Goal: Task Accomplishment & Management: Manage account settings

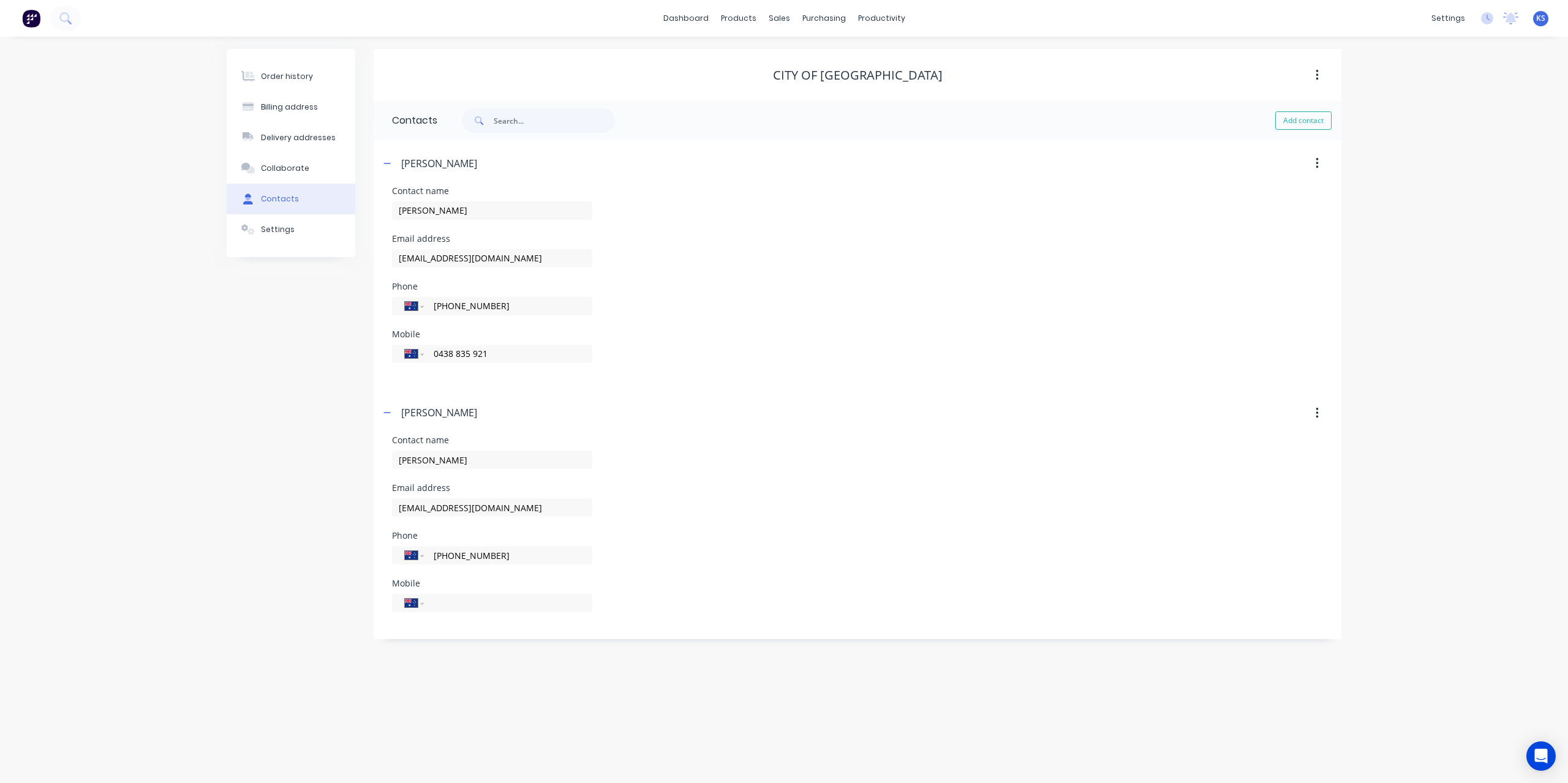
select select "AU"
click at [319, 75] on button "Order history" at bounding box center [291, 77] width 128 height 31
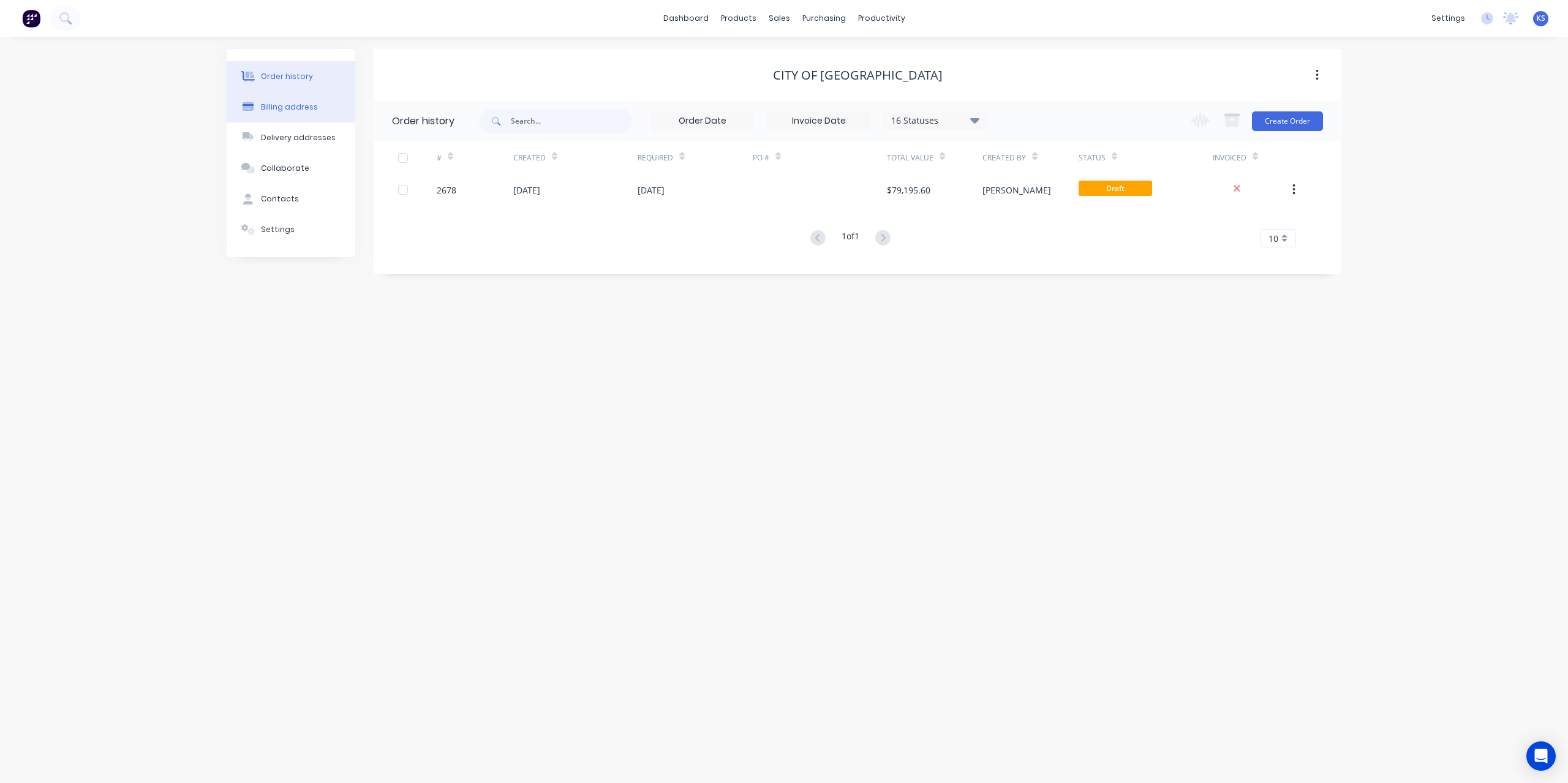
click at [300, 100] on button "Billing address" at bounding box center [291, 108] width 128 height 31
select select "AU"
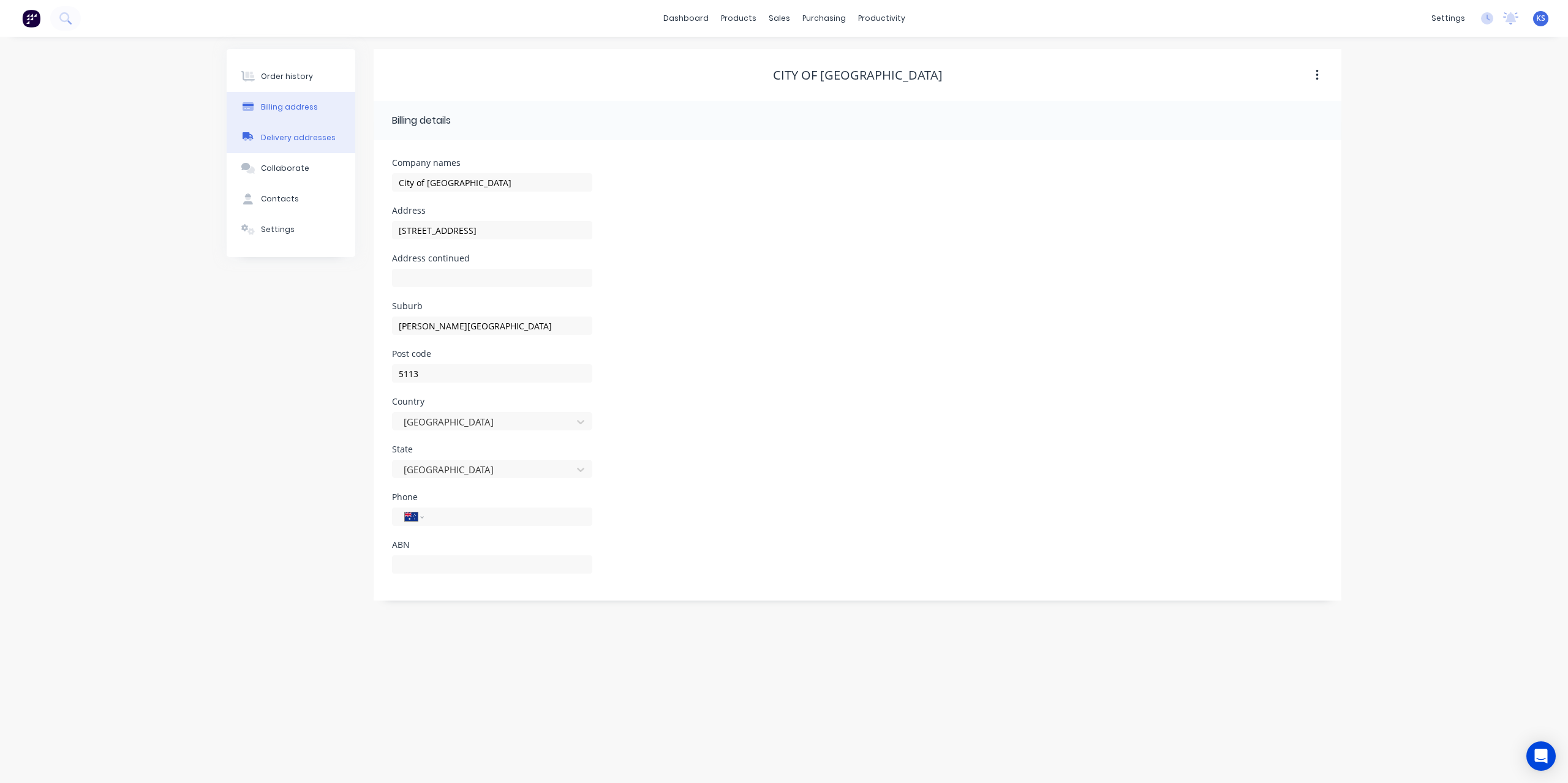
click at [300, 134] on div "Delivery addresses" at bounding box center [297, 138] width 75 height 11
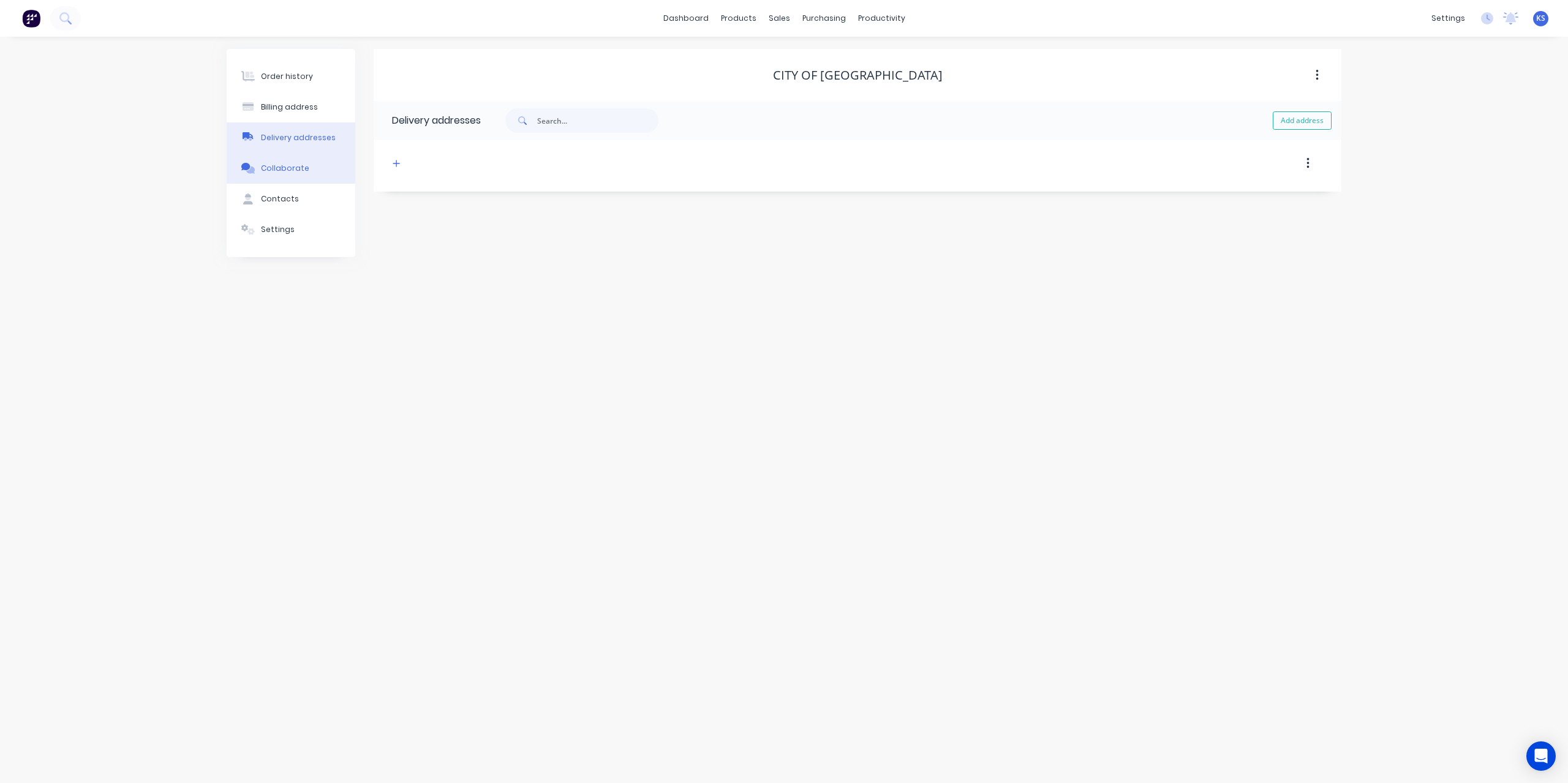
click at [291, 168] on div "Collaborate" at bounding box center [284, 168] width 48 height 11
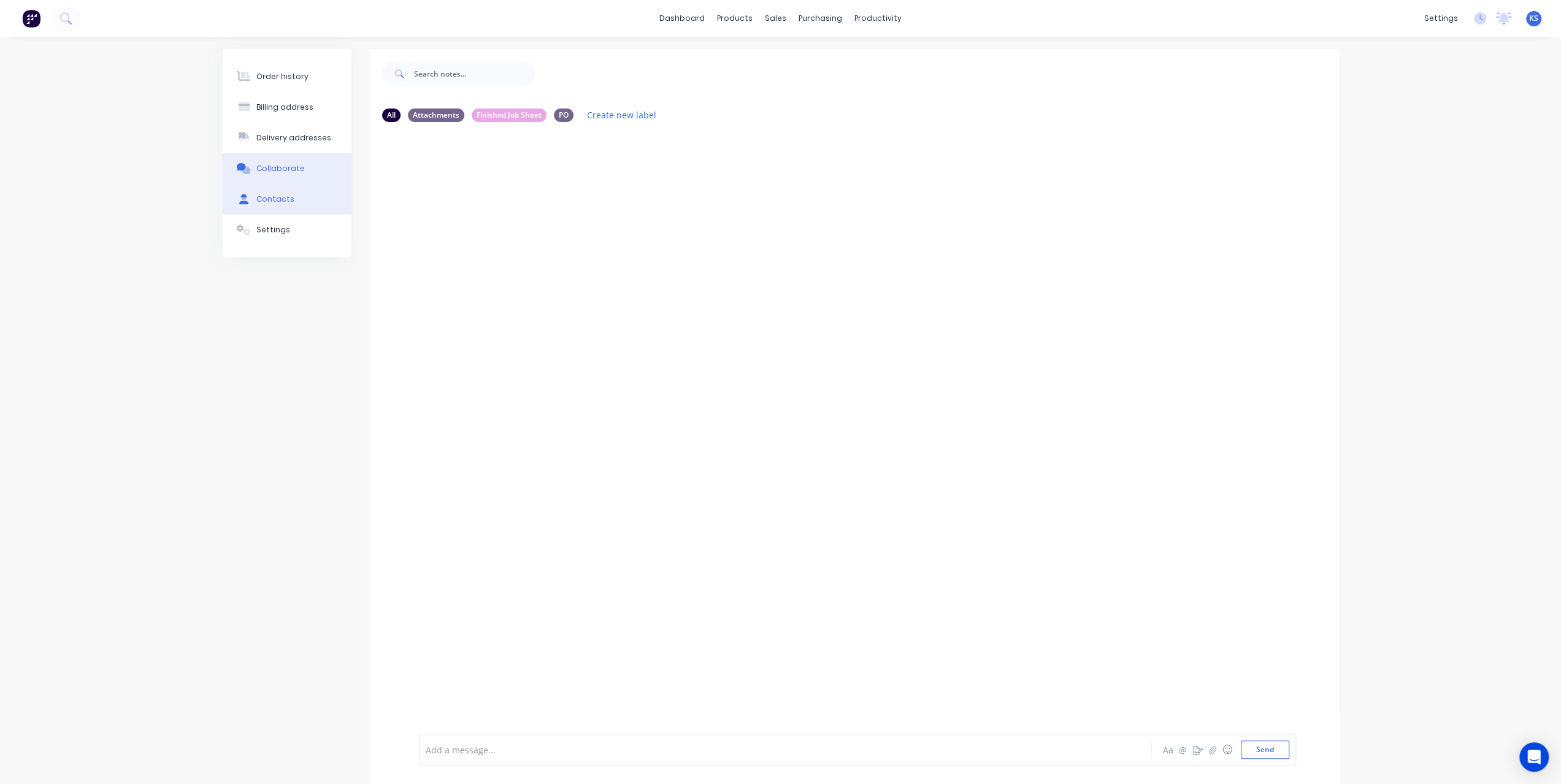
click at [283, 195] on div "Contacts" at bounding box center [275, 199] width 38 height 11
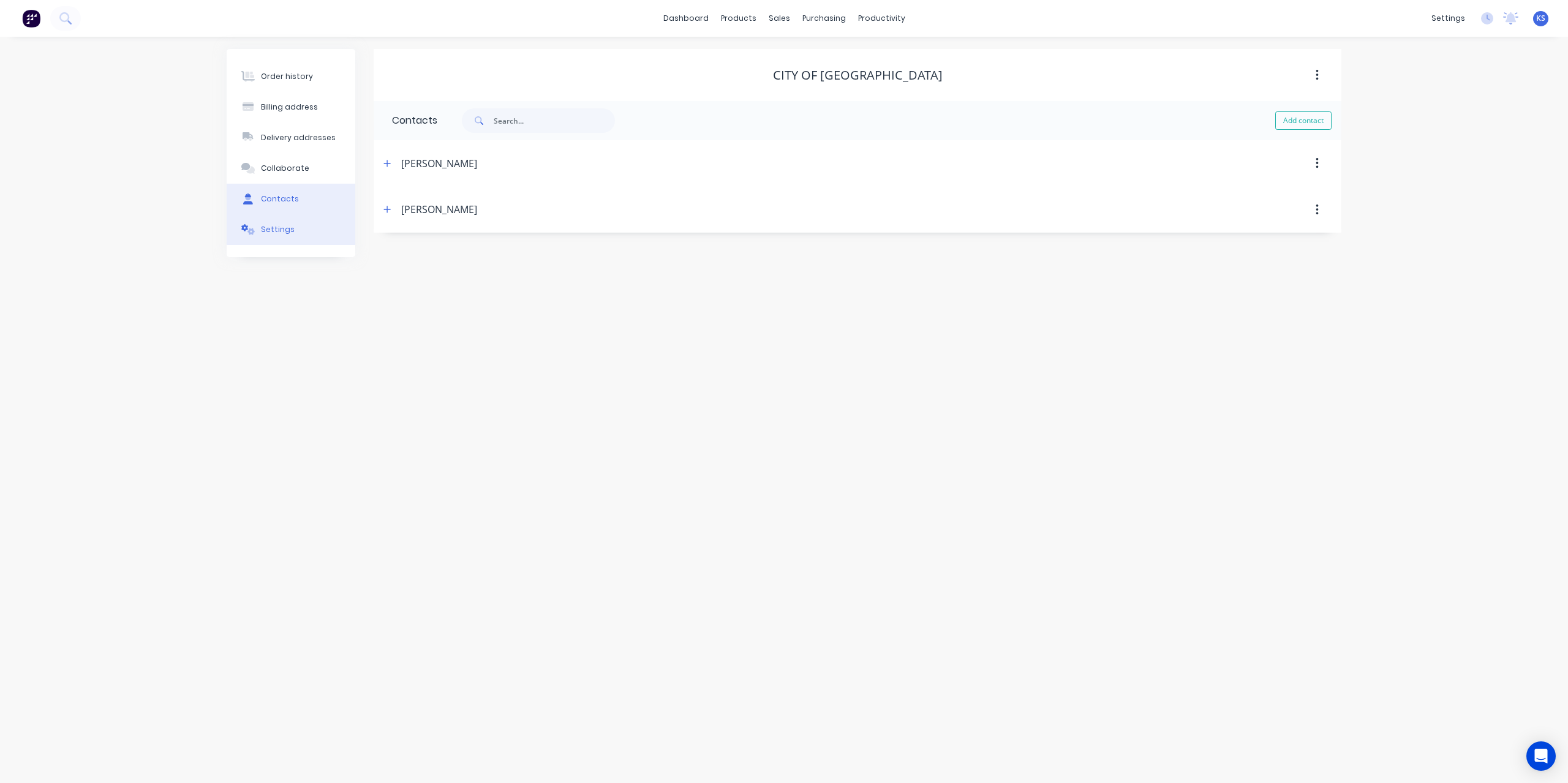
click at [274, 228] on div "Settings" at bounding box center [277, 230] width 34 height 11
click at [75, 25] on button at bounding box center [65, 18] width 31 height 25
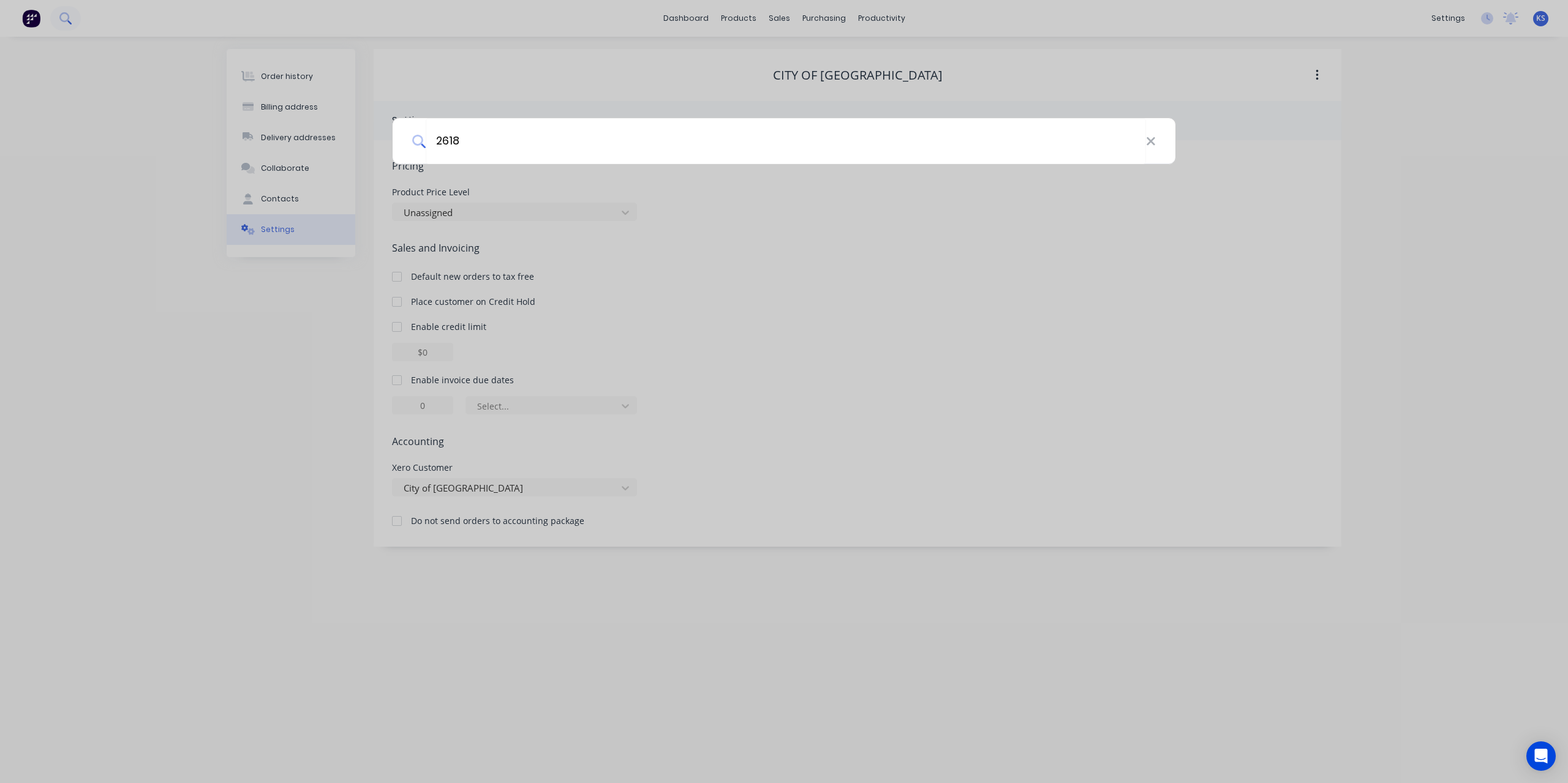
type input "2618"
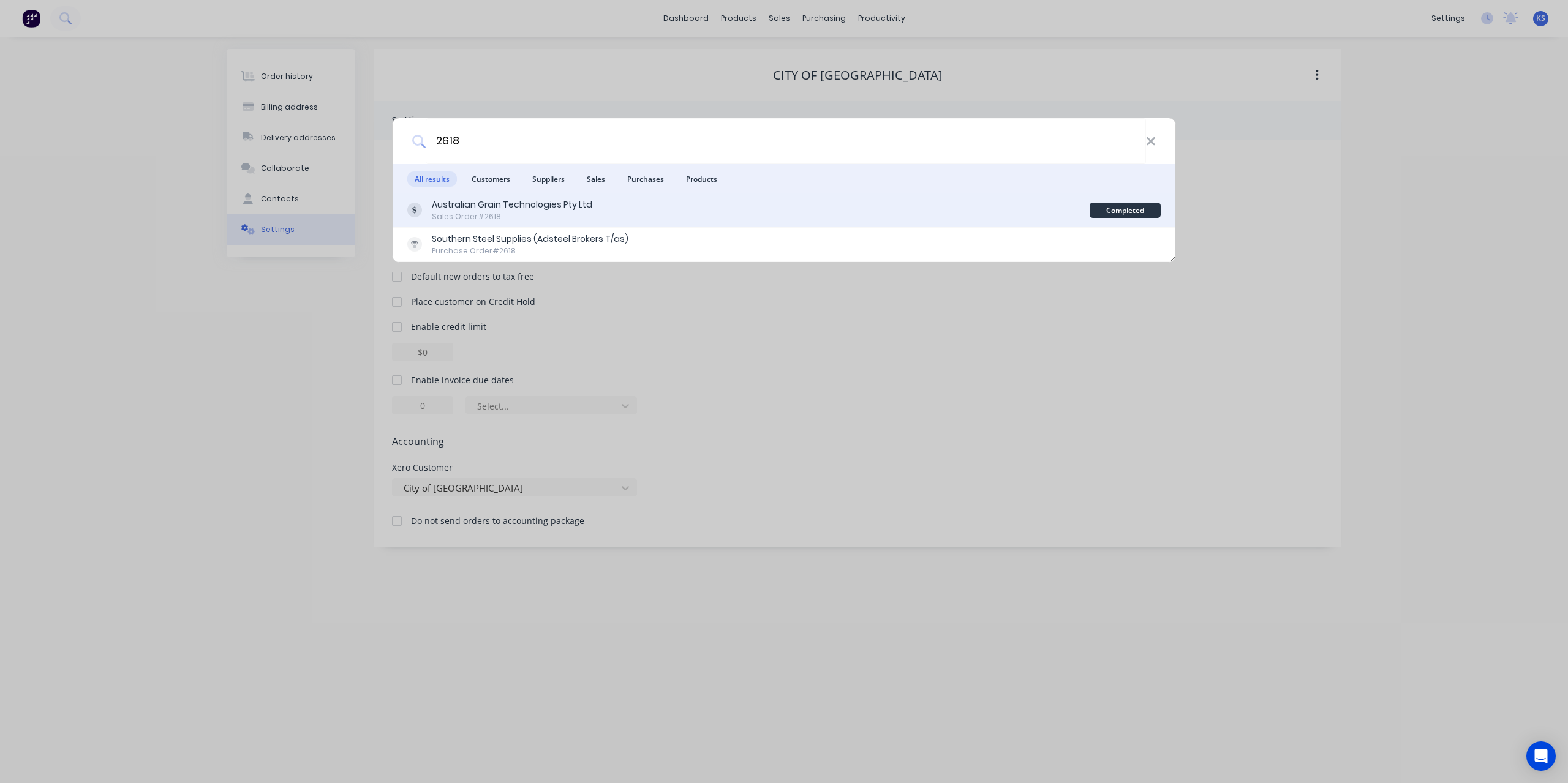
click at [580, 207] on div "Australian Grain Technologies Pty Ltd" at bounding box center [512, 204] width 161 height 13
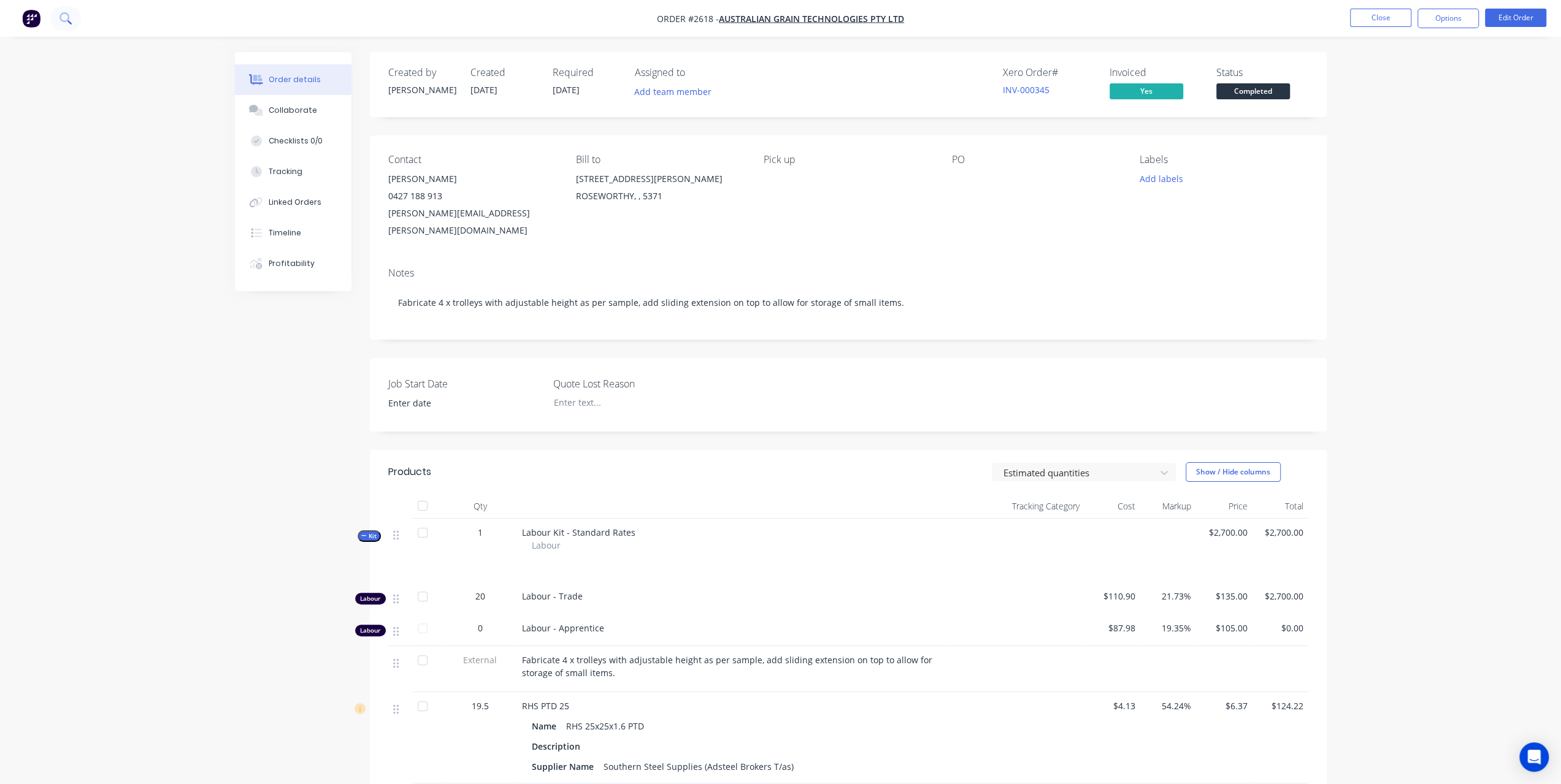
click at [69, 17] on icon at bounding box center [65, 18] width 12 height 12
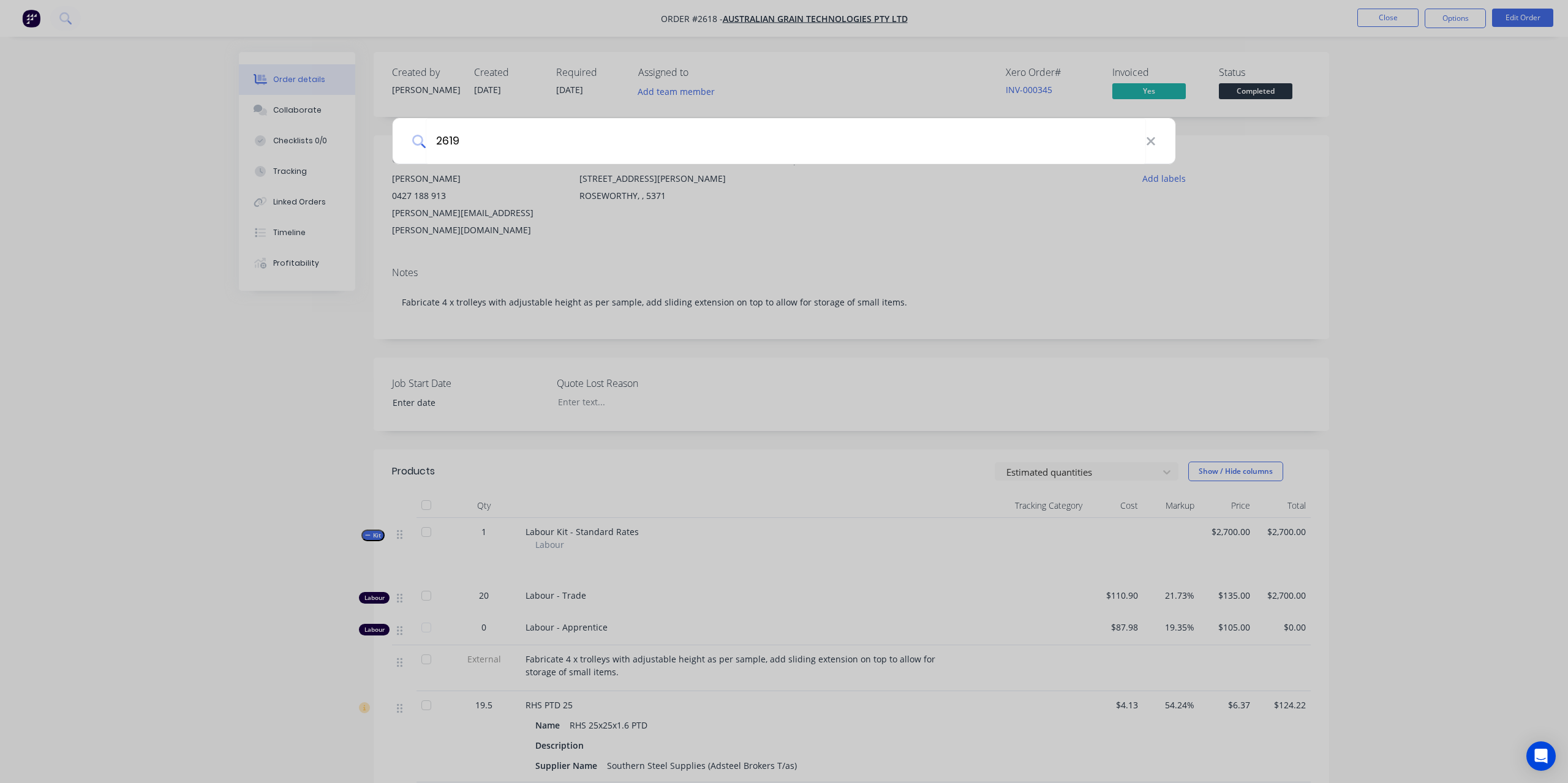
type input "2619"
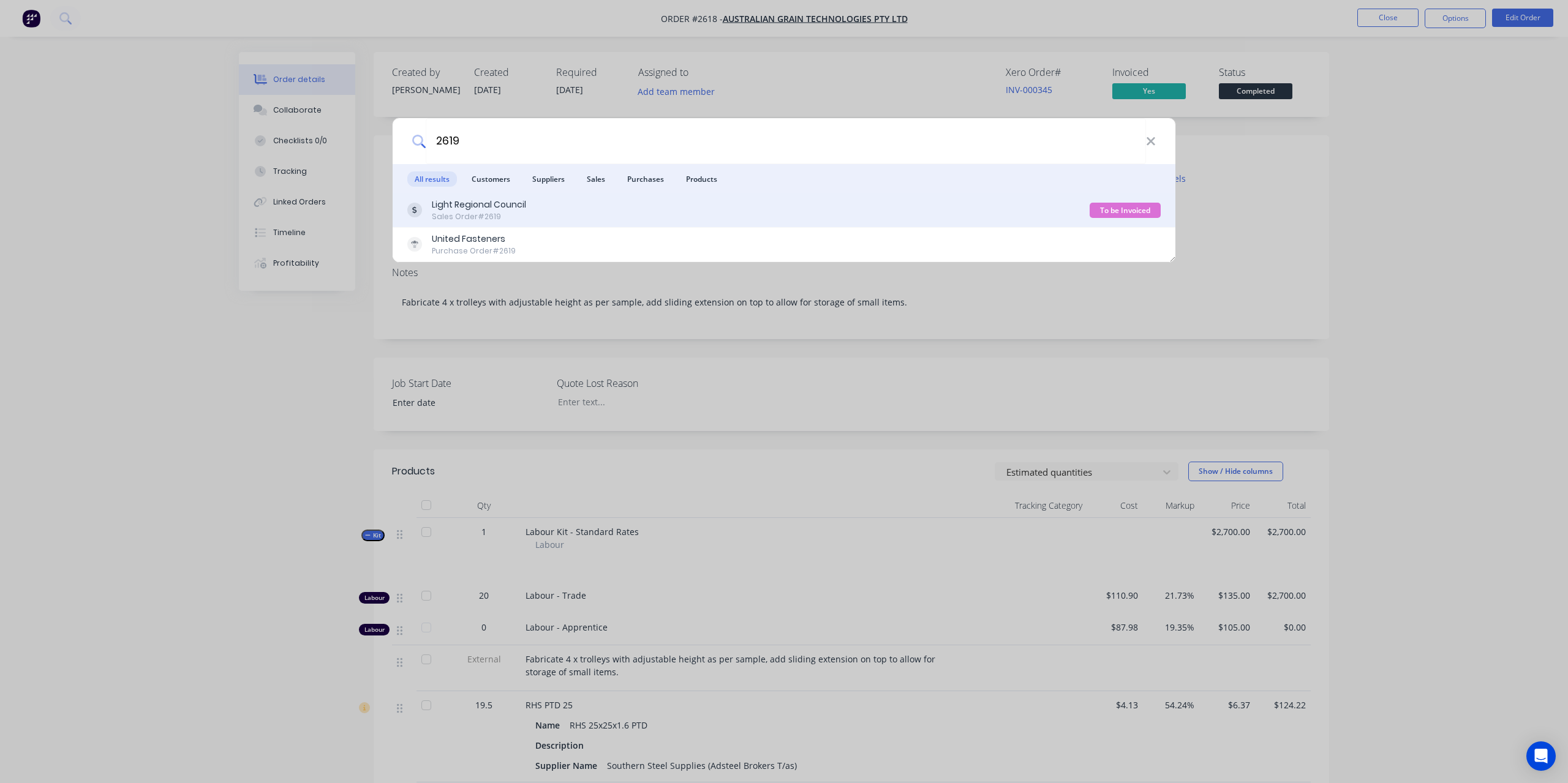
click at [460, 204] on div "Light Regional Council" at bounding box center [479, 204] width 95 height 13
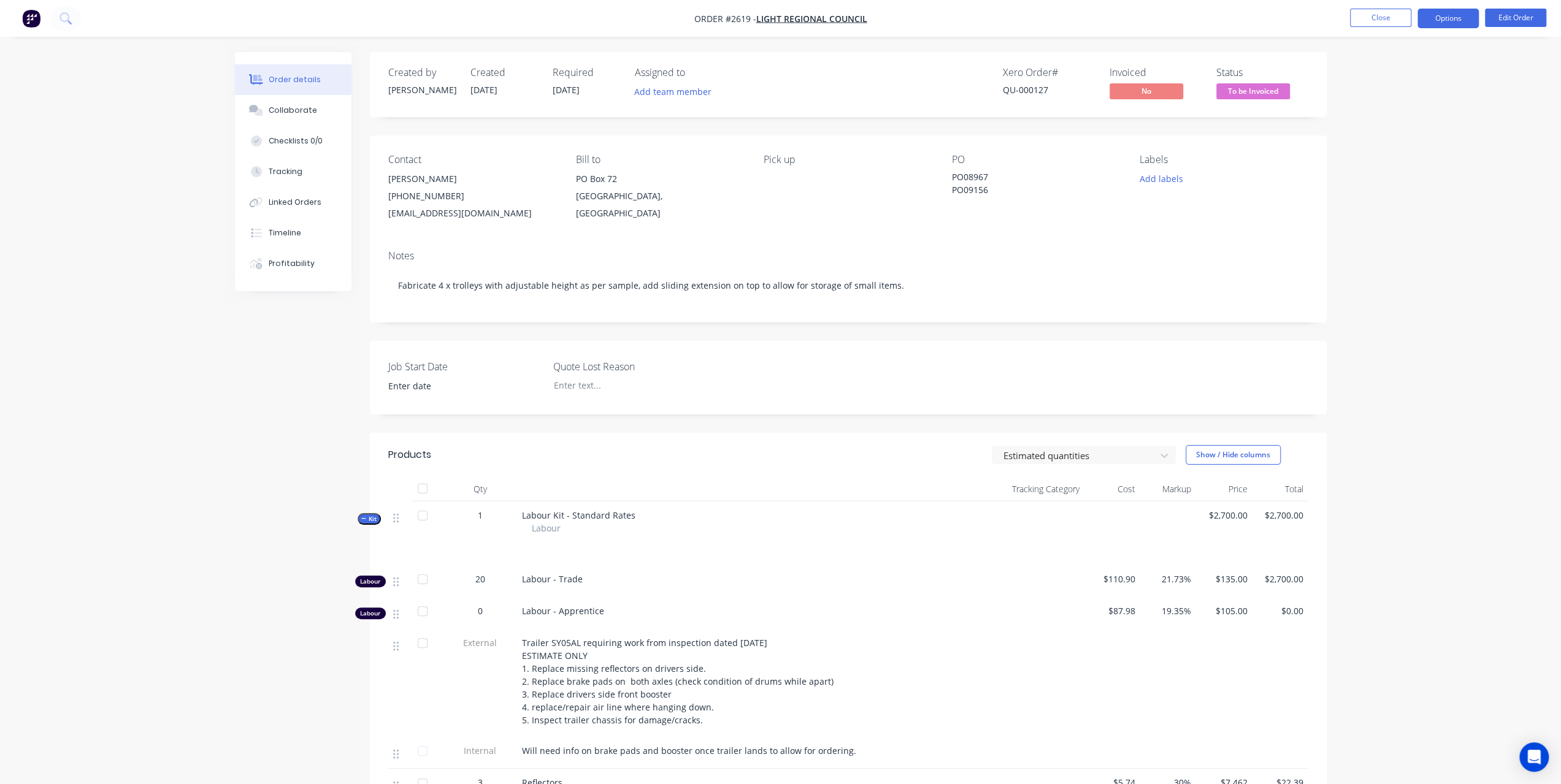
click at [1472, 22] on button "Options" at bounding box center [1449, 18] width 62 height 19
click at [1389, 95] on div "Partial Invoice" at bounding box center [1411, 98] width 113 height 18
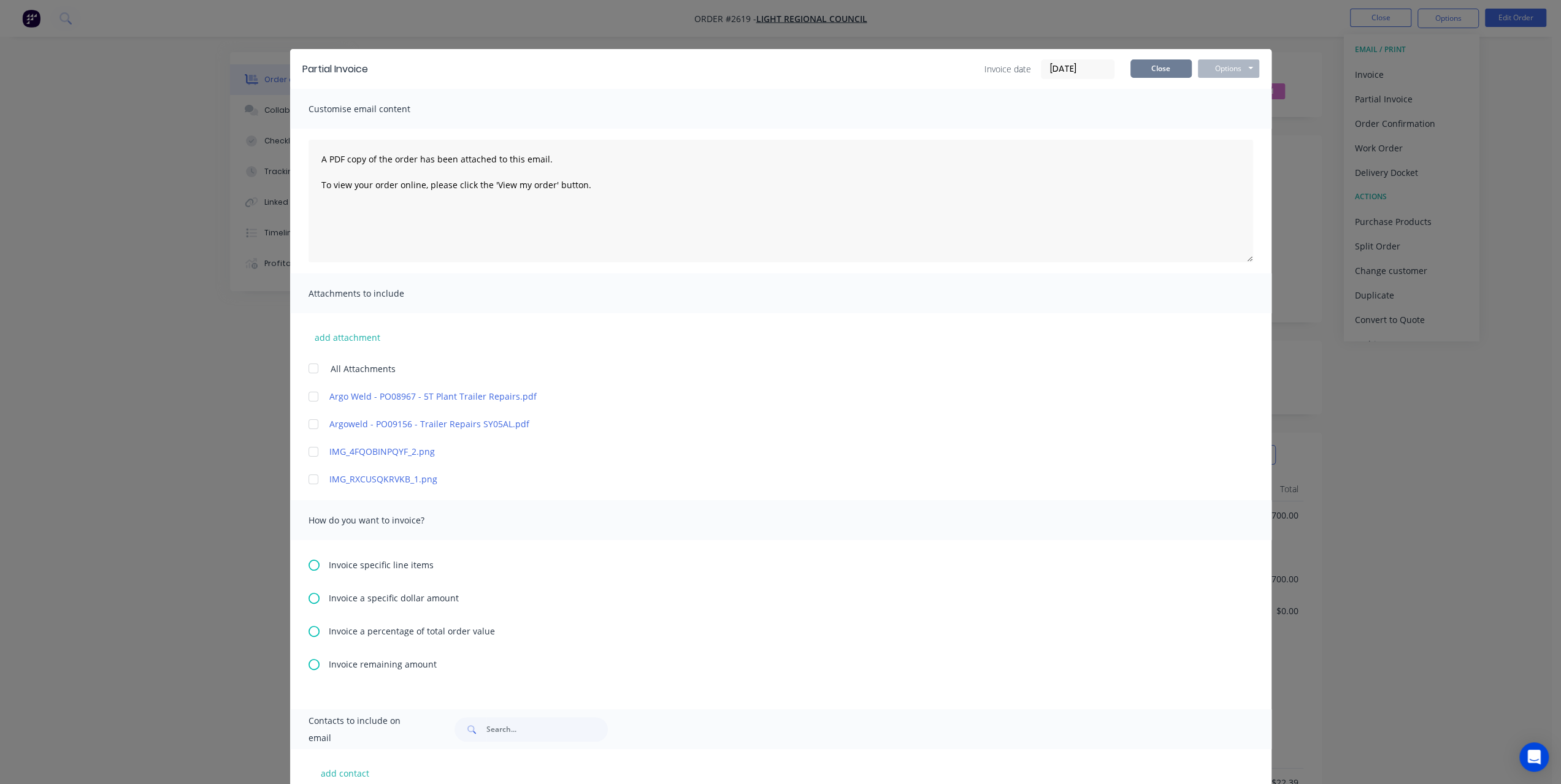
click at [1152, 71] on button "Close" at bounding box center [1162, 68] width 62 height 18
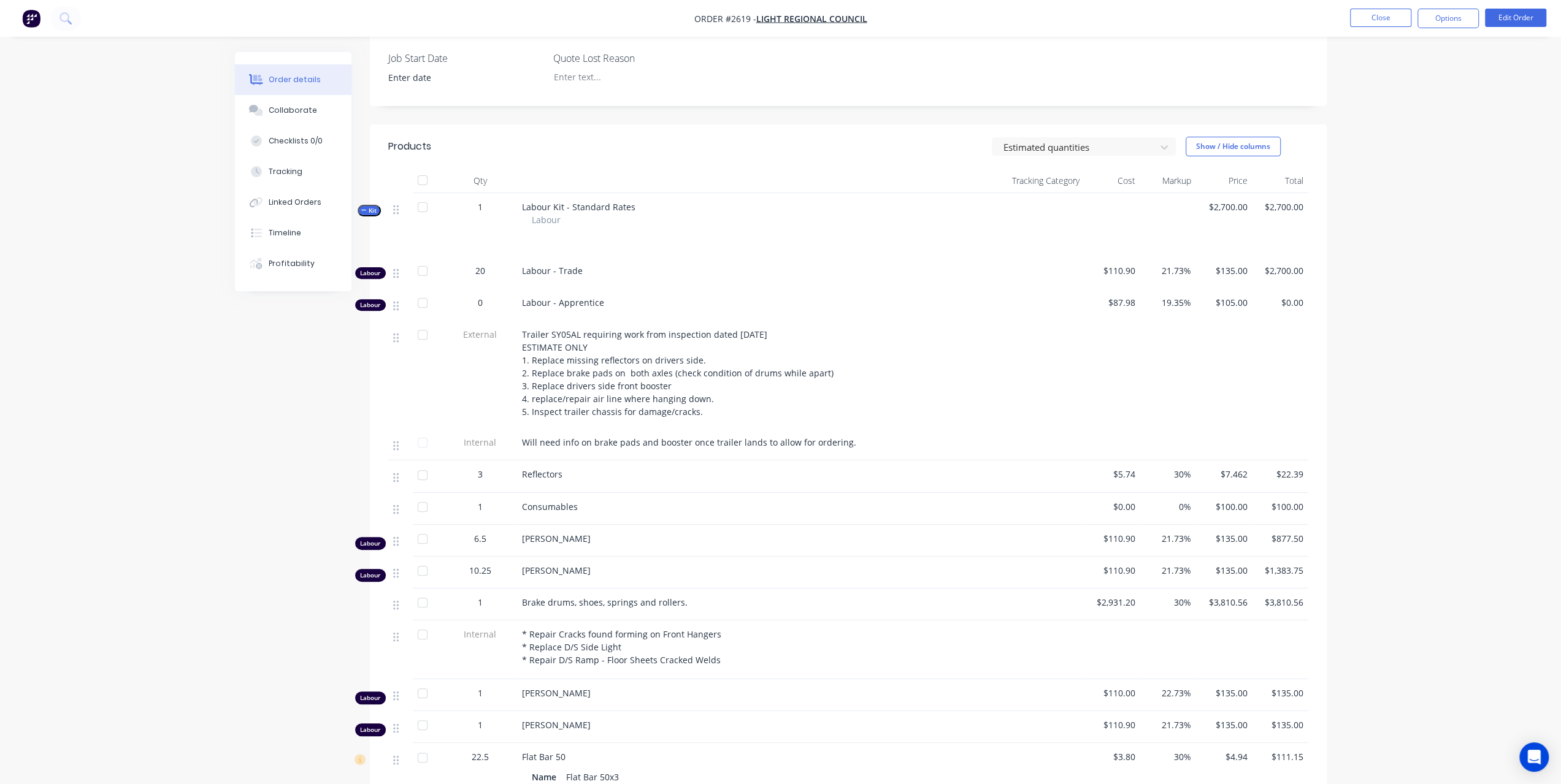
scroll to position [306, 0]
click at [1458, 19] on button "Options" at bounding box center [1449, 18] width 62 height 19
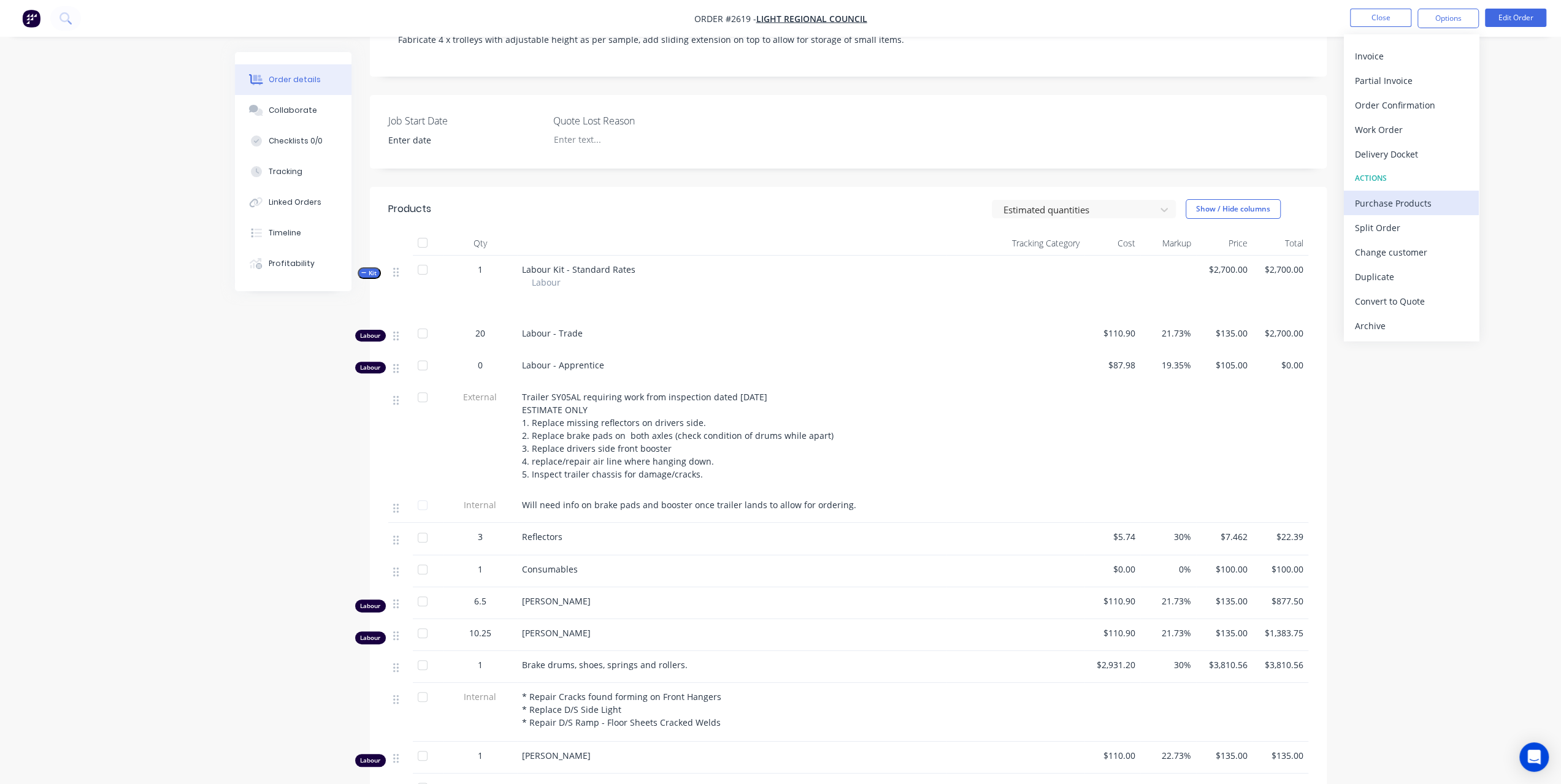
scroll to position [245, 0]
click at [1388, 79] on div "Partial Invoice" at bounding box center [1411, 80] width 113 height 18
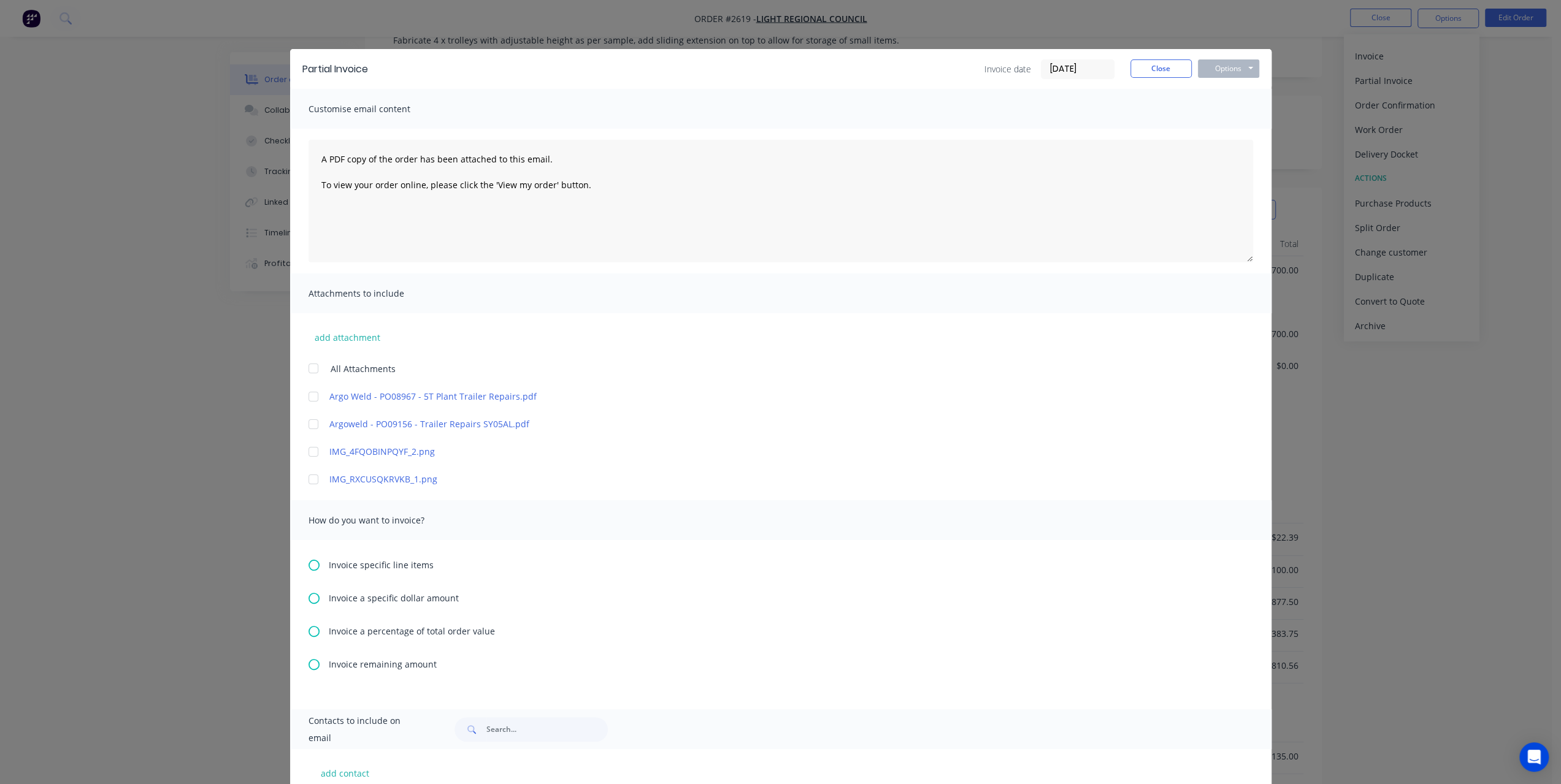
click at [309, 599] on icon at bounding box center [314, 599] width 11 height 11
drag, startPoint x: 363, startPoint y: 629, endPoint x: 299, endPoint y: 620, distance: 64.6
click at [299, 620] on div "Invoice specific line items Invoice a specific dollar amount Invoiced to date $…" at bounding box center [780, 683] width 981 height 286
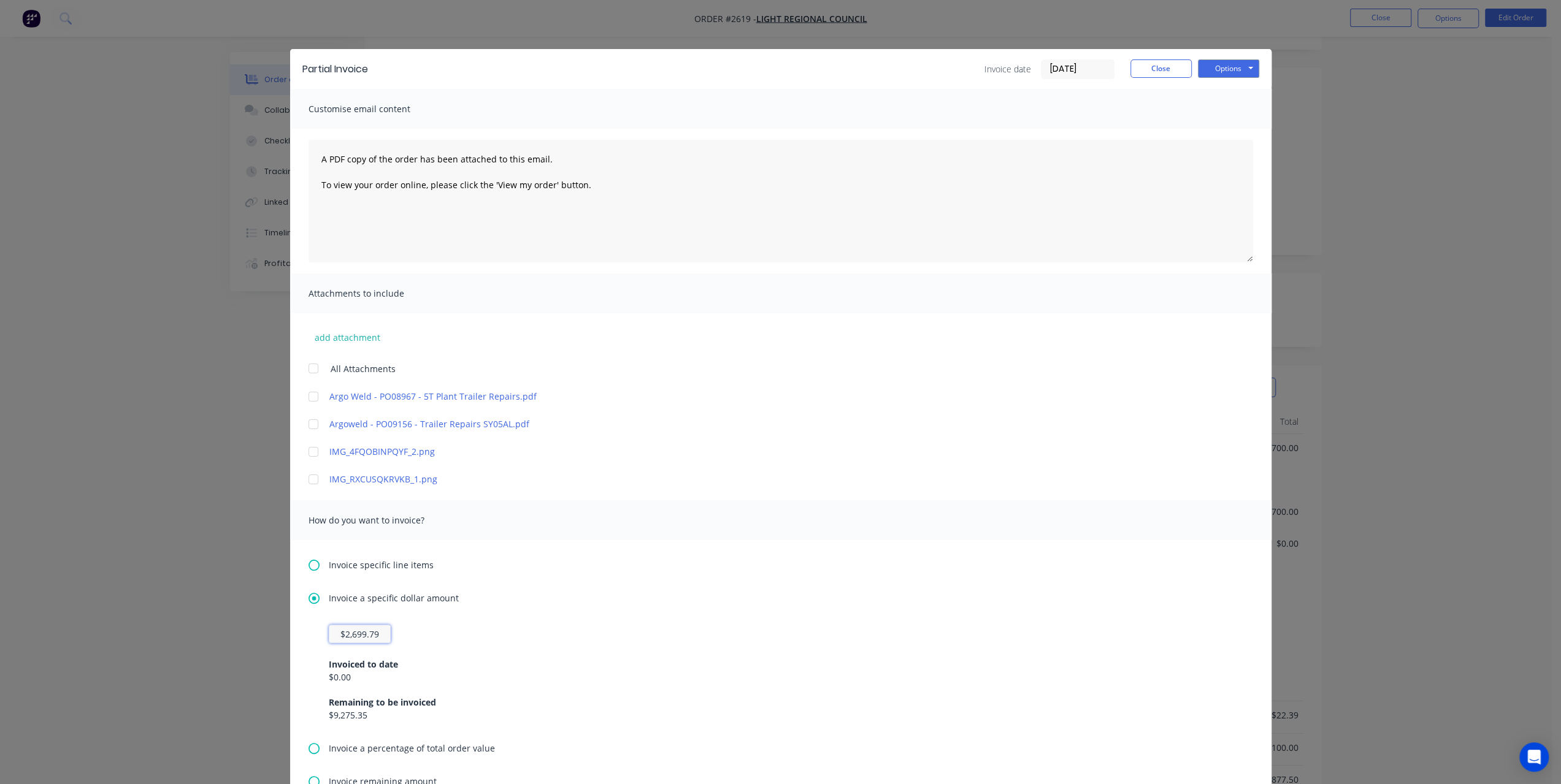
scroll to position [0, 0]
type input "$2,699.79"
click at [1227, 74] on button "Options" at bounding box center [1228, 68] width 62 height 18
click at [1218, 85] on button "Preview" at bounding box center [1237, 90] width 79 height 20
click at [1177, 75] on button "Close" at bounding box center [1162, 68] width 62 height 18
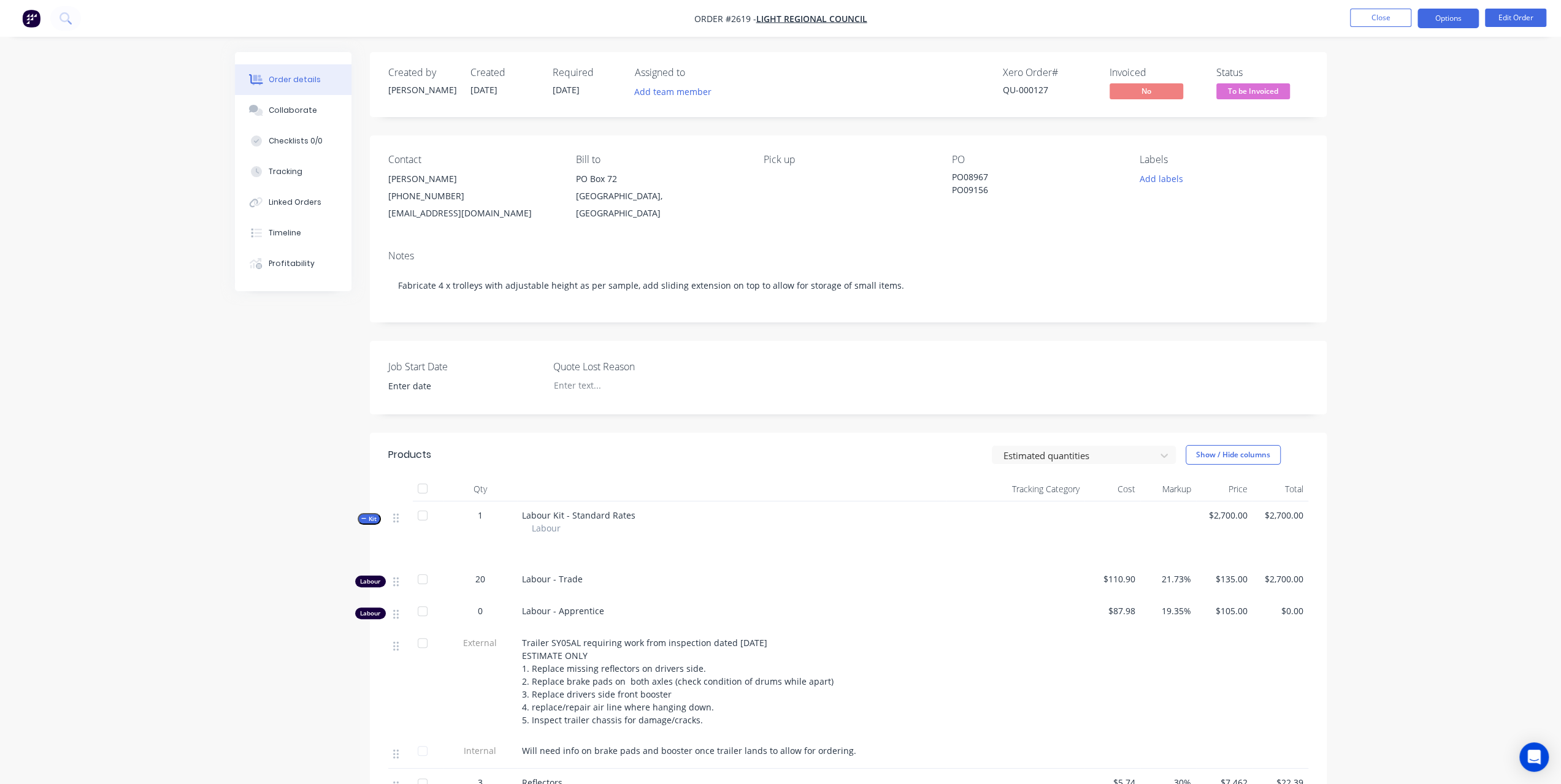
click at [1457, 15] on button "Options" at bounding box center [1449, 18] width 62 height 19
click at [1399, 94] on div "Partial Invoice" at bounding box center [1411, 98] width 113 height 18
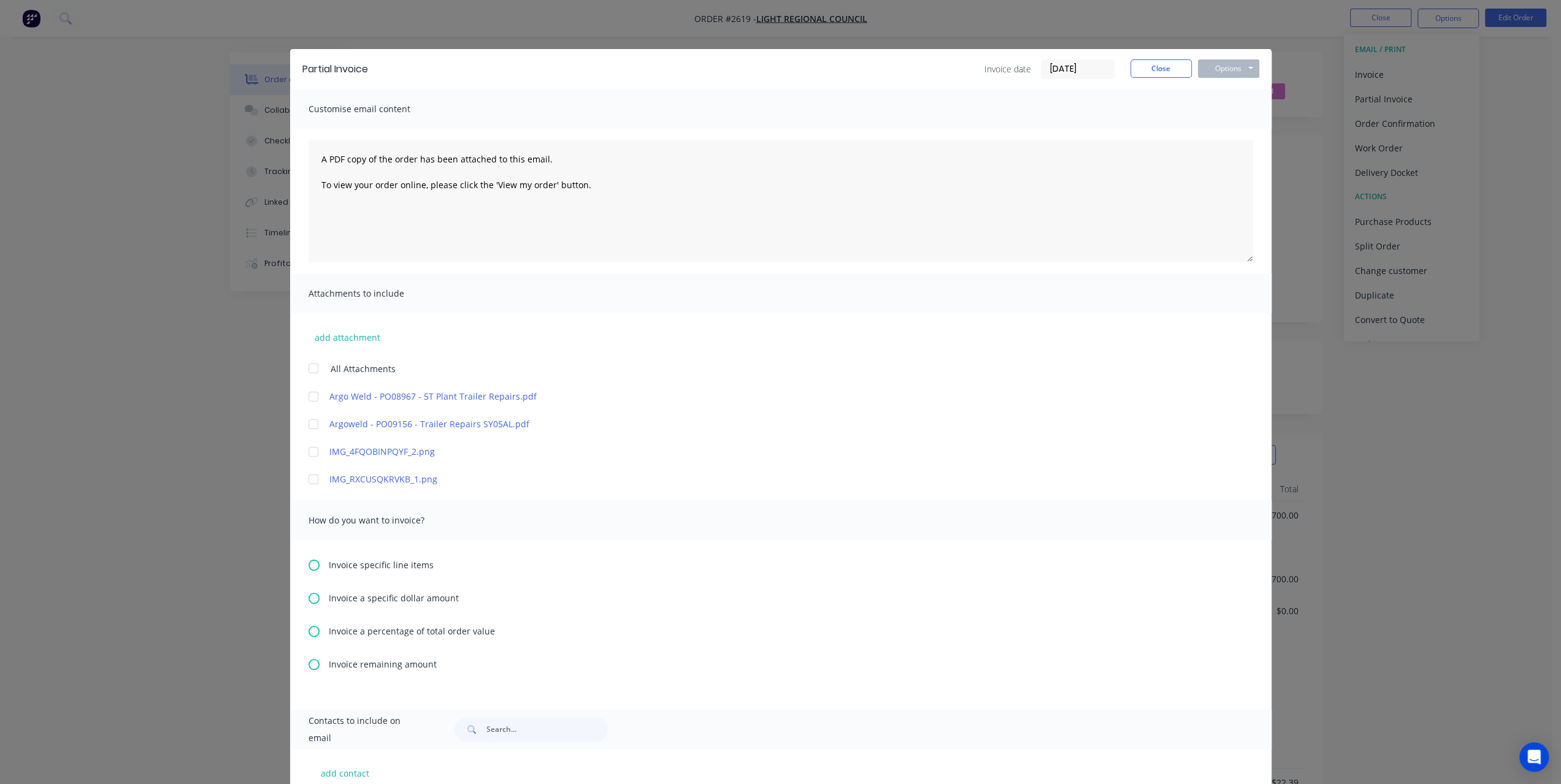
click at [311, 565] on icon at bounding box center [314, 565] width 11 height 11
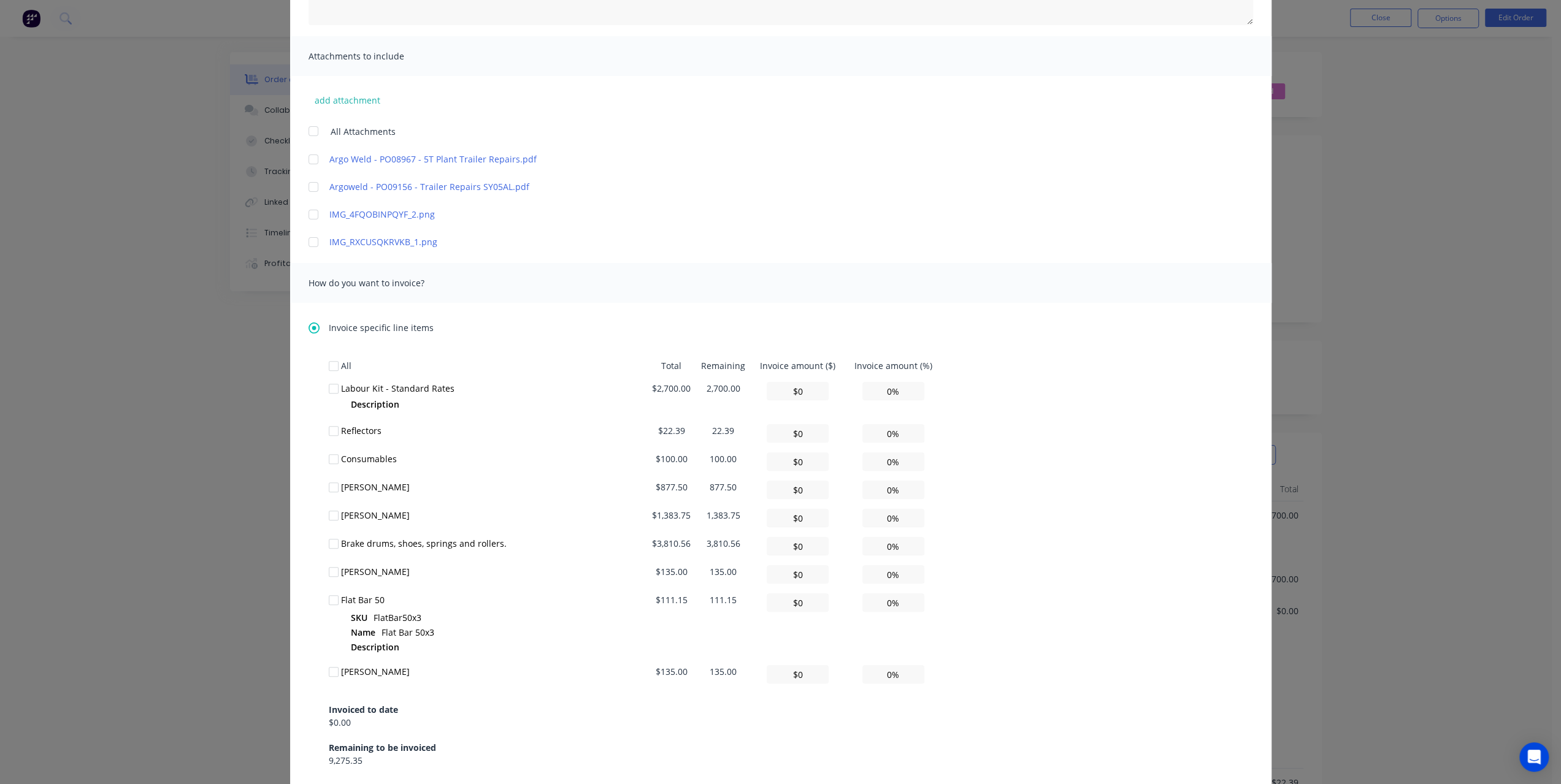
scroll to position [368, 0]
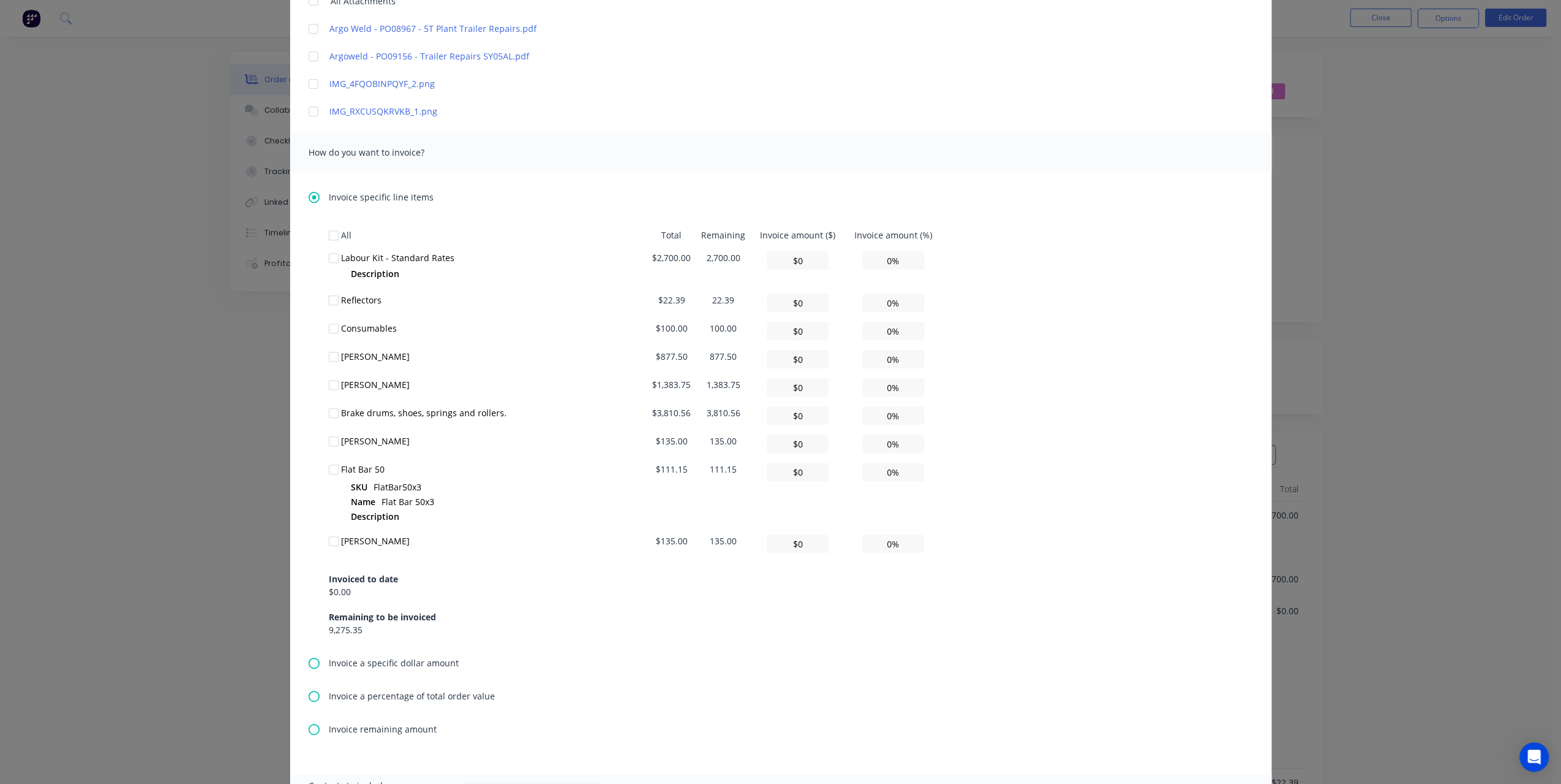
click at [328, 412] on div at bounding box center [334, 413] width 25 height 25
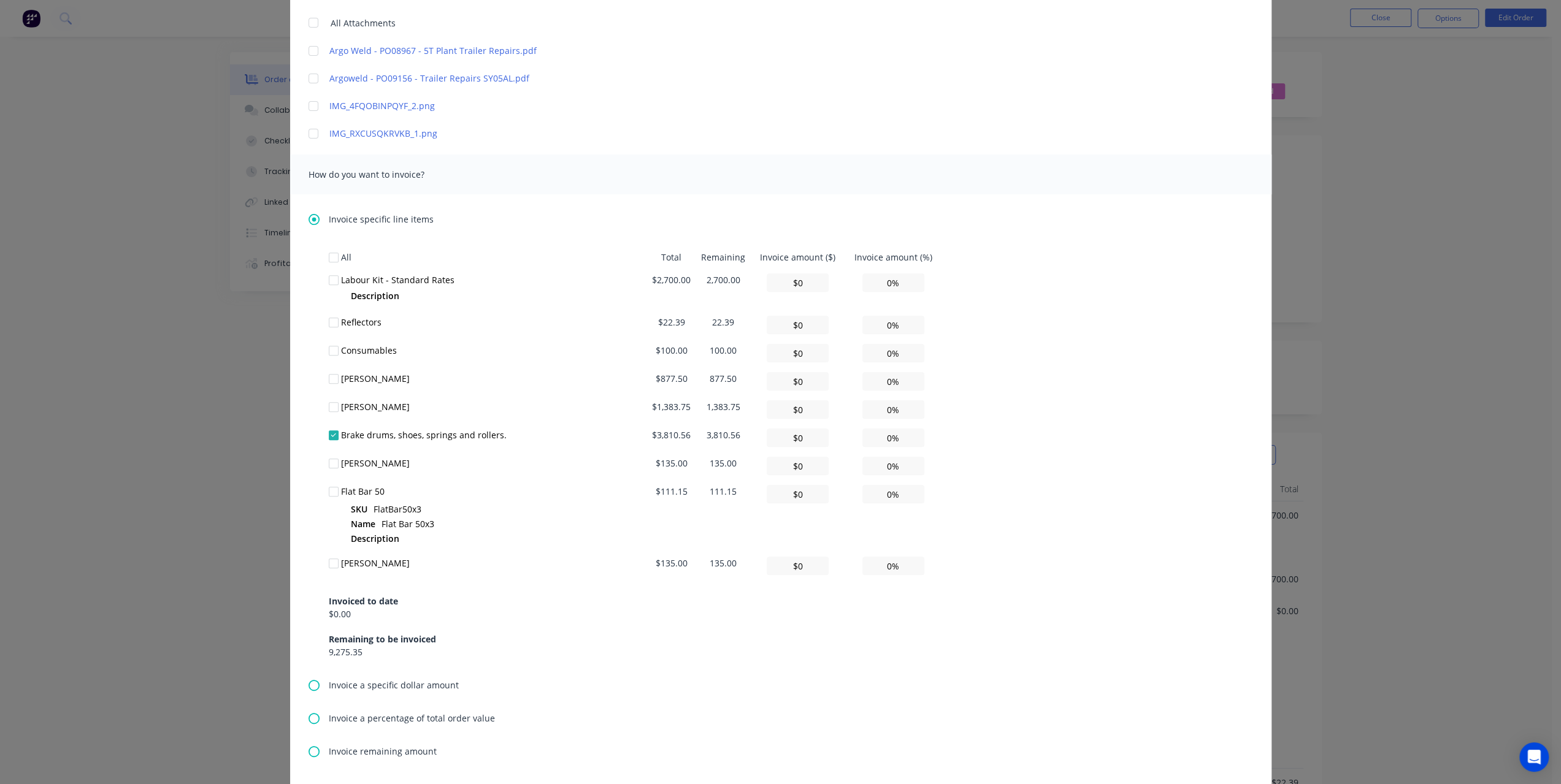
scroll to position [490, 0]
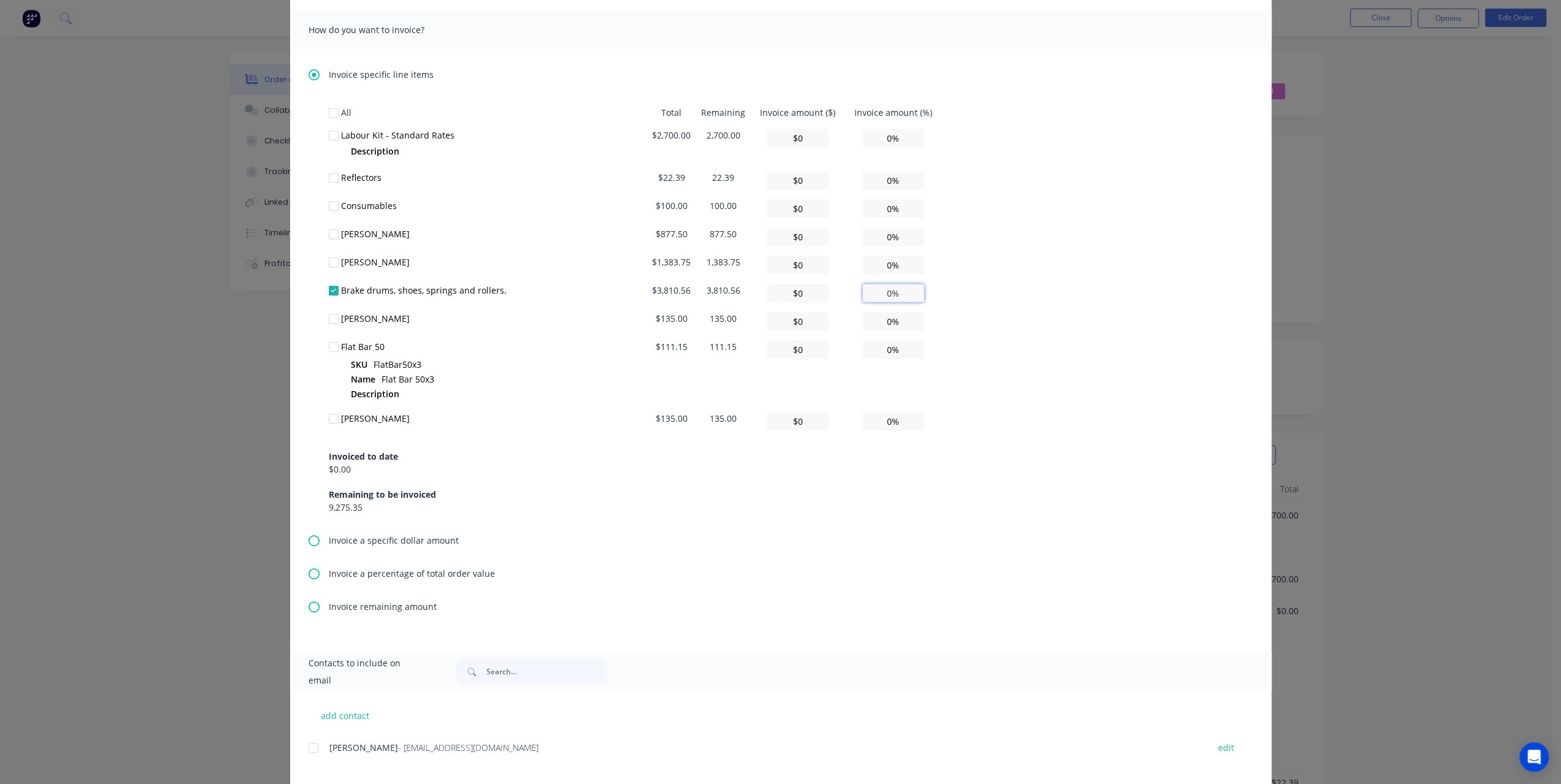
drag, startPoint x: 898, startPoint y: 289, endPoint x: 859, endPoint y: 294, distance: 39.3
click at [862, 294] on input "0%" at bounding box center [893, 293] width 62 height 18
type input "$38.11"
type input "1%"
type input "$381.06"
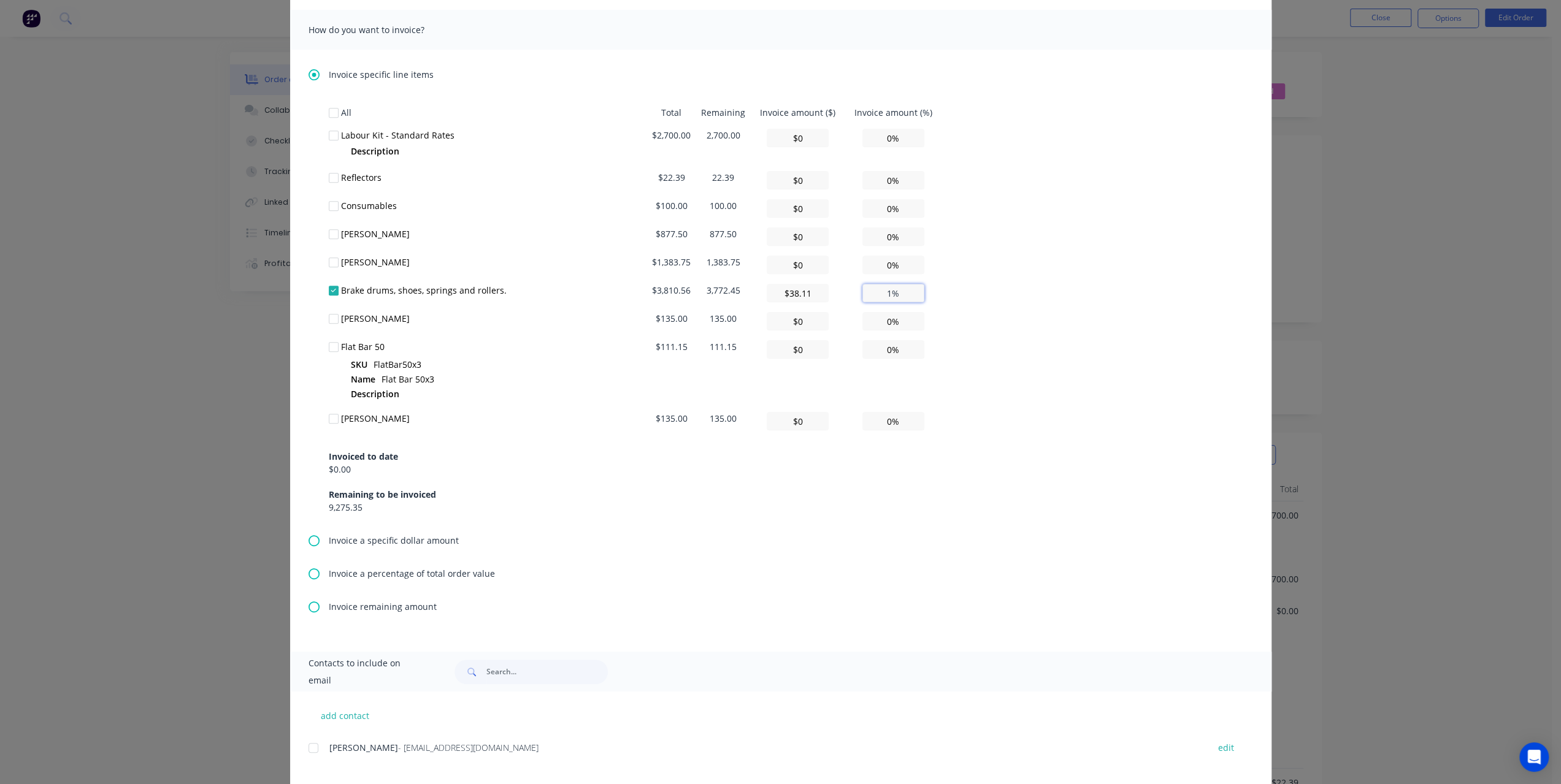
type input "10%"
type input "$3,810.56"
type input "100%"
click at [817, 138] on input "$0" at bounding box center [797, 138] width 62 height 18
drag, startPoint x: 810, startPoint y: 135, endPoint x: 795, endPoint y: 135, distance: 15.0
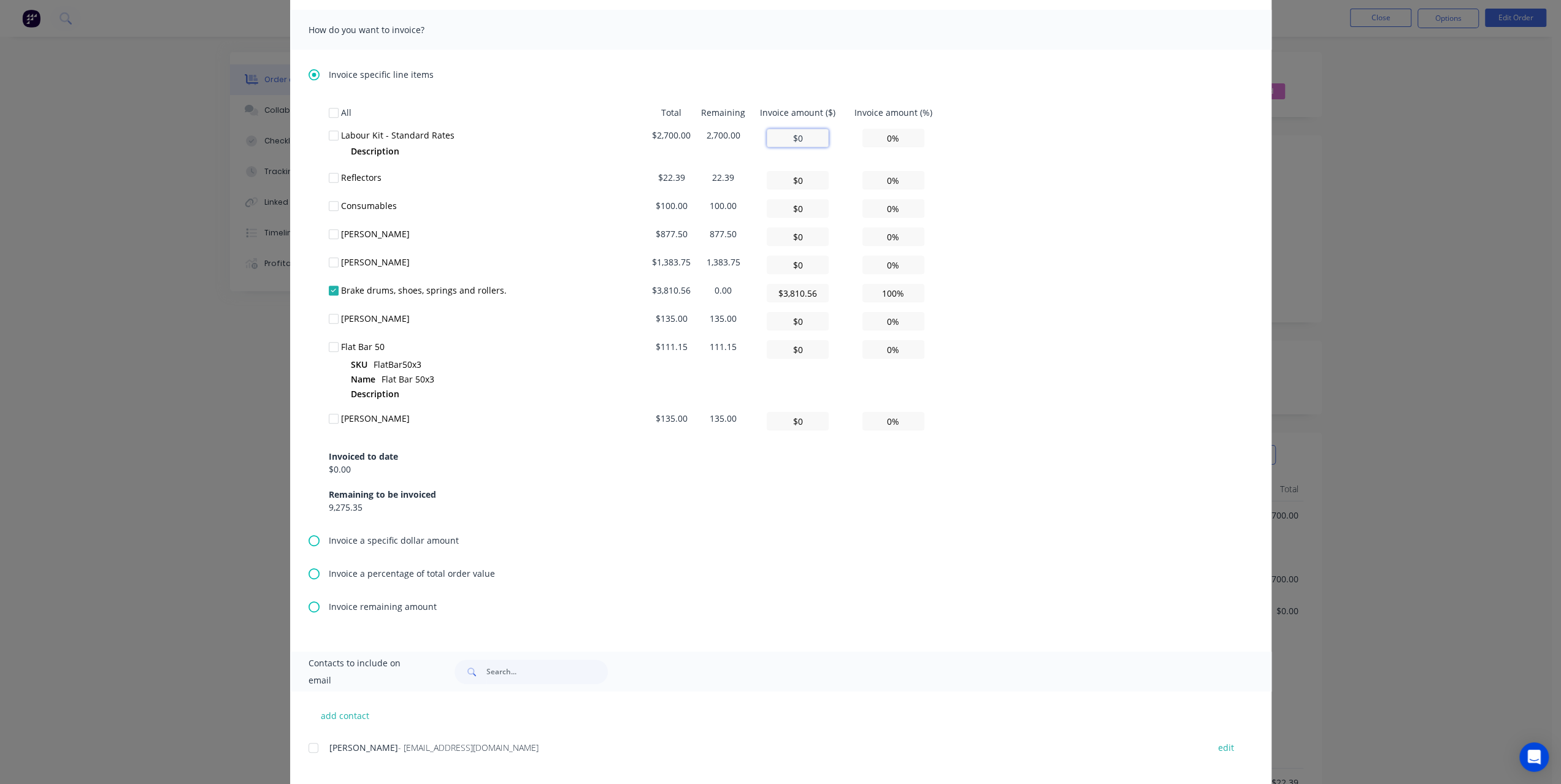
click at [795, 135] on input "$0" at bounding box center [797, 138] width 62 height 18
type input "$2"
type input "0.07%"
type input "$27"
type input "1.00%"
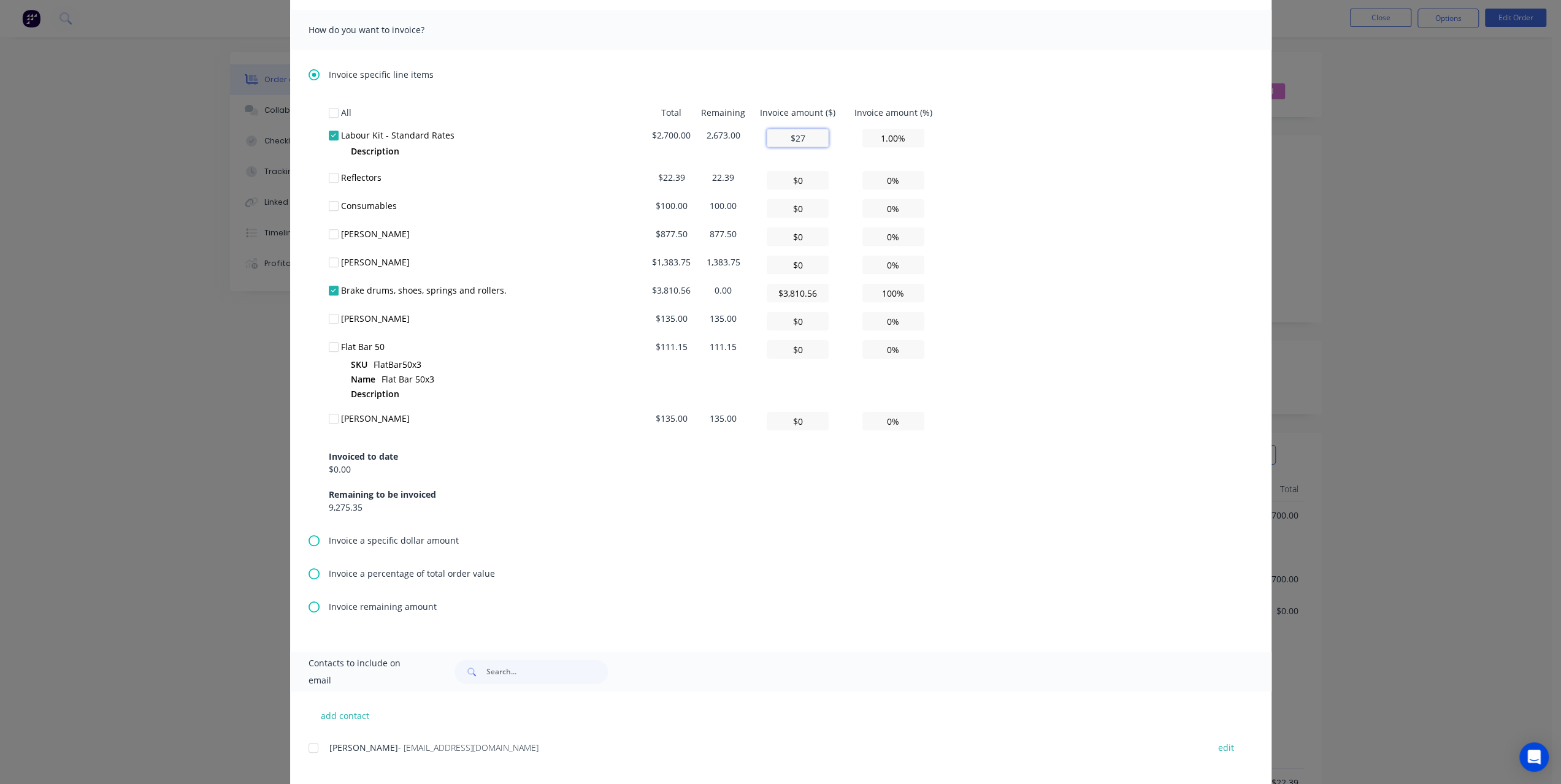
type input "$270"
type input "10.00%"
type input "$270"
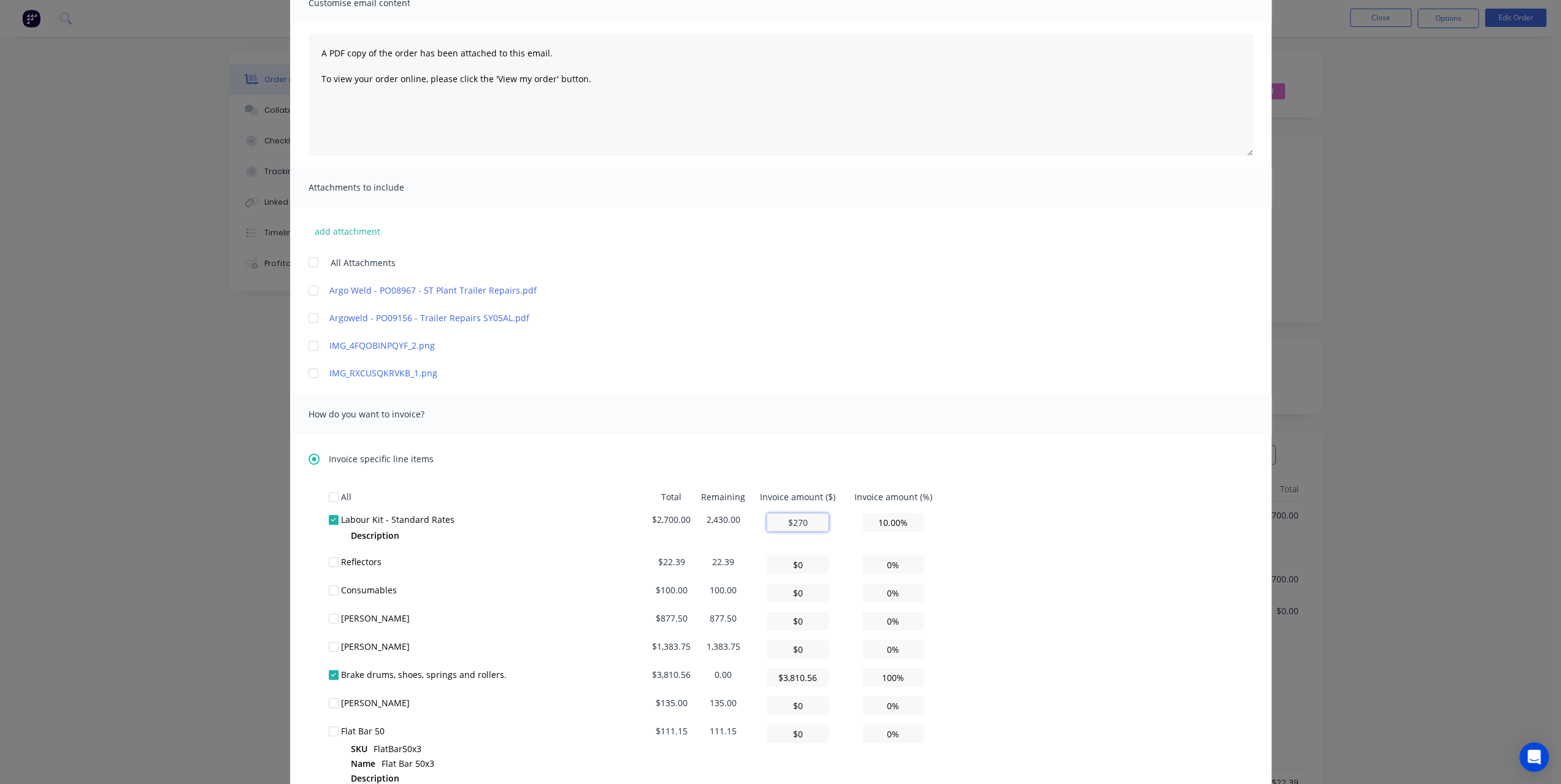
scroll to position [0, 0]
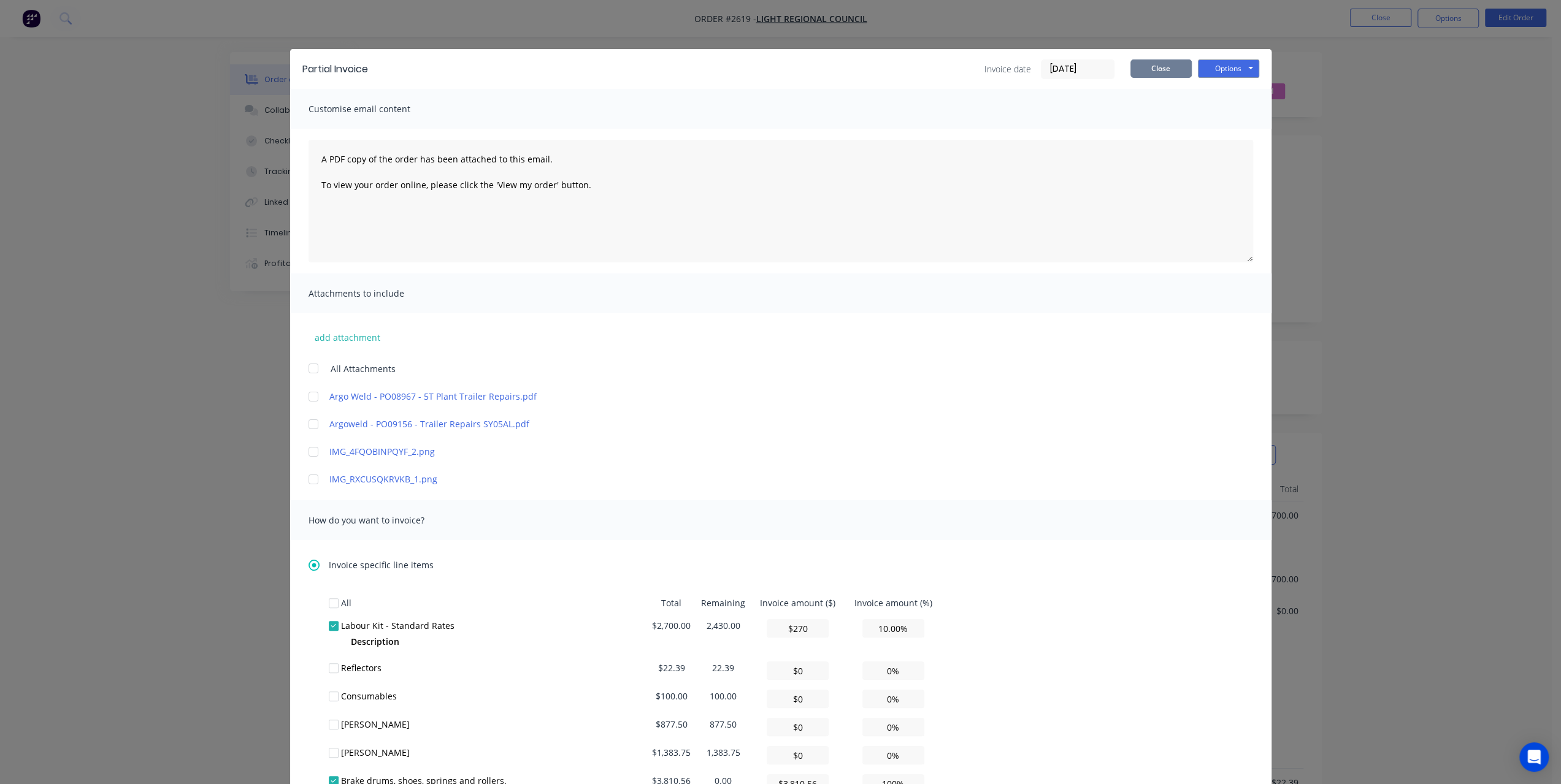
click at [1168, 74] on button "Close" at bounding box center [1162, 68] width 62 height 18
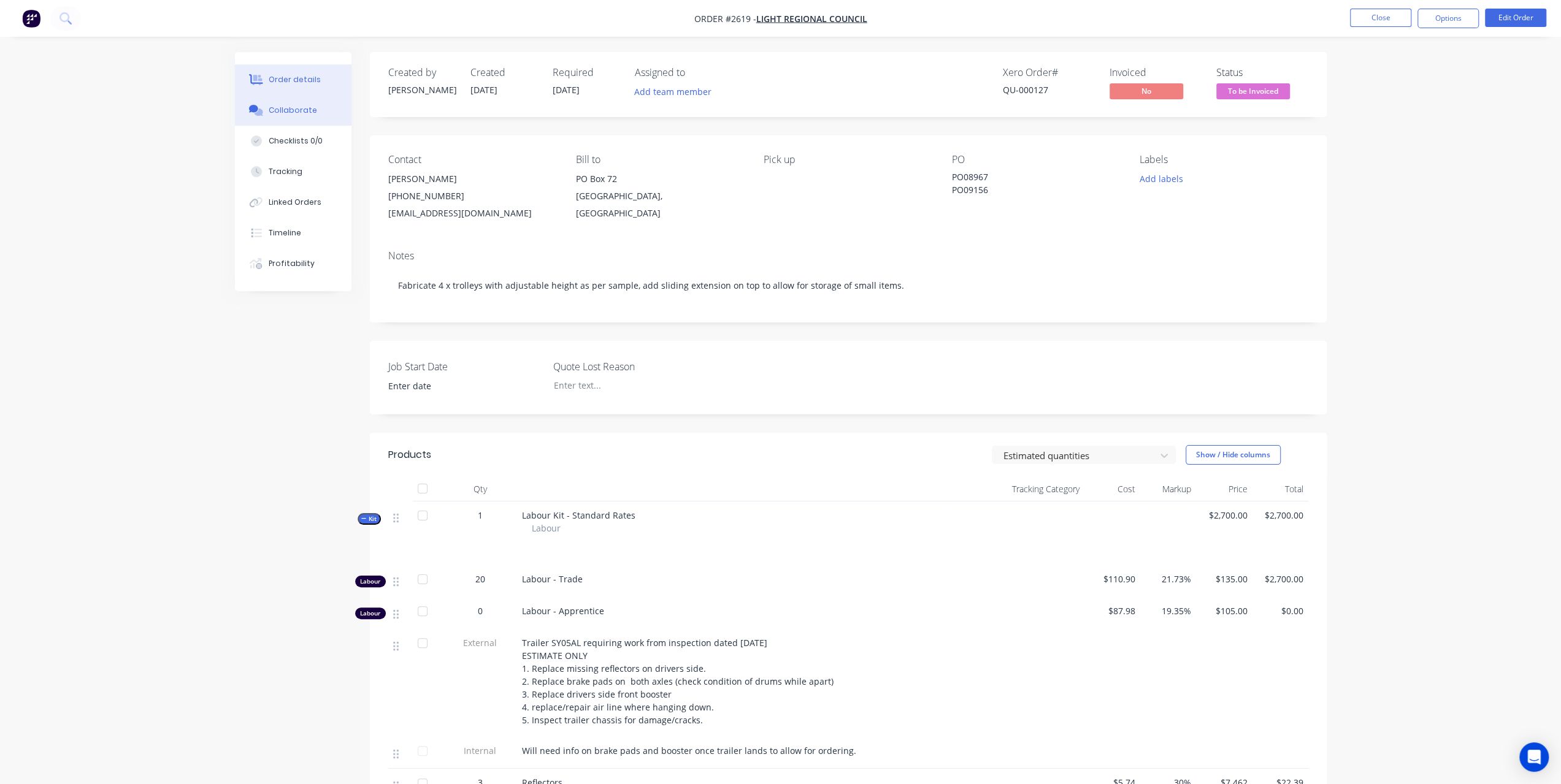
click at [283, 108] on div "Collaborate" at bounding box center [292, 110] width 48 height 11
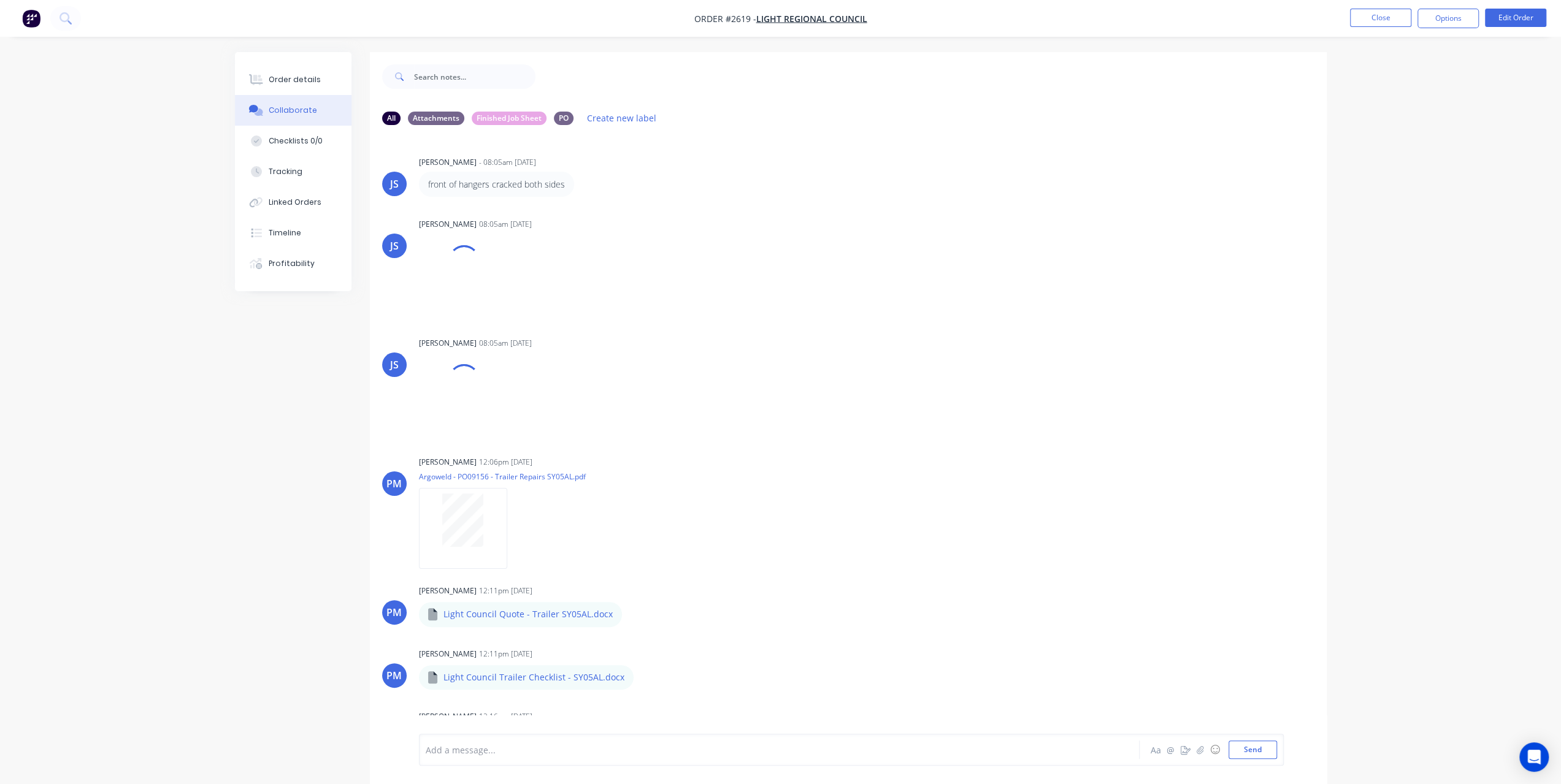
click at [486, 742] on div "Add a message..." at bounding box center [745, 750] width 639 height 18
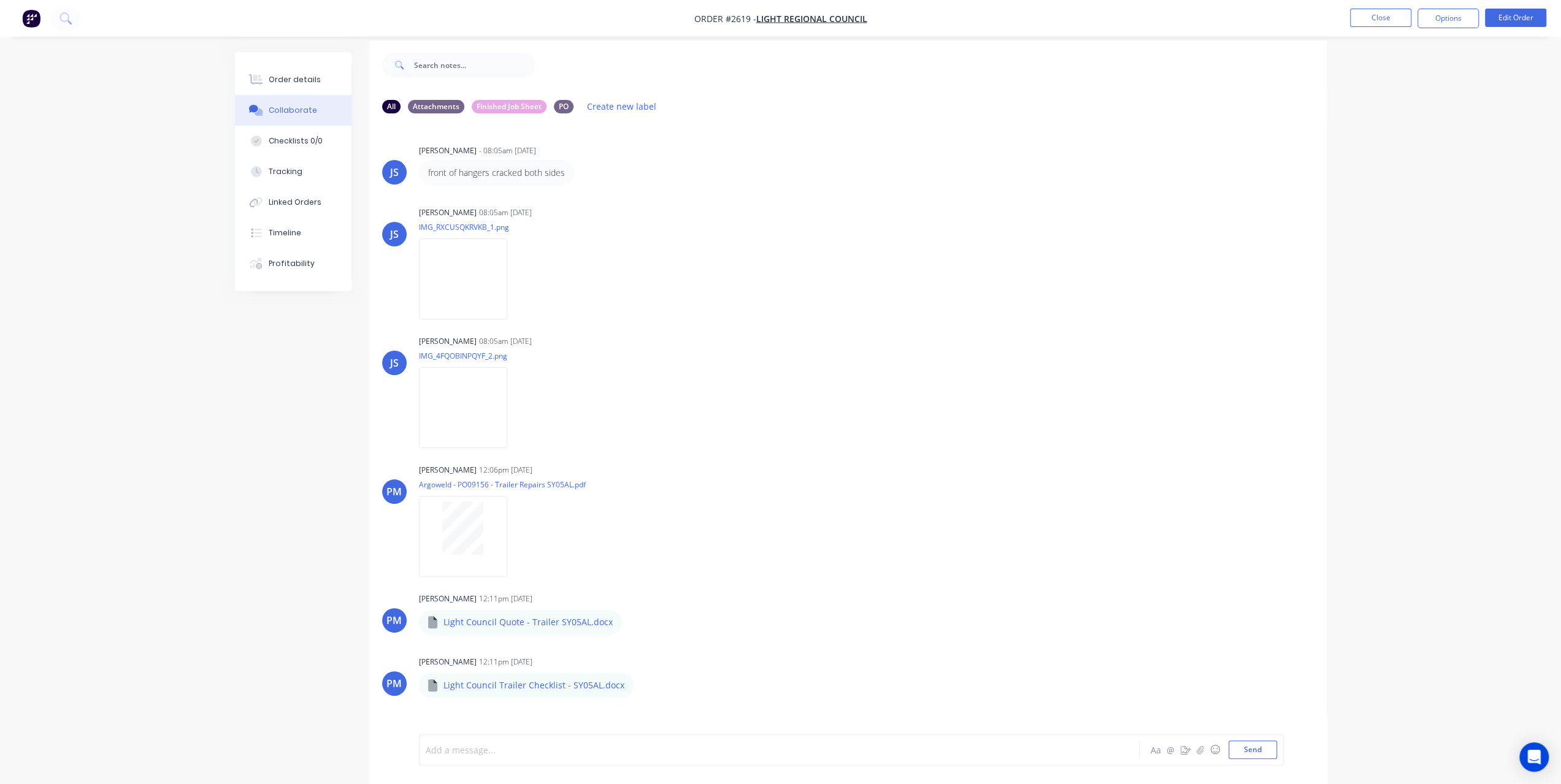
scroll to position [18, 0]
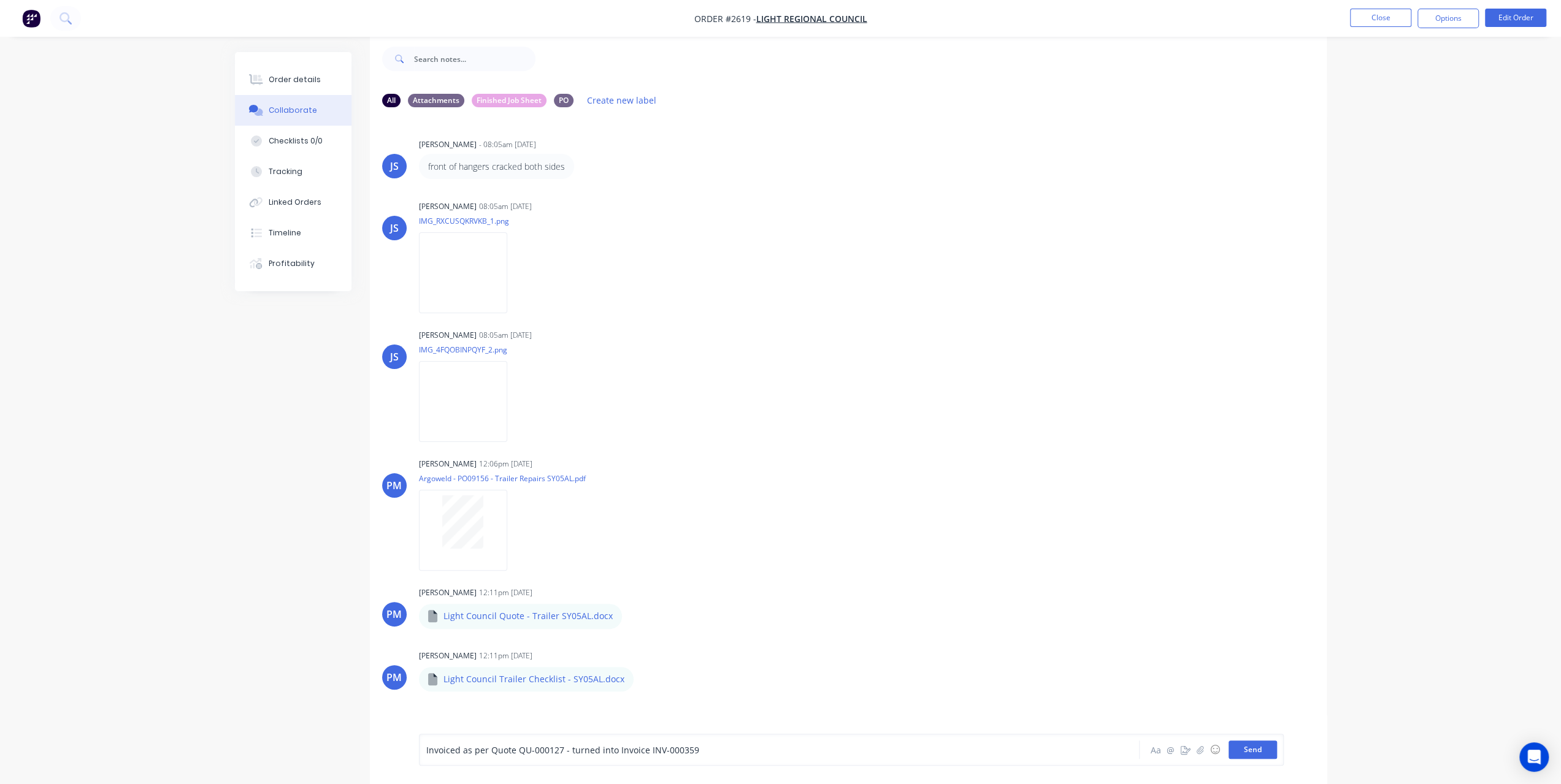
click at [1267, 752] on button "Send" at bounding box center [1252, 750] width 48 height 18
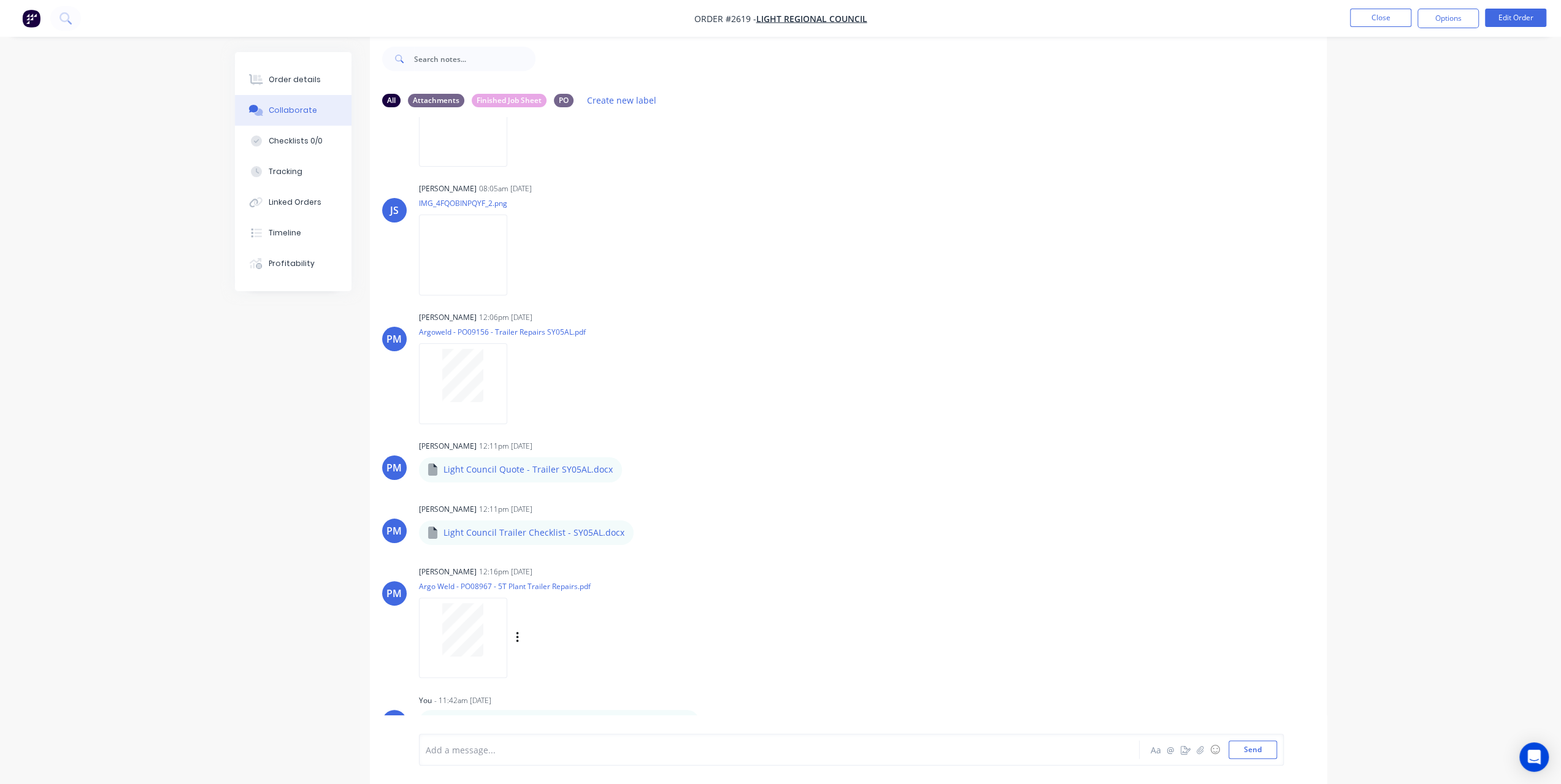
scroll to position [165, 0]
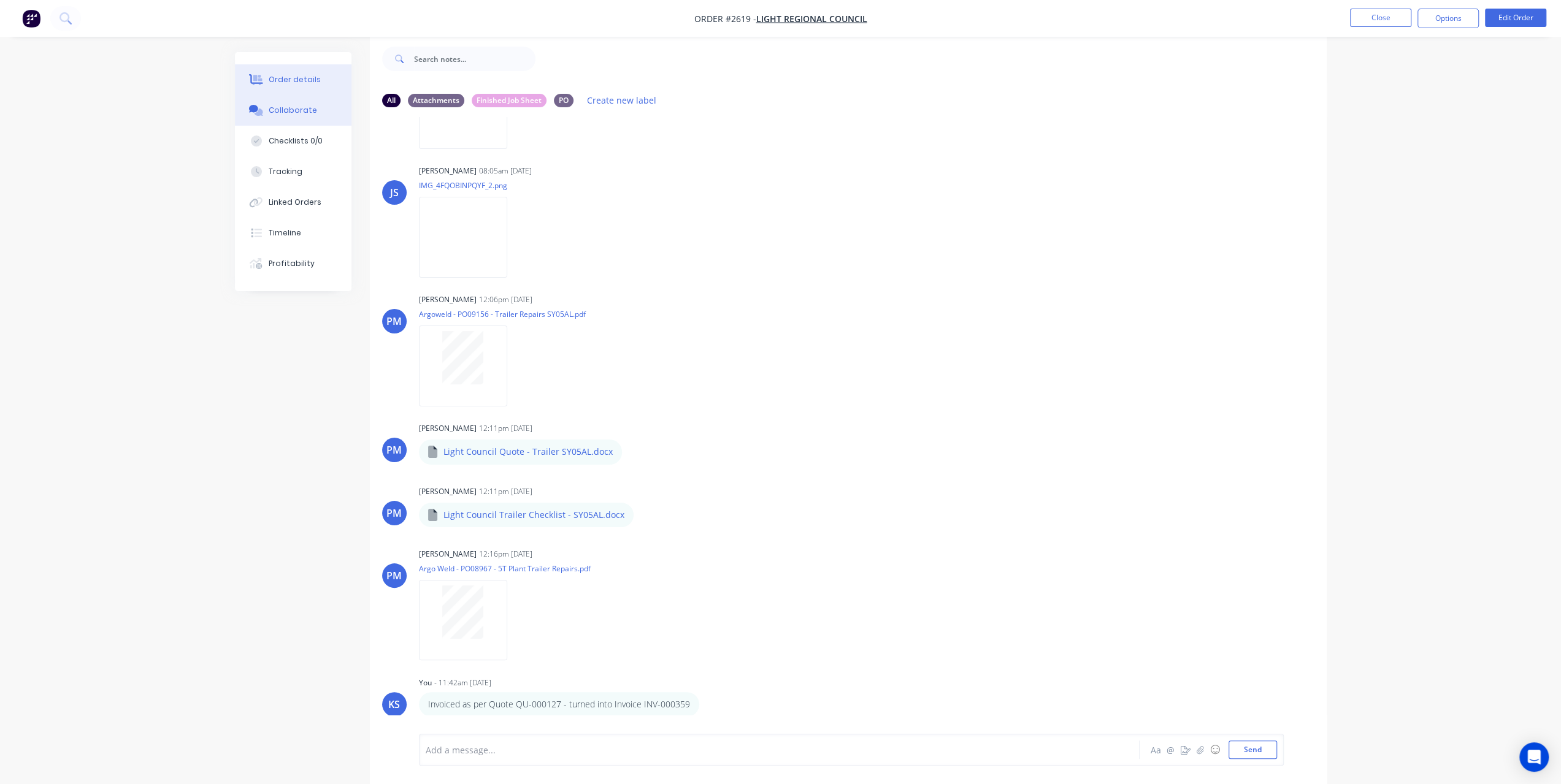
click at [303, 71] on button "Order details" at bounding box center [292, 80] width 116 height 31
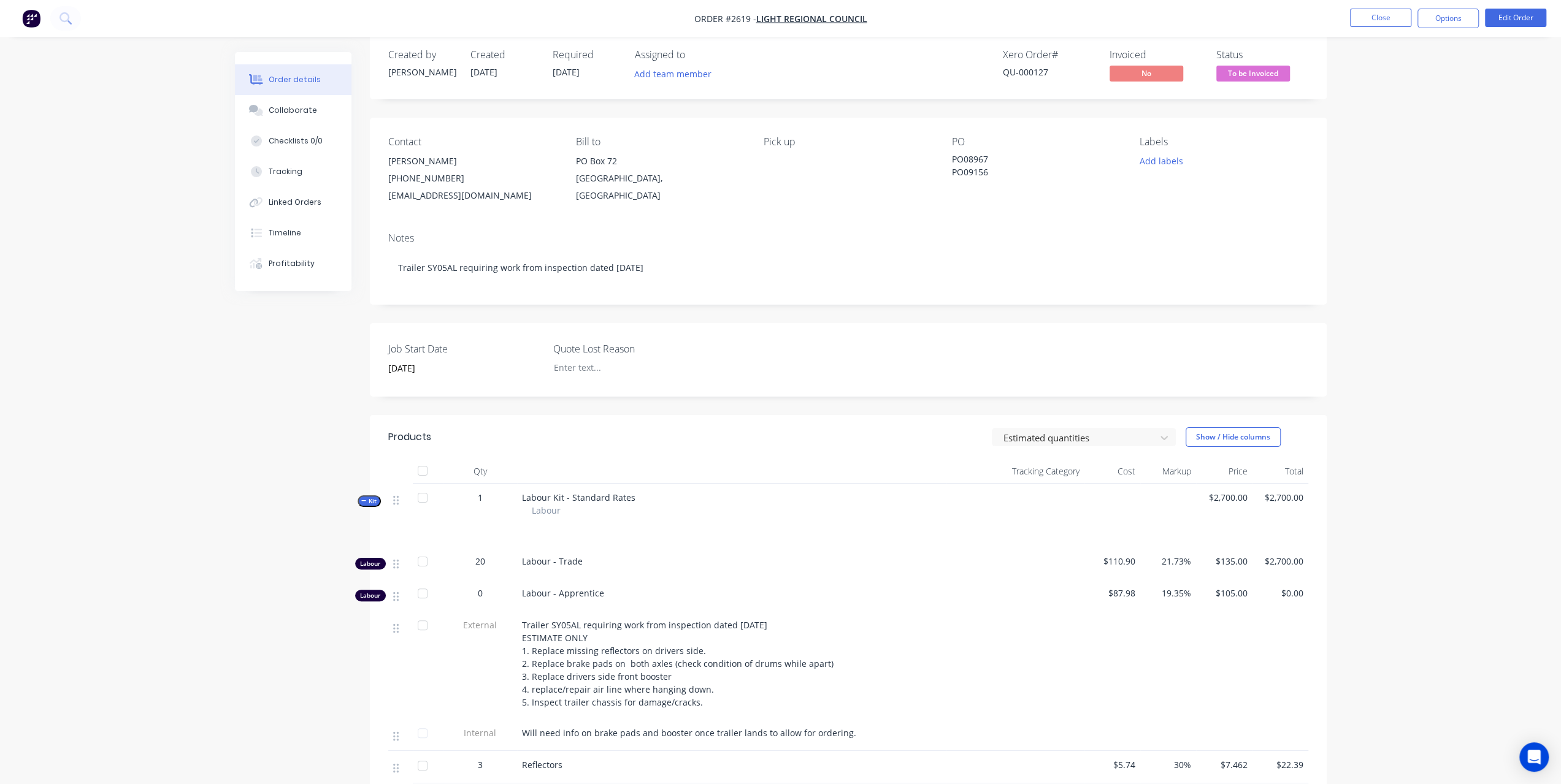
click at [1043, 74] on div "QU-000127" at bounding box center [1049, 72] width 92 height 13
click at [1467, 22] on button "Options" at bounding box center [1449, 18] width 62 height 19
click at [1393, 73] on div "Invoice" at bounding box center [1411, 74] width 113 height 18
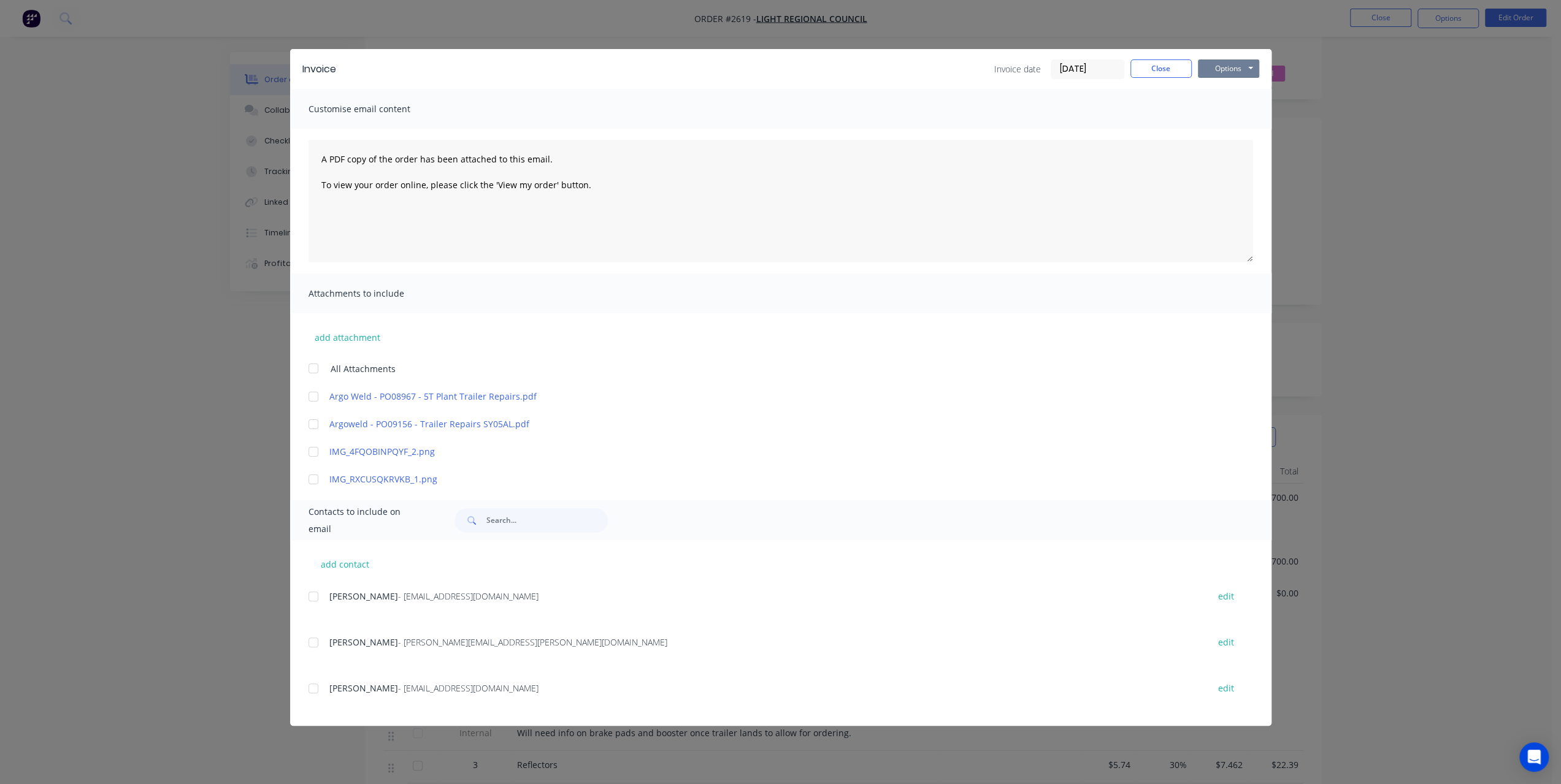
click at [1218, 68] on button "Options" at bounding box center [1228, 68] width 62 height 18
click at [1158, 62] on button "Close" at bounding box center [1162, 68] width 62 height 18
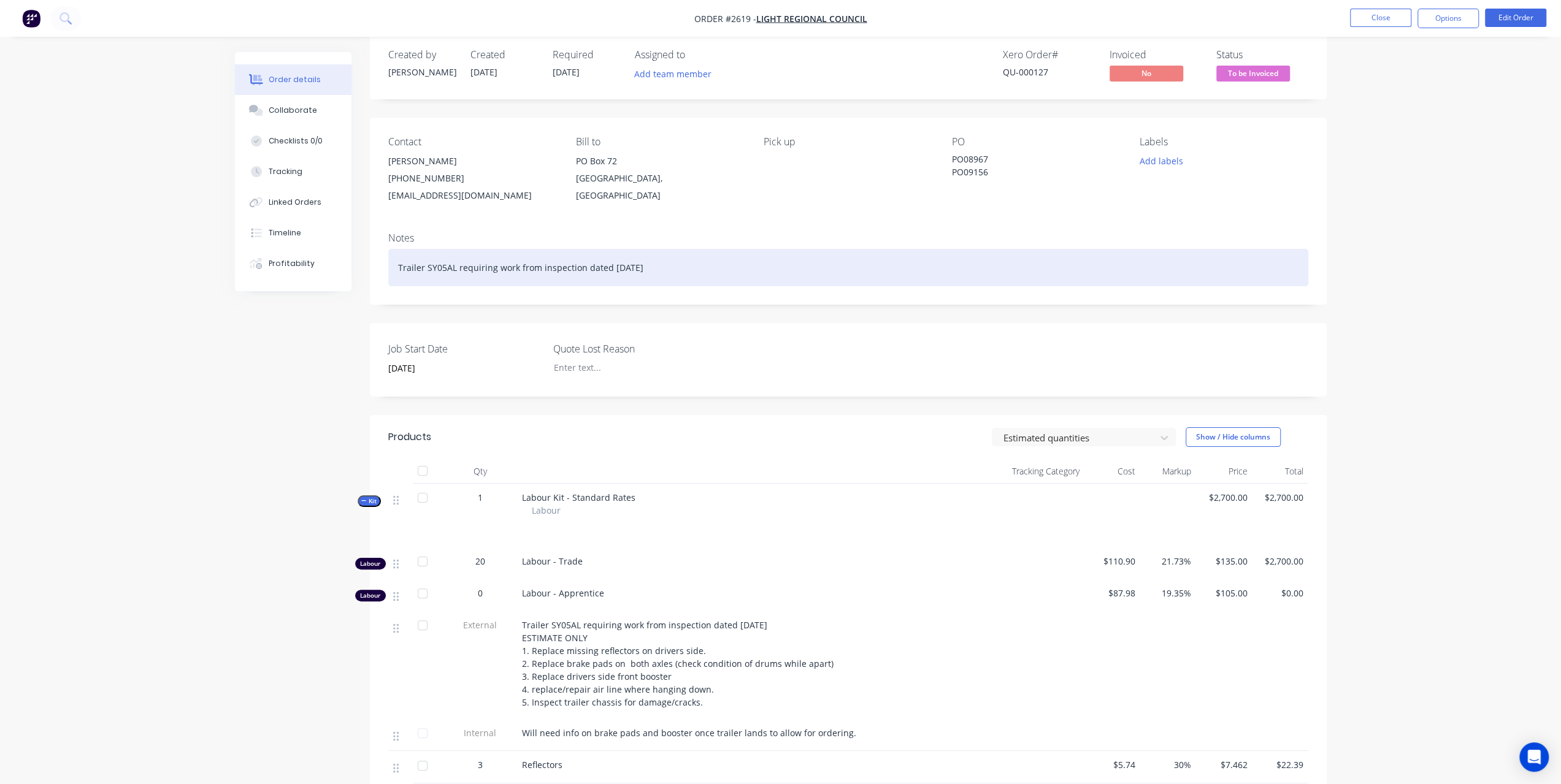
click at [703, 276] on div "Trailer SY05AL requiring work from inspection dated [DATE]" at bounding box center [847, 268] width 920 height 38
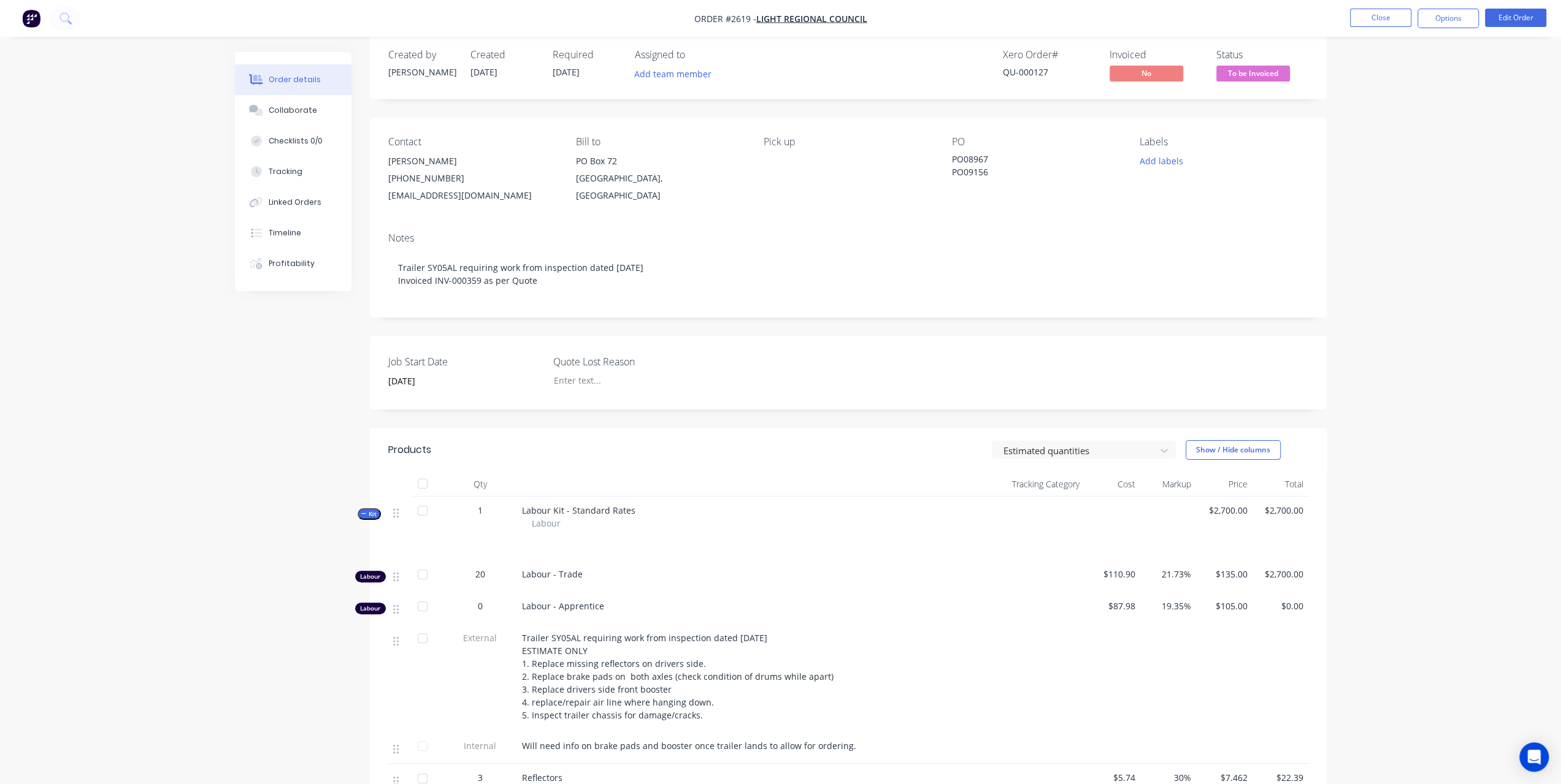
click at [1393, 204] on div "Order details Collaborate Checklists 0/0 Tracking Linked Orders Timeline Profit…" at bounding box center [780, 659] width 1561 height 1353
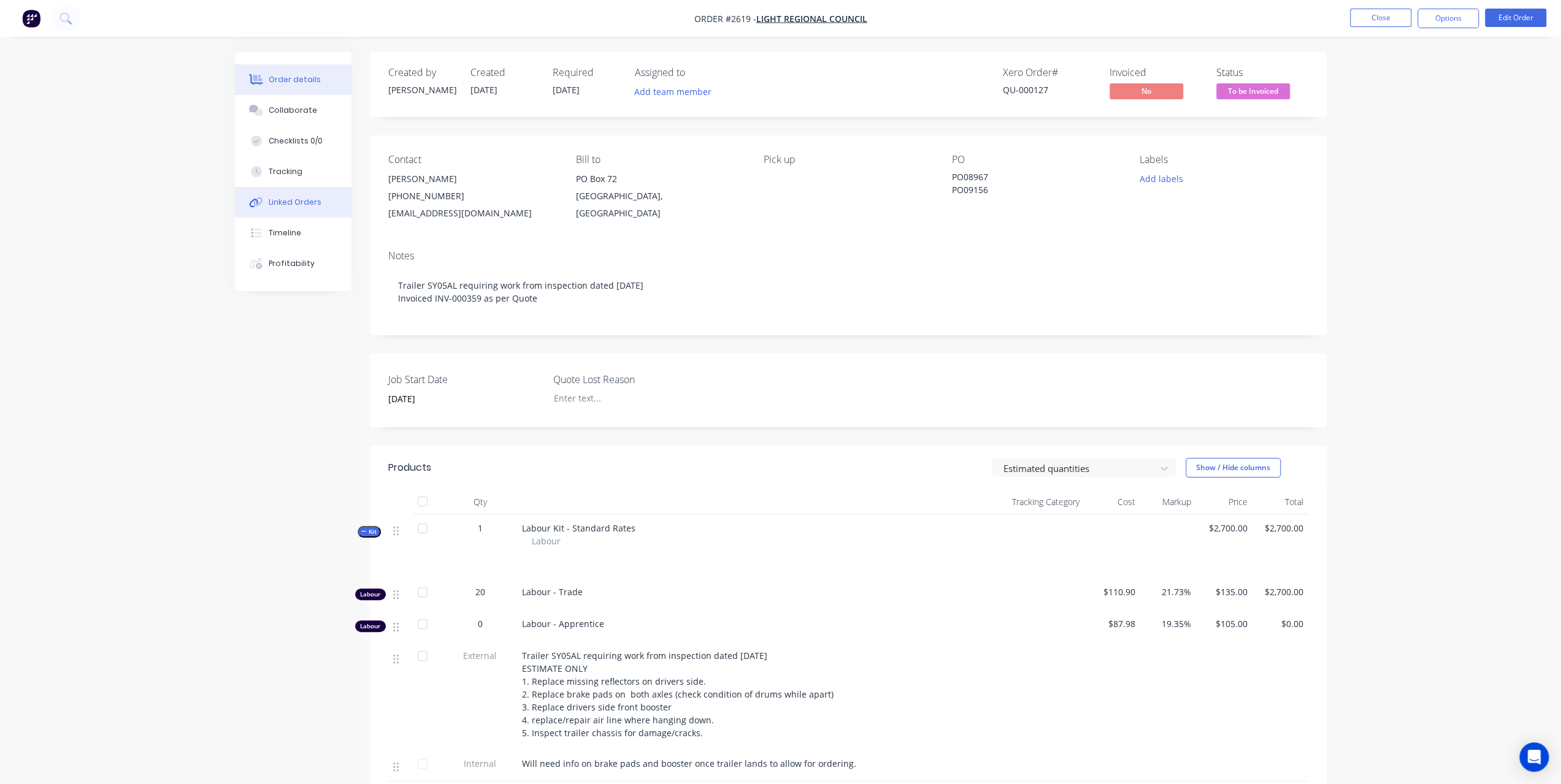
click at [278, 199] on div "Linked Orders" at bounding box center [295, 202] width 53 height 11
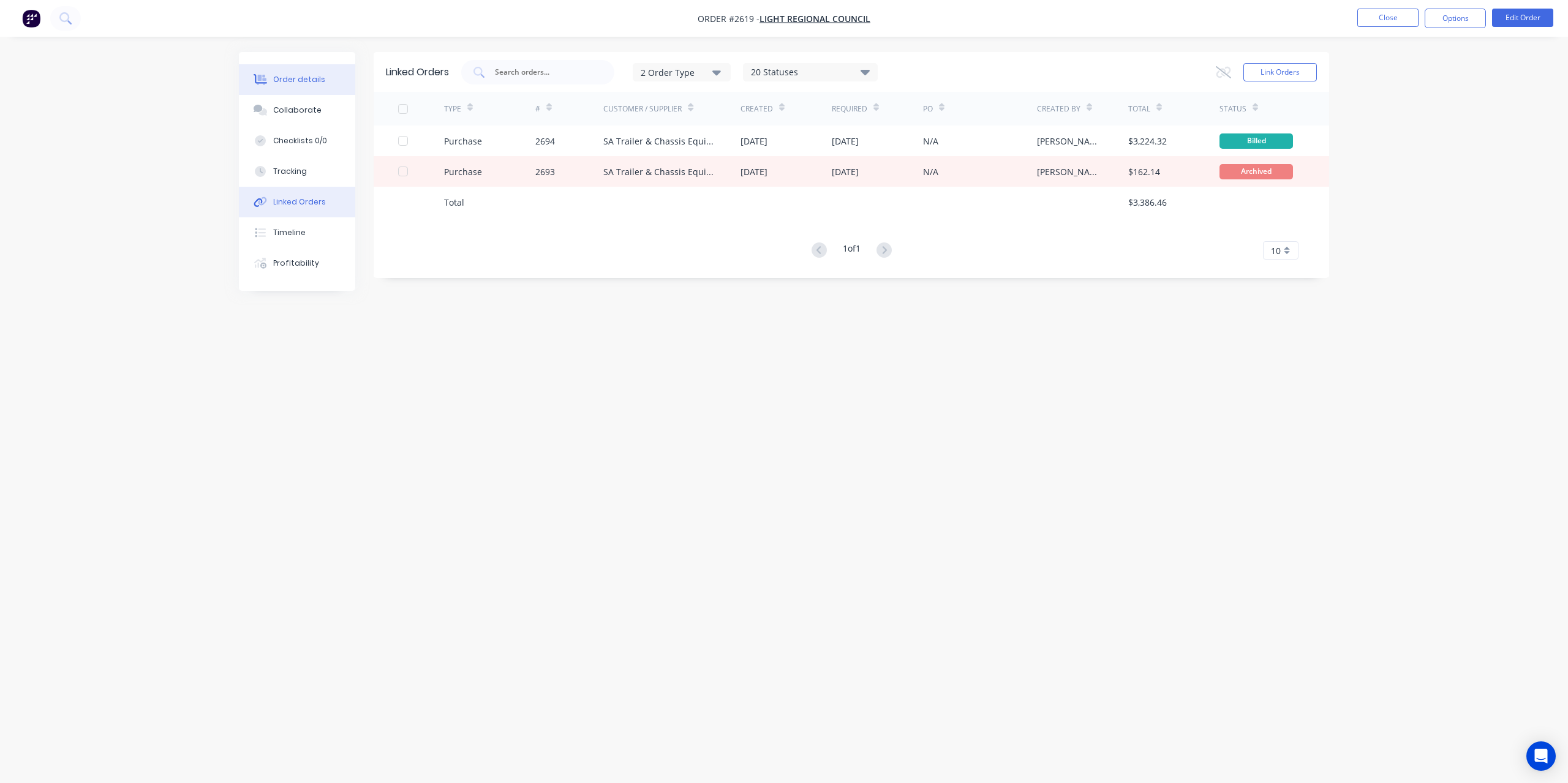
click at [315, 86] on button "Order details" at bounding box center [297, 80] width 116 height 31
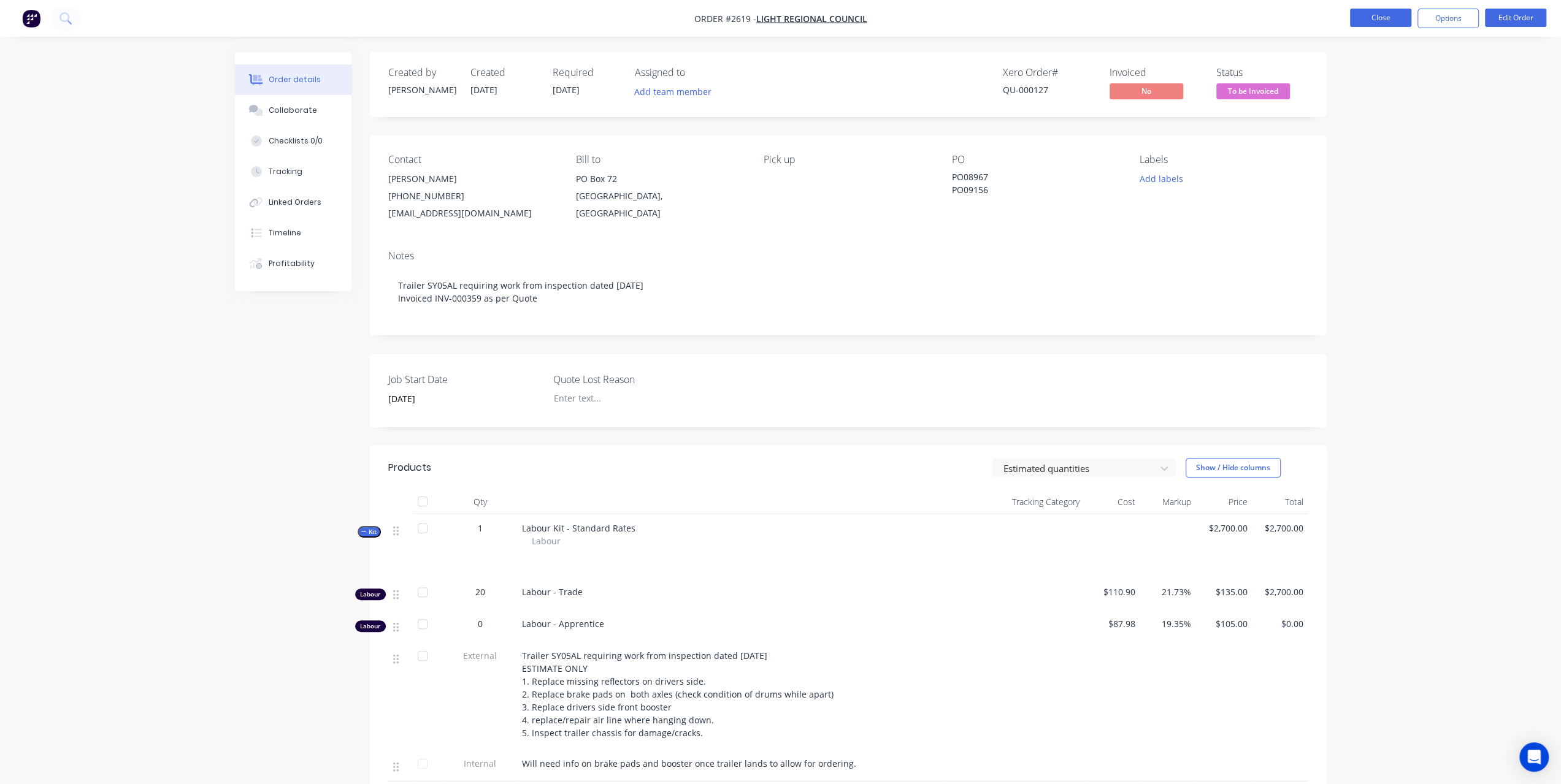
click at [1386, 17] on button "Close" at bounding box center [1381, 18] width 62 height 18
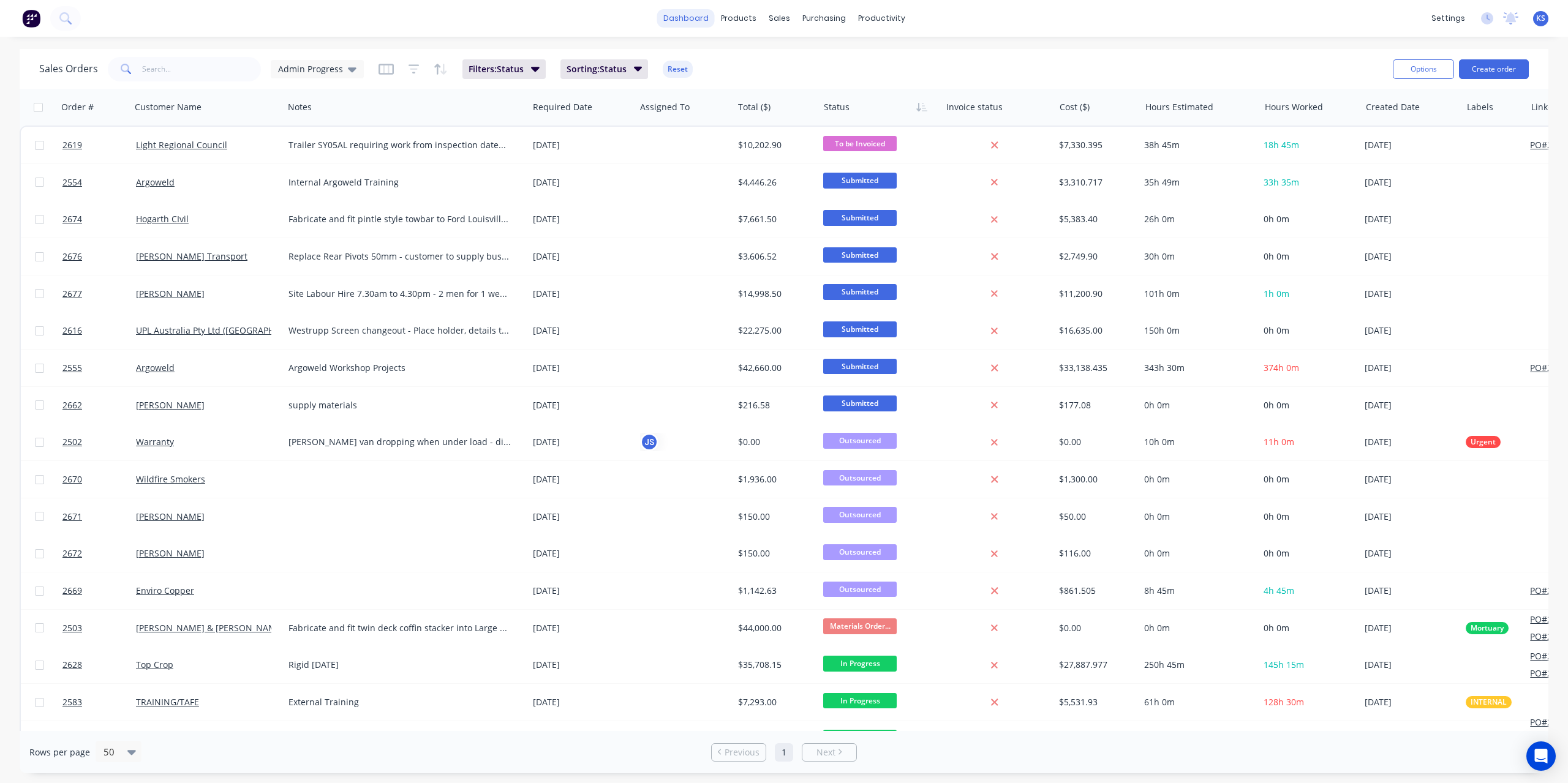
click at [697, 19] on link "dashboard" at bounding box center [686, 18] width 58 height 18
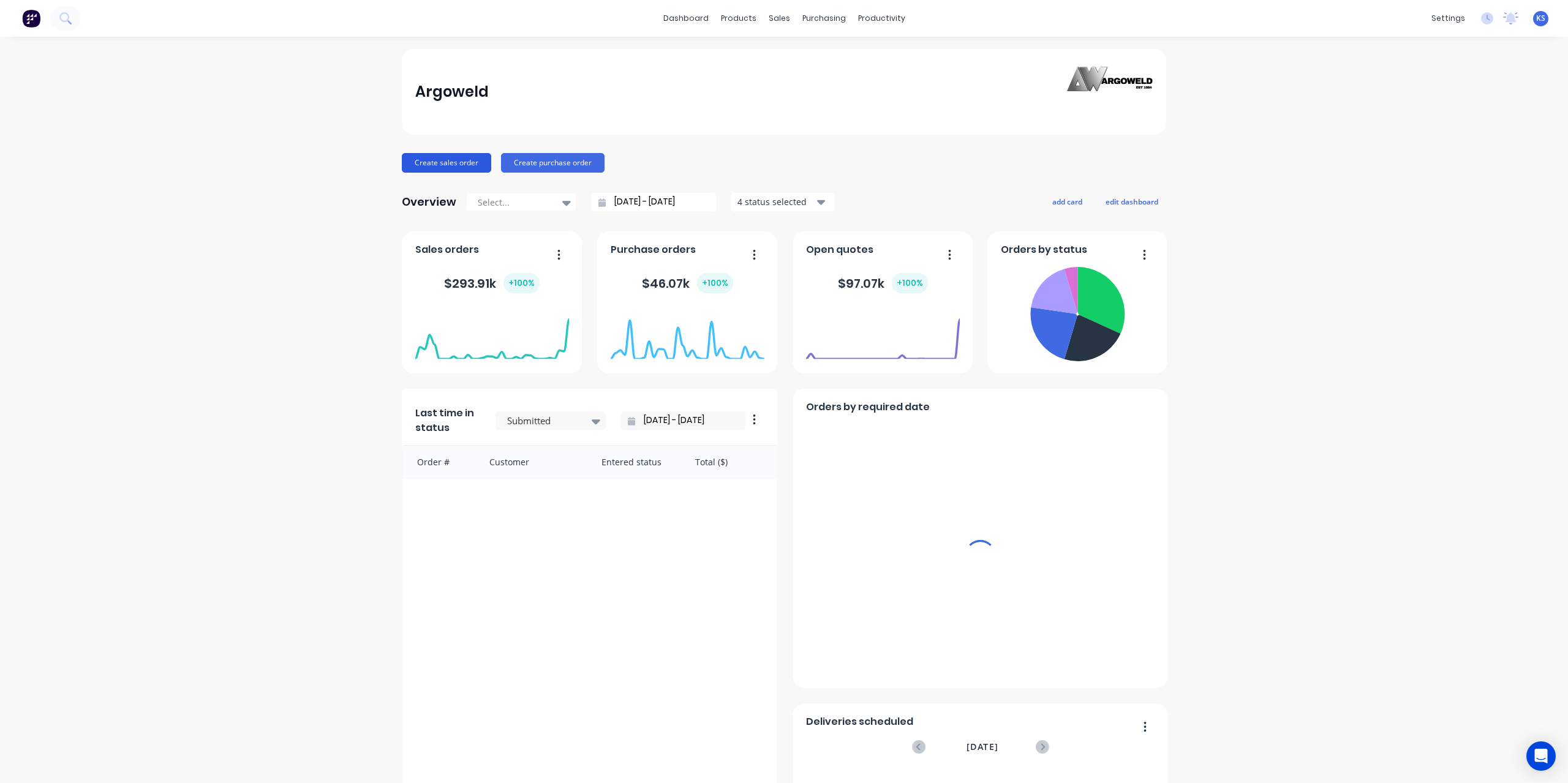
click at [457, 160] on button "Create sales order" at bounding box center [447, 162] width 89 height 19
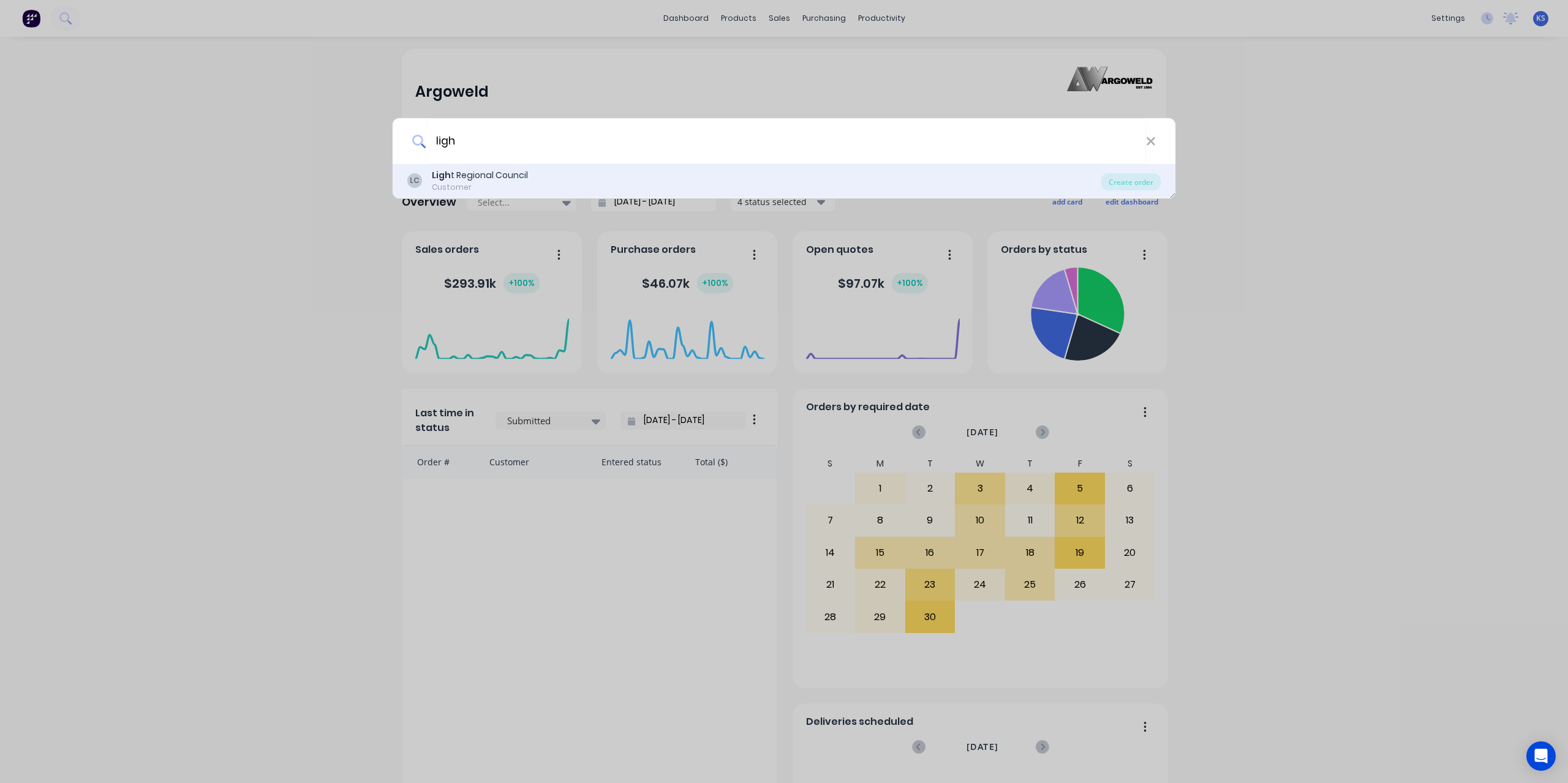
type input "ligh"
click at [534, 164] on div "[PERSON_NAME] t Regional Council Customer Create order" at bounding box center [784, 181] width 782 height 35
click at [534, 169] on div "[PERSON_NAME] t Regional Council Customer" at bounding box center [754, 181] width 694 height 24
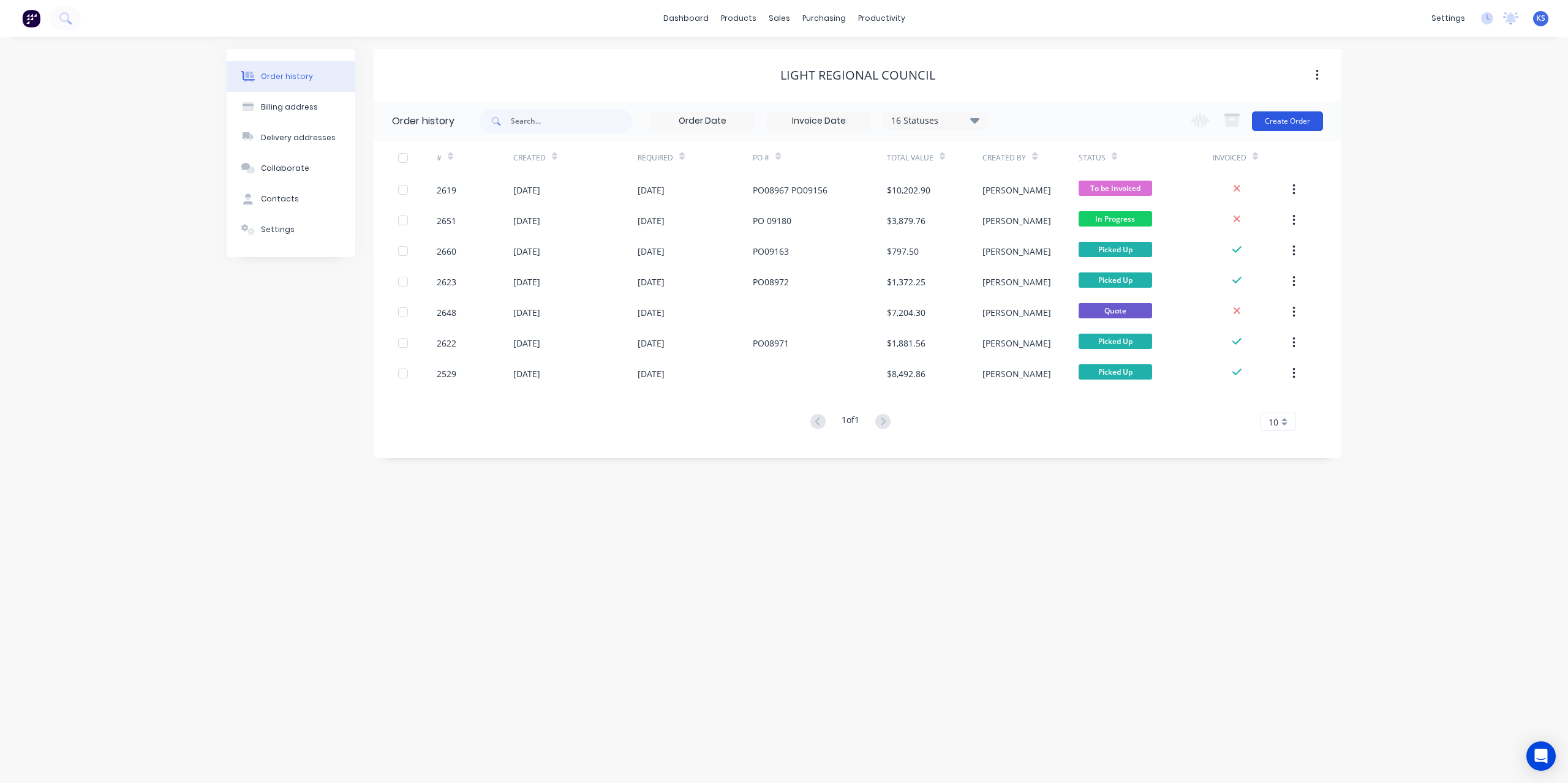
click at [1297, 118] on button "Create Order" at bounding box center [1287, 121] width 71 height 19
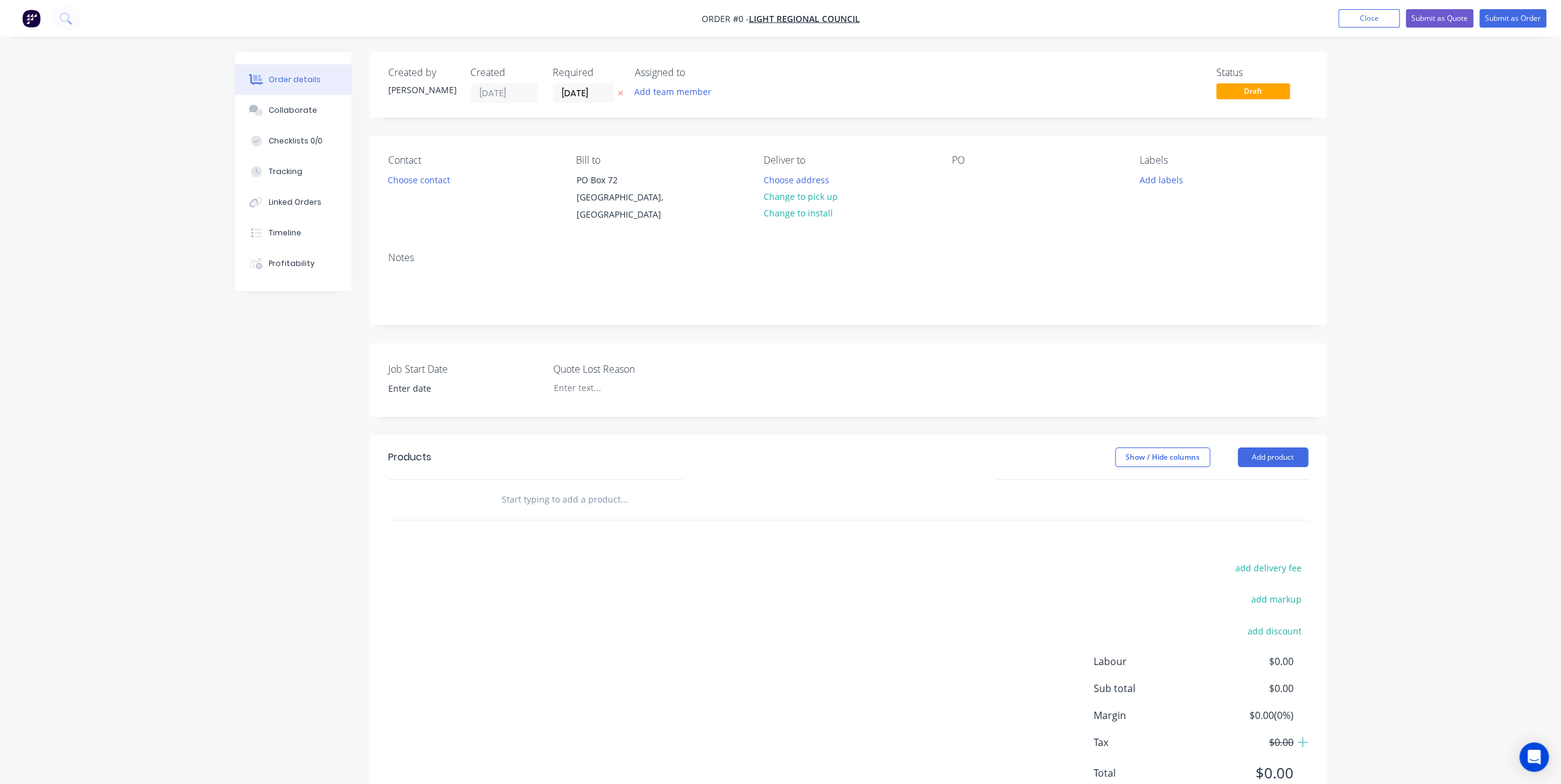
click at [440, 254] on div "Notes" at bounding box center [847, 258] width 920 height 12
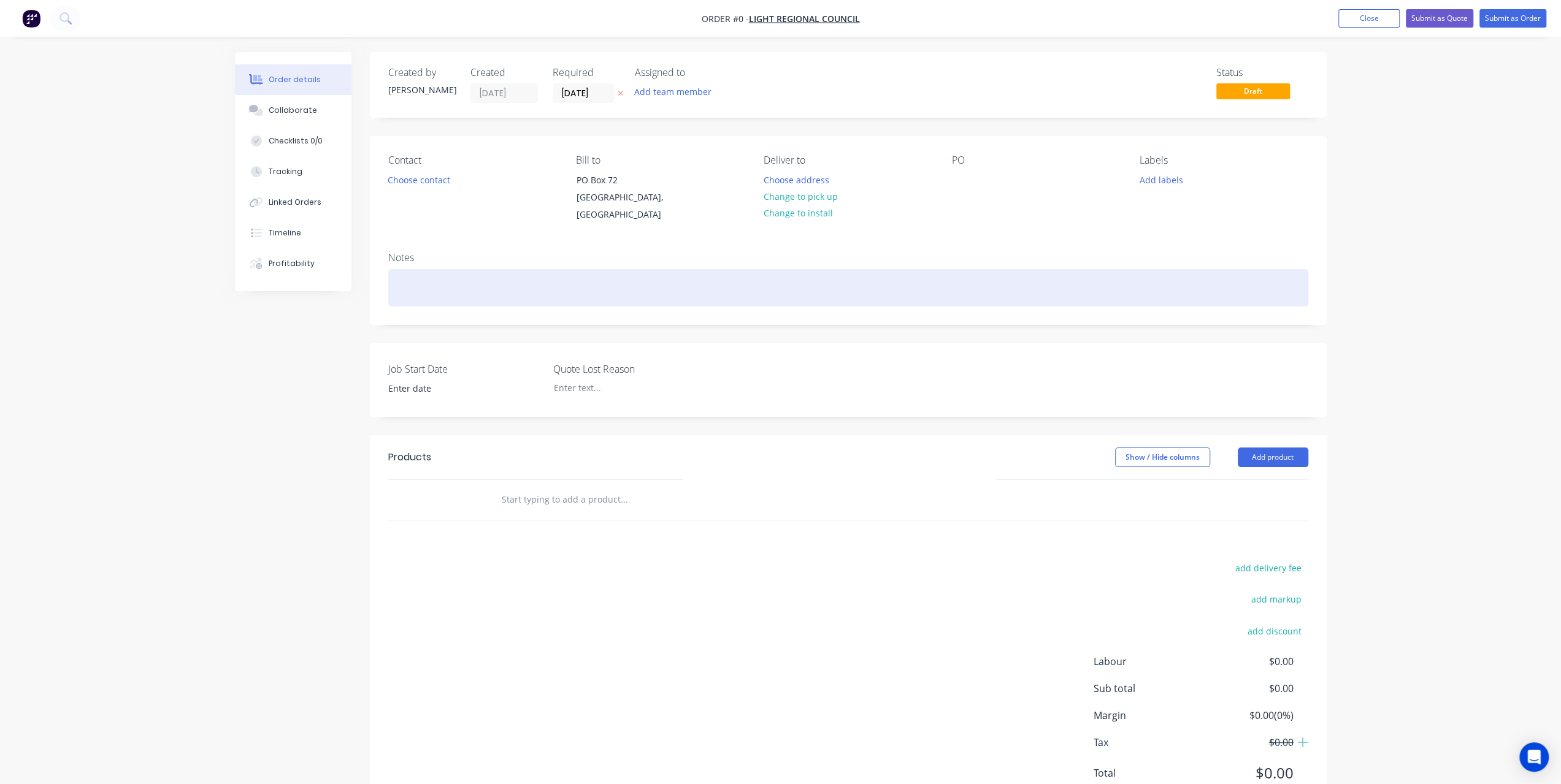
click at [436, 275] on div at bounding box center [847, 288] width 920 height 38
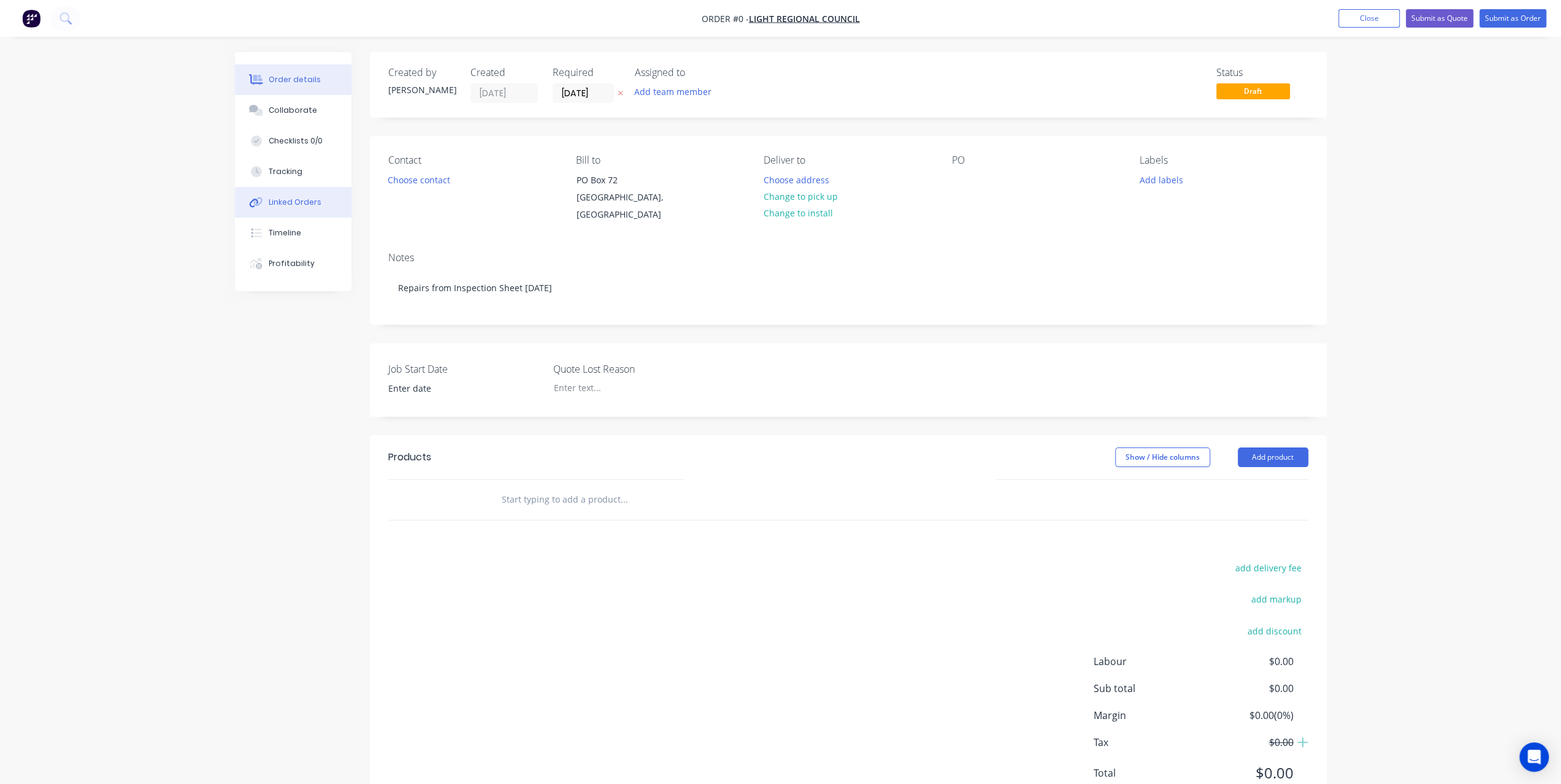
click at [306, 197] on div "Order details Collaborate Checklists 0/0 Tracking Linked Orders Timeline Profit…" at bounding box center [780, 442] width 1116 height 781
click at [302, 206] on div "Linked Orders" at bounding box center [295, 202] width 53 height 11
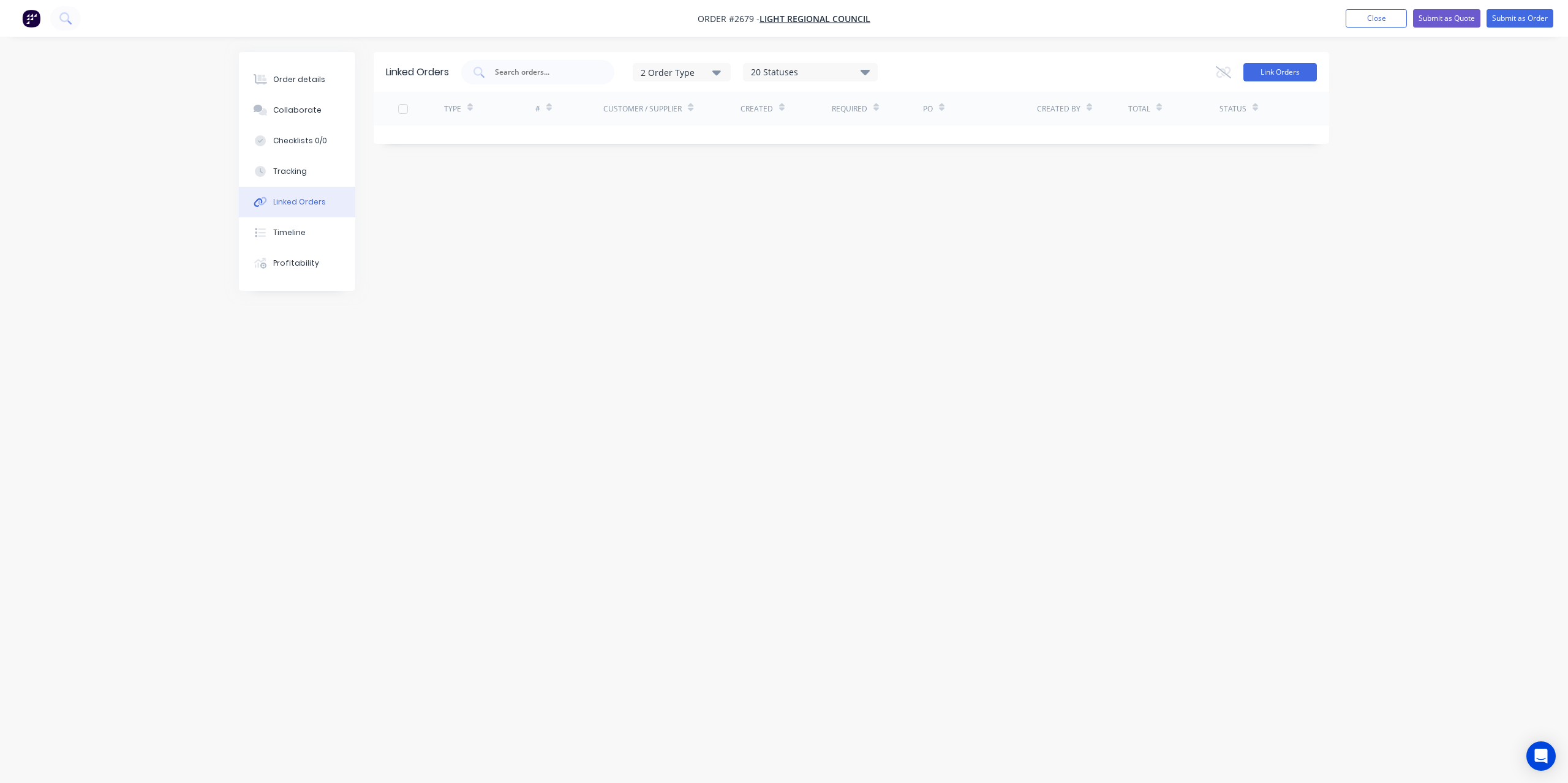
click at [1283, 71] on button "Link Orders" at bounding box center [1281, 72] width 74 height 18
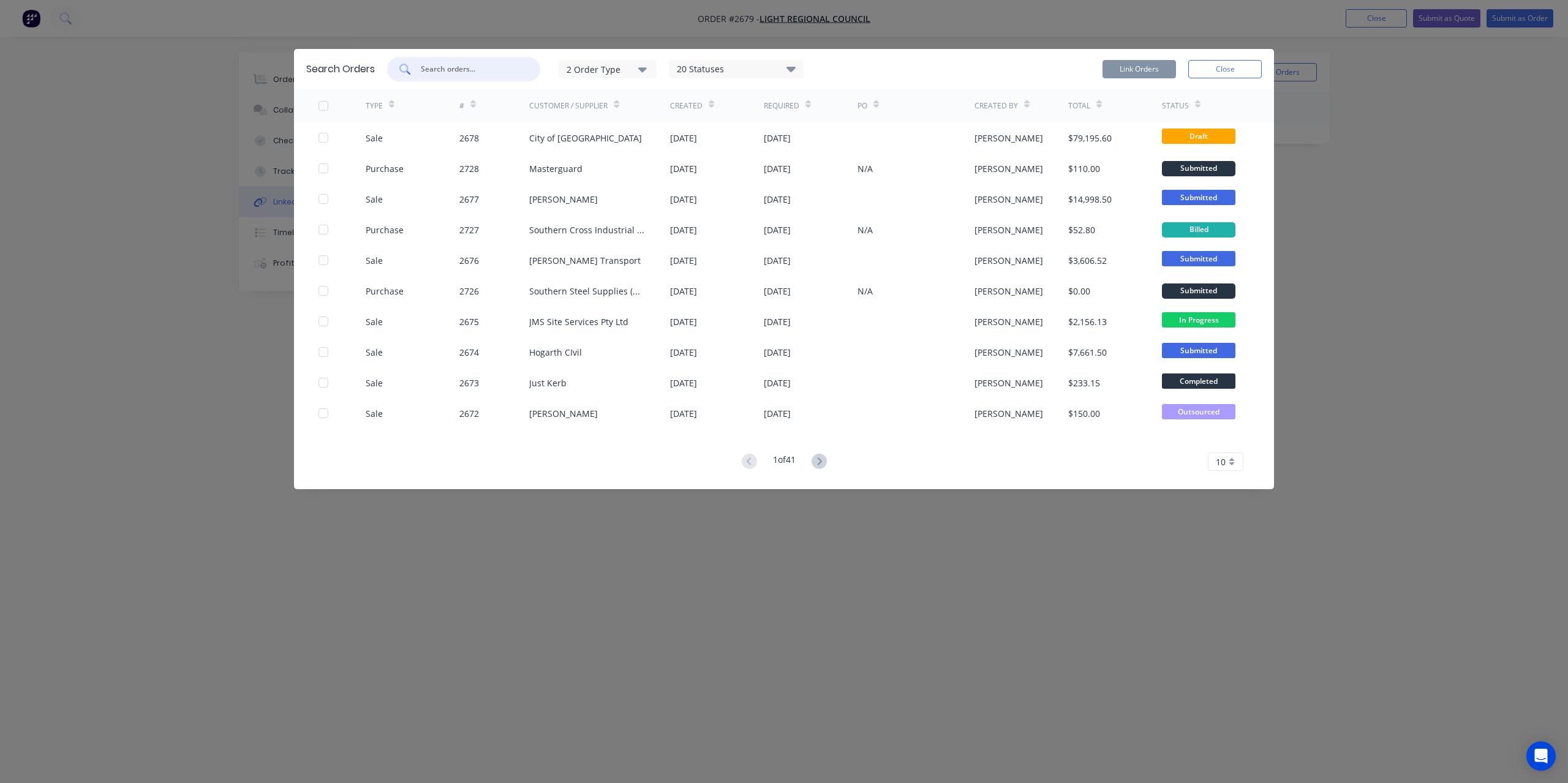
click at [505, 73] on input "text" at bounding box center [470, 69] width 101 height 12
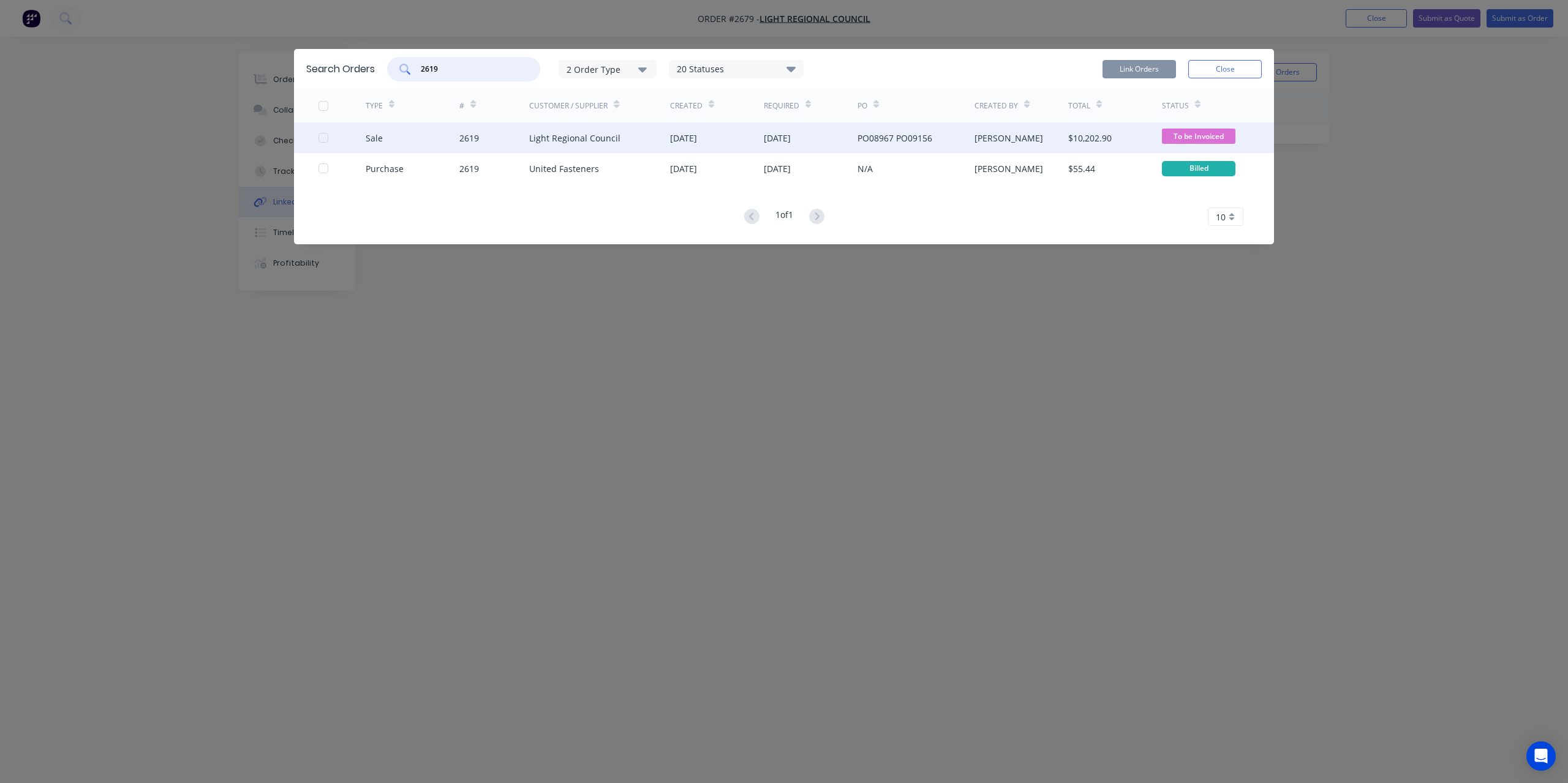
type input "2619"
click at [318, 141] on div "Sale 2619 Light Regional Council [DATE] [DATE] PO08967 PO09156 [PERSON_NAME] $1…" at bounding box center [783, 138] width 980 height 31
click at [324, 138] on div at bounding box center [324, 138] width 25 height 25
click at [1156, 67] on button "Link Orders" at bounding box center [1139, 69] width 74 height 18
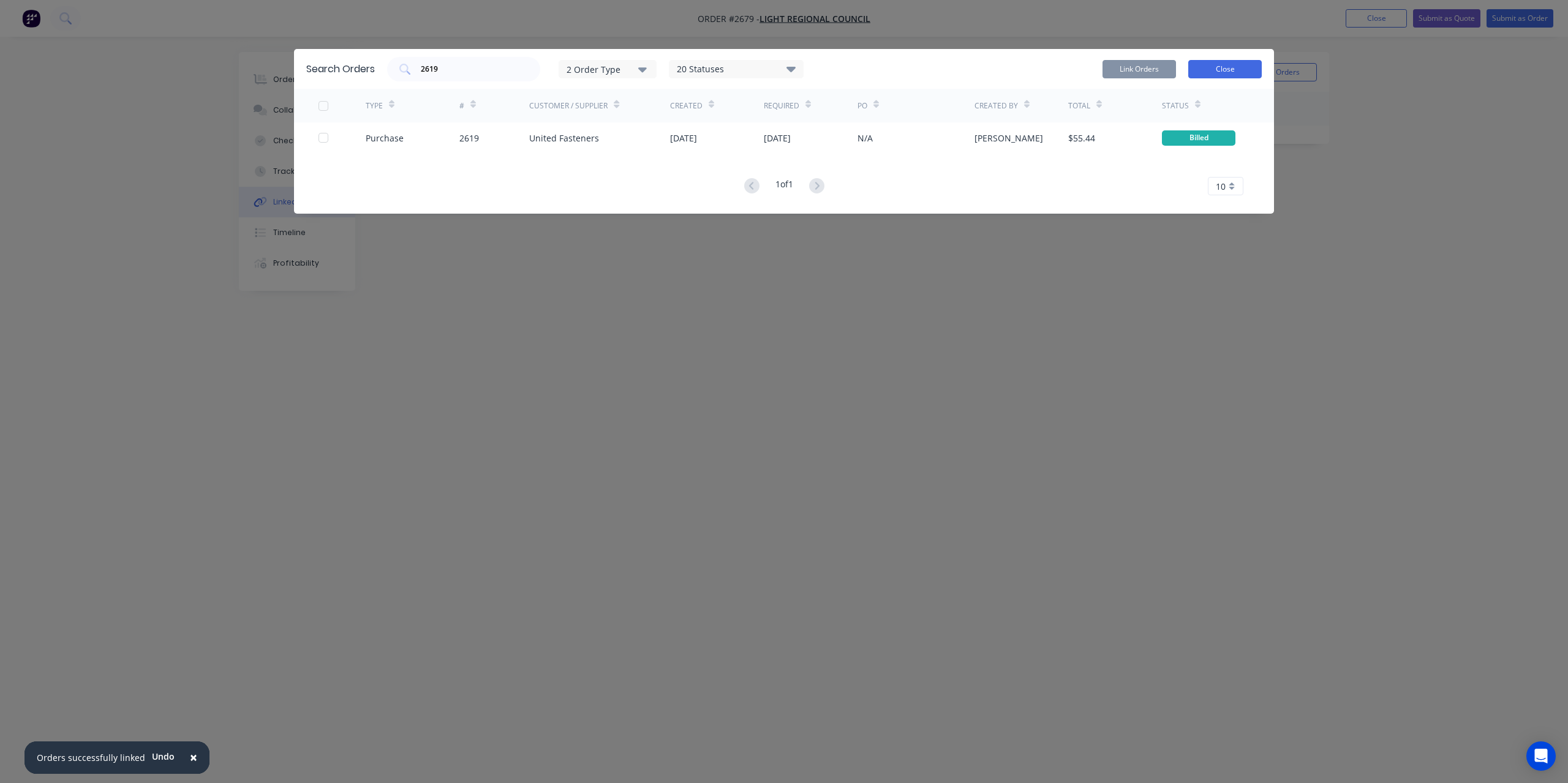
click at [1231, 64] on button "Close" at bounding box center [1225, 69] width 74 height 18
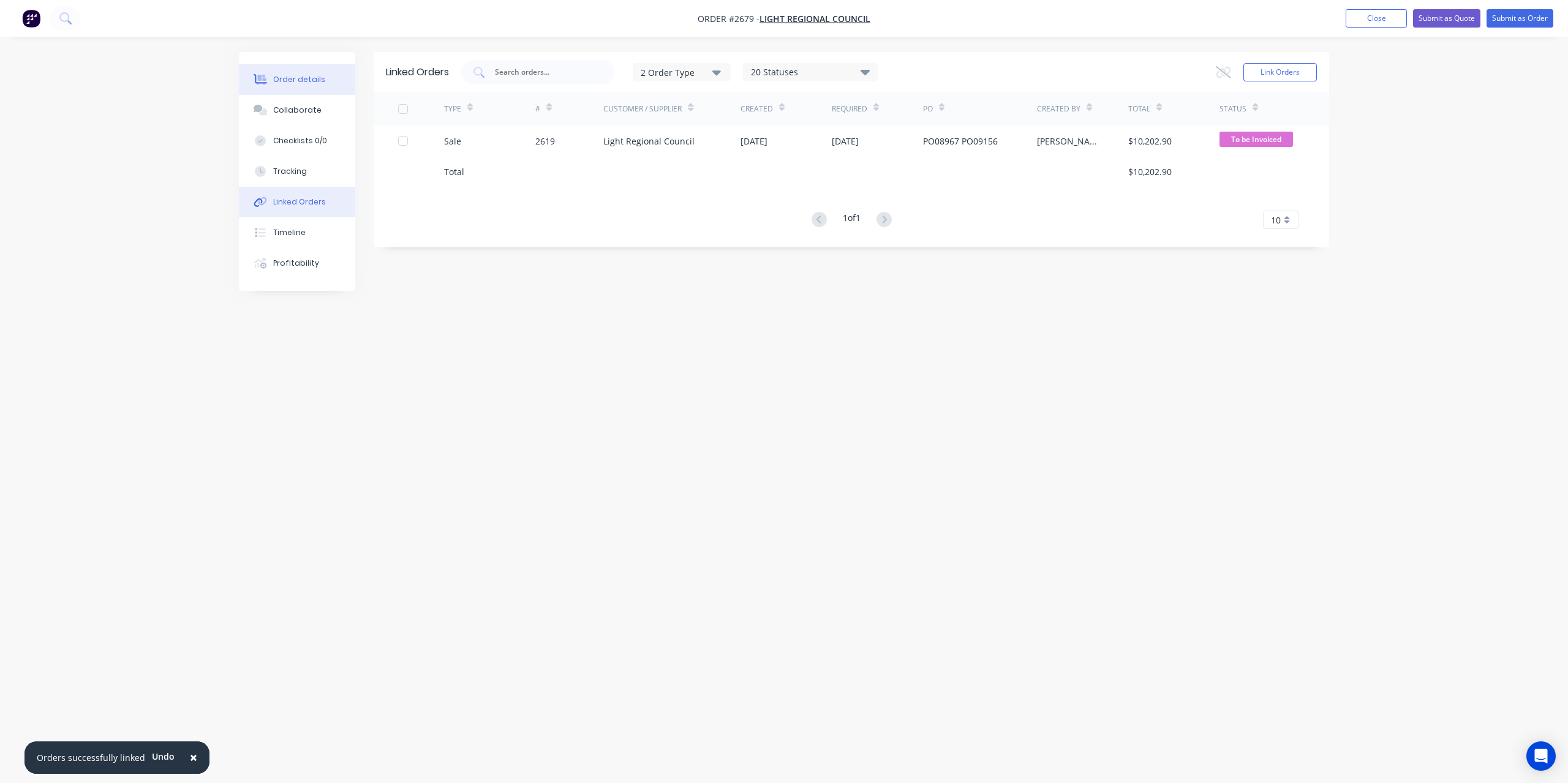
click at [318, 75] on div "Order details" at bounding box center [299, 79] width 52 height 11
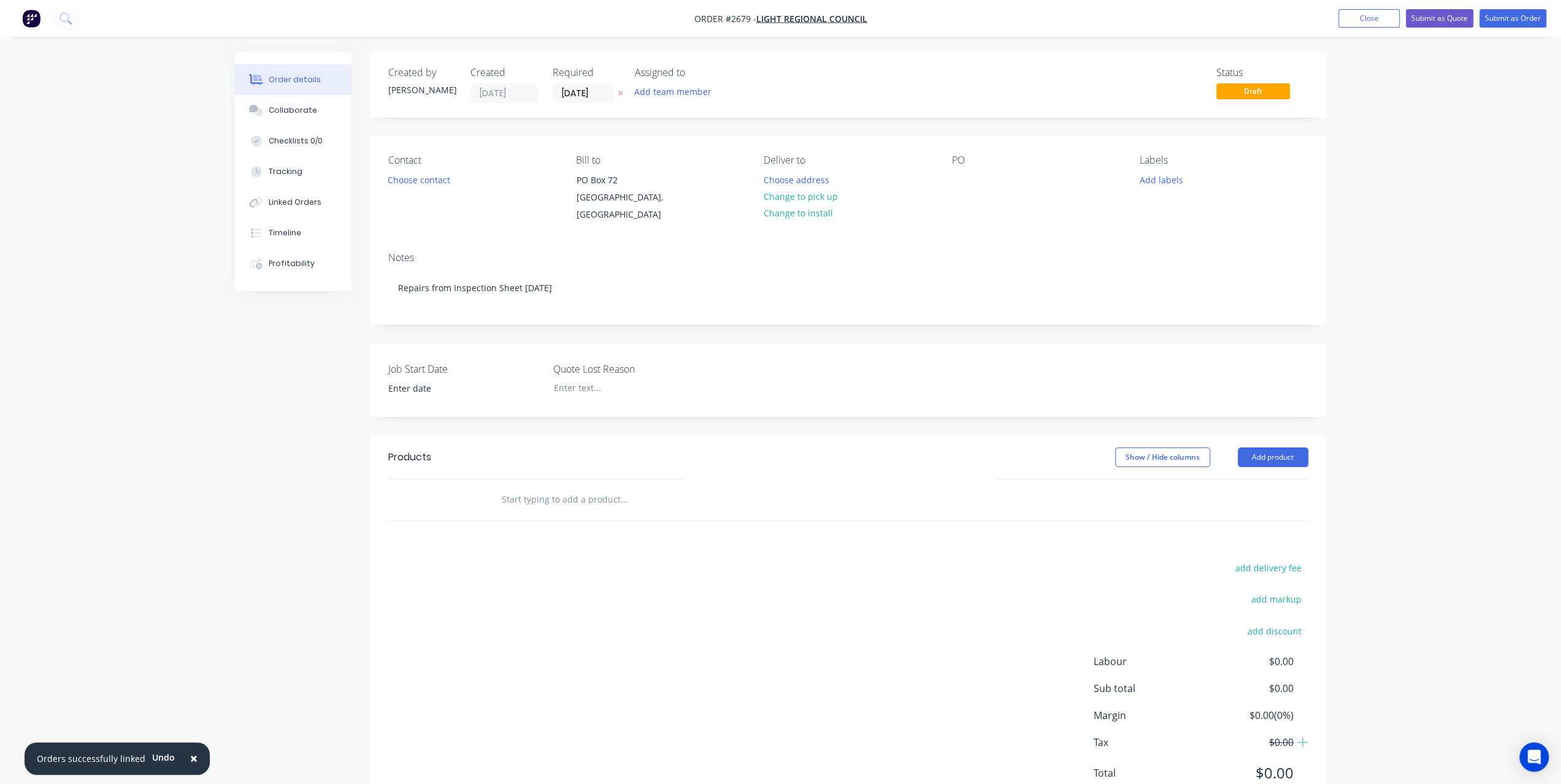
click at [536, 492] on input "text" at bounding box center [623, 500] width 246 height 25
click at [1260, 456] on button "Add product" at bounding box center [1273, 457] width 71 height 19
click at [547, 493] on input "text" at bounding box center [623, 500] width 246 height 25
type input "S"
type input "Supply and fit Drums, Shoes, Springs and Roller"
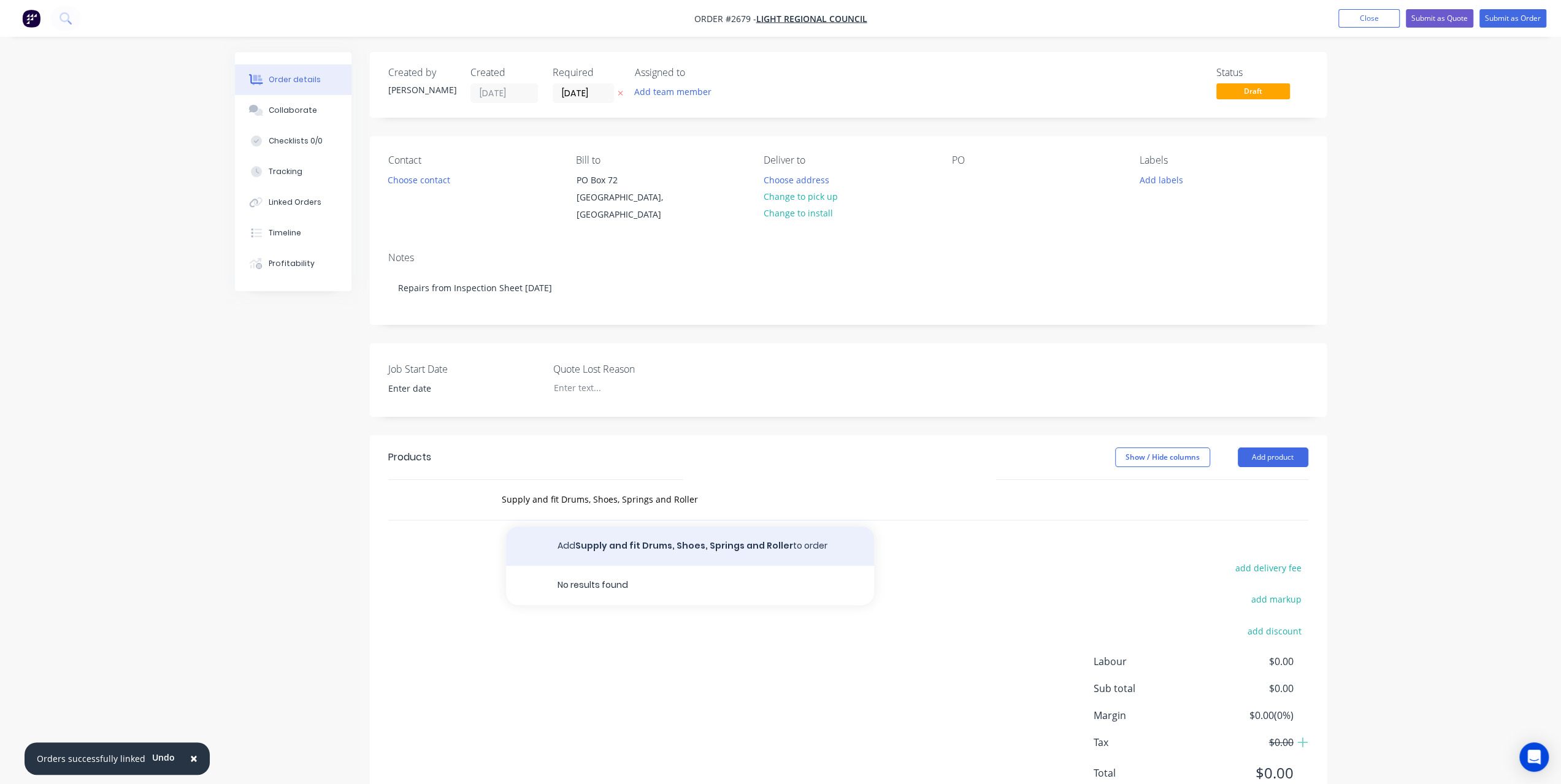
click at [636, 549] on button "Add Supply and fit Drums, Shoes, Springs and Roller to order" at bounding box center [690, 546] width 368 height 39
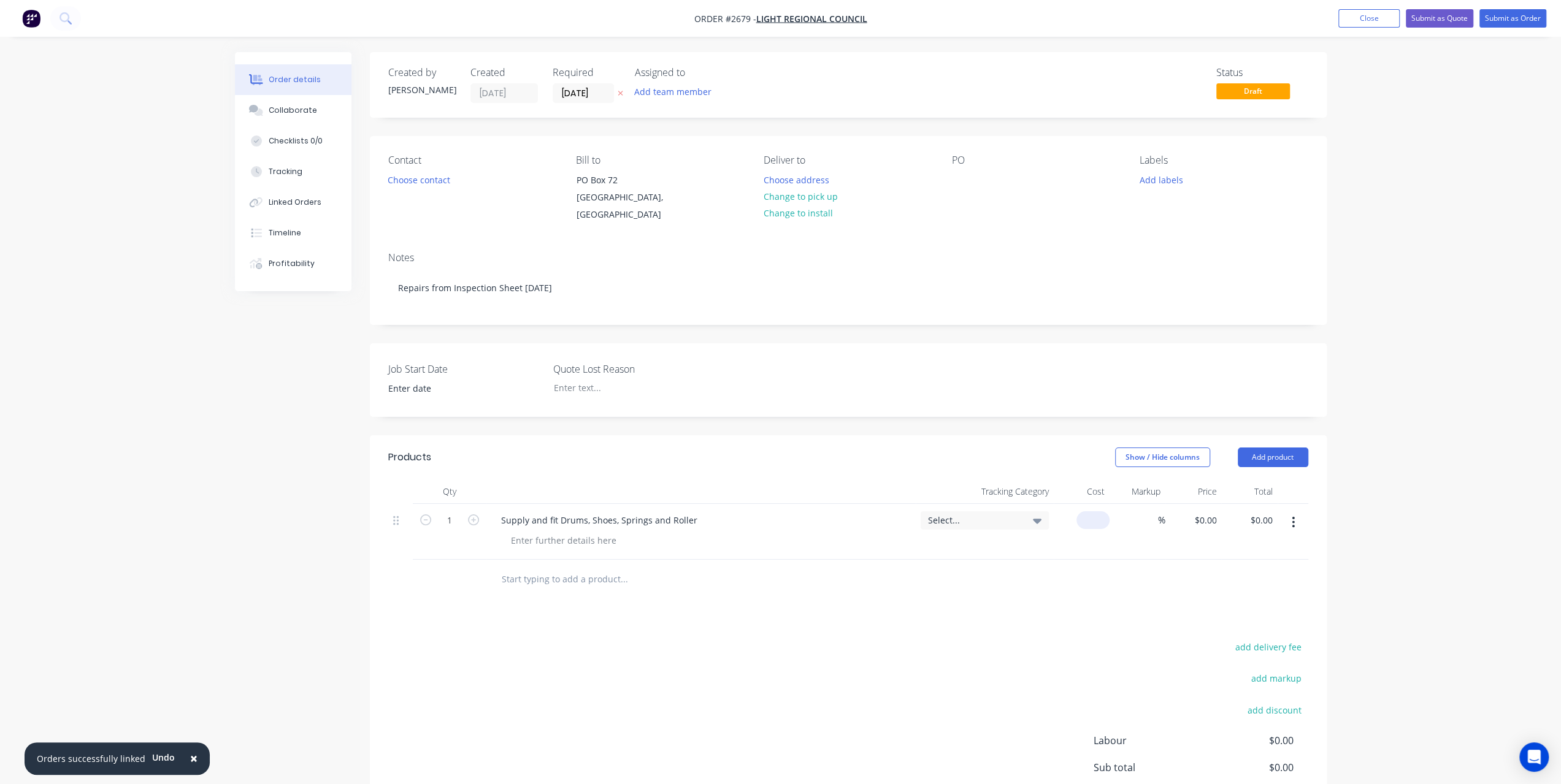
click at [1098, 519] on input at bounding box center [1095, 520] width 28 height 18
type input "$4,867.12"
click at [954, 165] on div "PO" at bounding box center [1036, 160] width 168 height 12
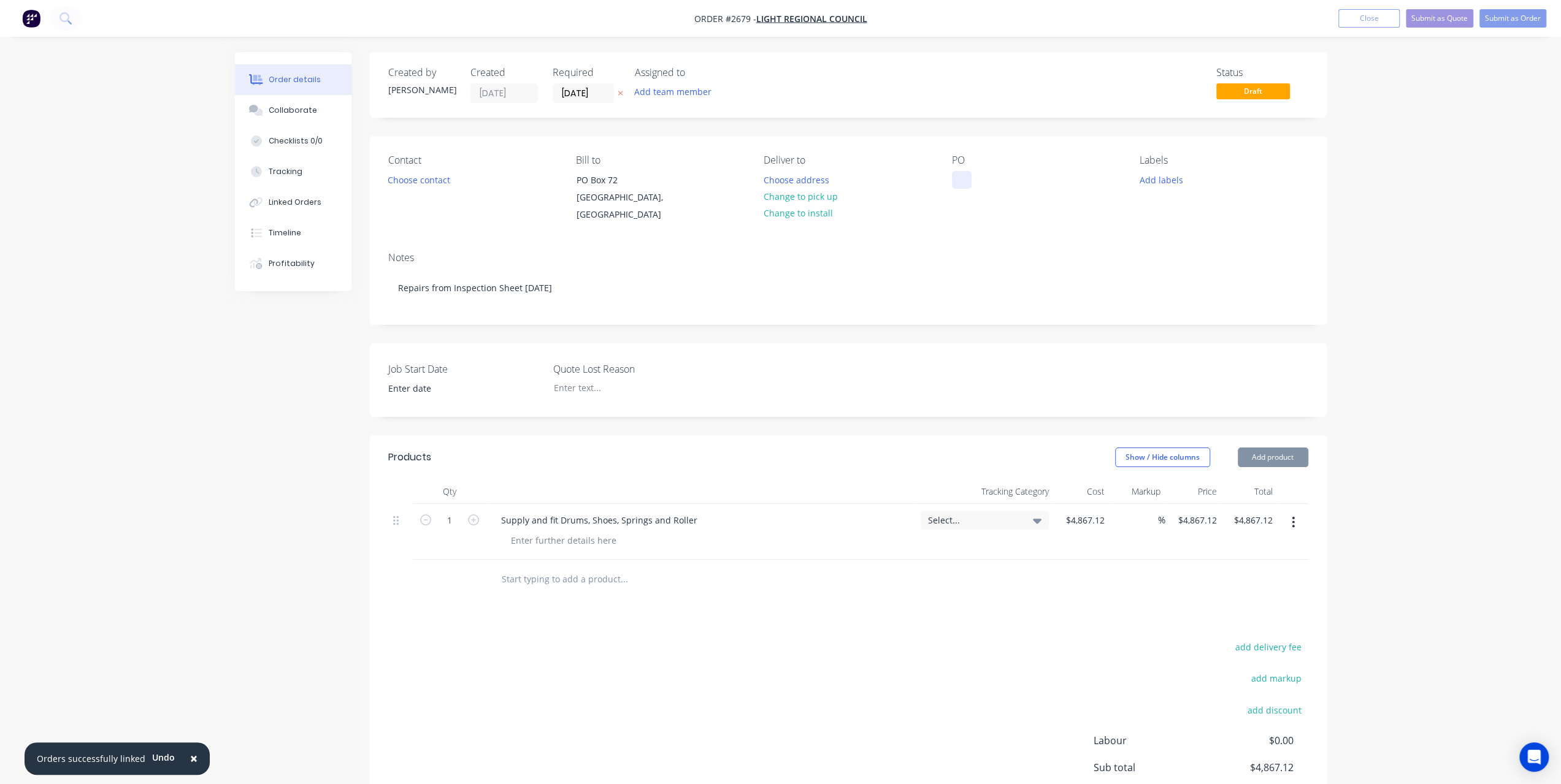
click at [961, 174] on div at bounding box center [961, 179] width 19 height 18
click at [1292, 463] on button "Add product" at bounding box center [1273, 457] width 71 height 19
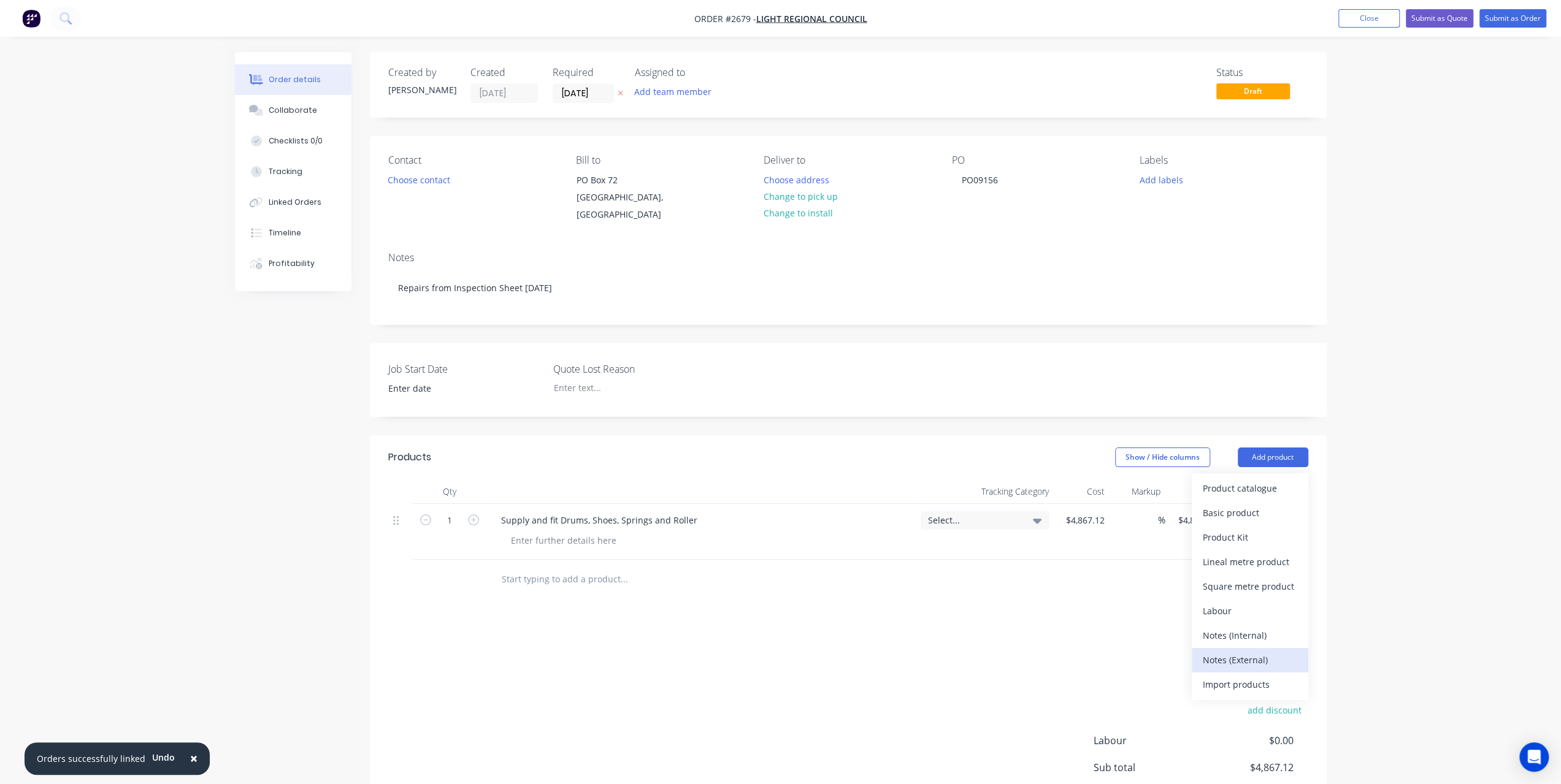
click at [1258, 653] on div "Notes (External)" at bounding box center [1250, 659] width 95 height 18
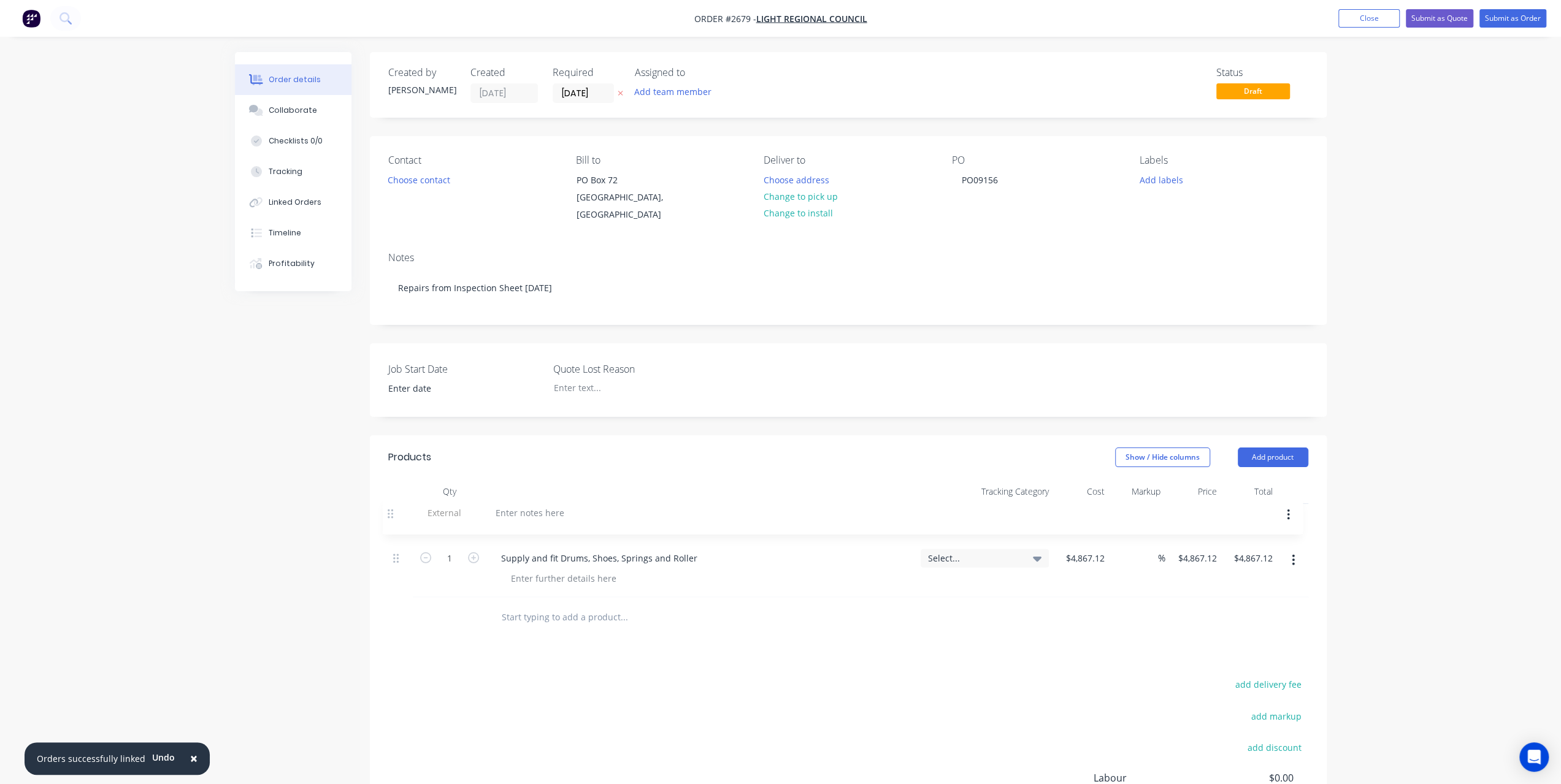
drag, startPoint x: 394, startPoint y: 573, endPoint x: 389, endPoint y: 509, distance: 64.2
click at [389, 509] on div "1 Supply and fit Drums, Shoes, Springs and Roller Select... $4,867.12 $4,867.12…" at bounding box center [847, 551] width 920 height 94
click at [509, 515] on div at bounding box center [535, 520] width 89 height 18
click at [1502, 18] on button "Submit as Order" at bounding box center [1513, 18] width 67 height 18
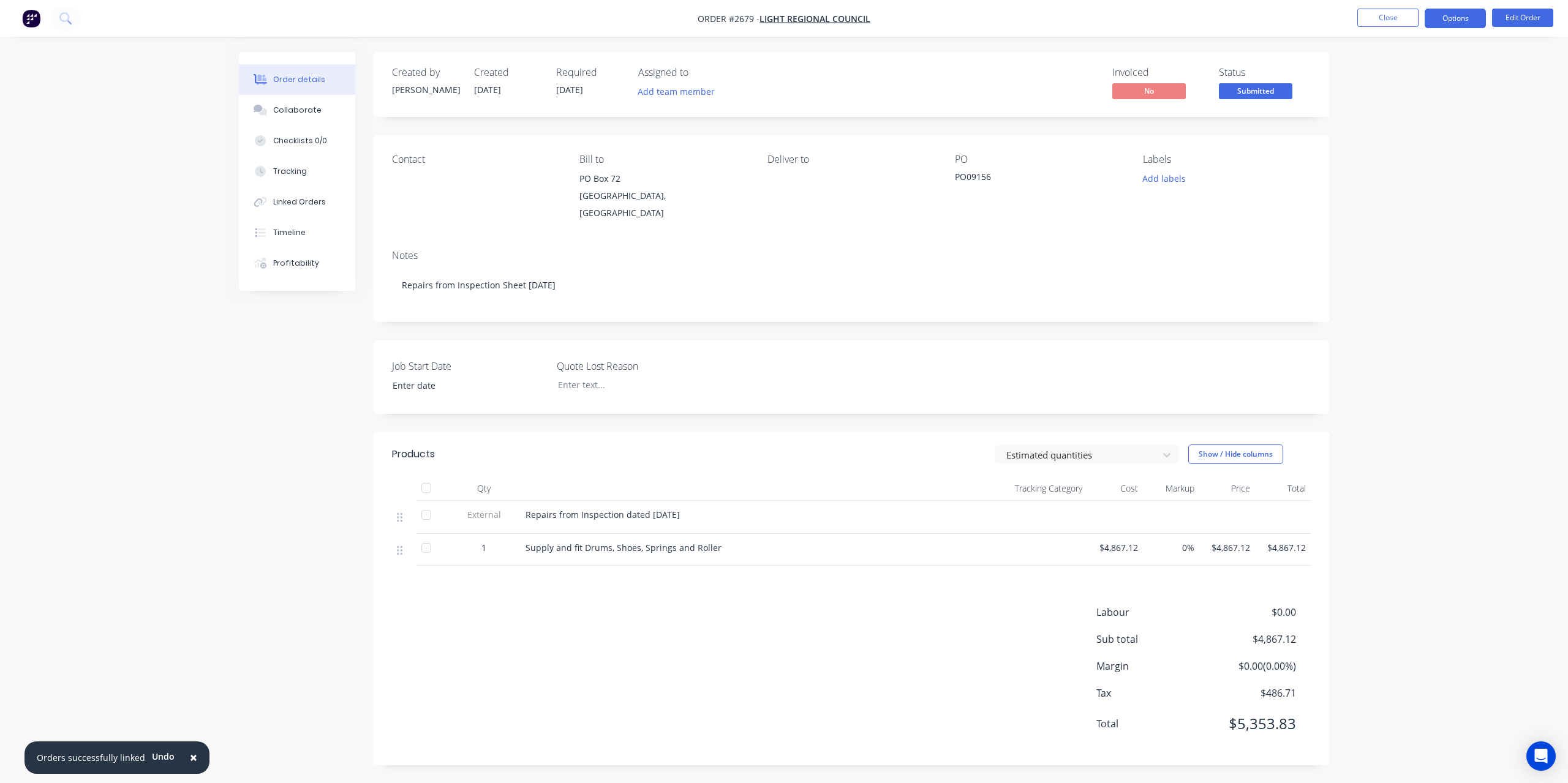
click at [1473, 19] on button "Options" at bounding box center [1455, 18] width 61 height 19
click at [1532, 19] on button "Edit Order" at bounding box center [1523, 18] width 61 height 18
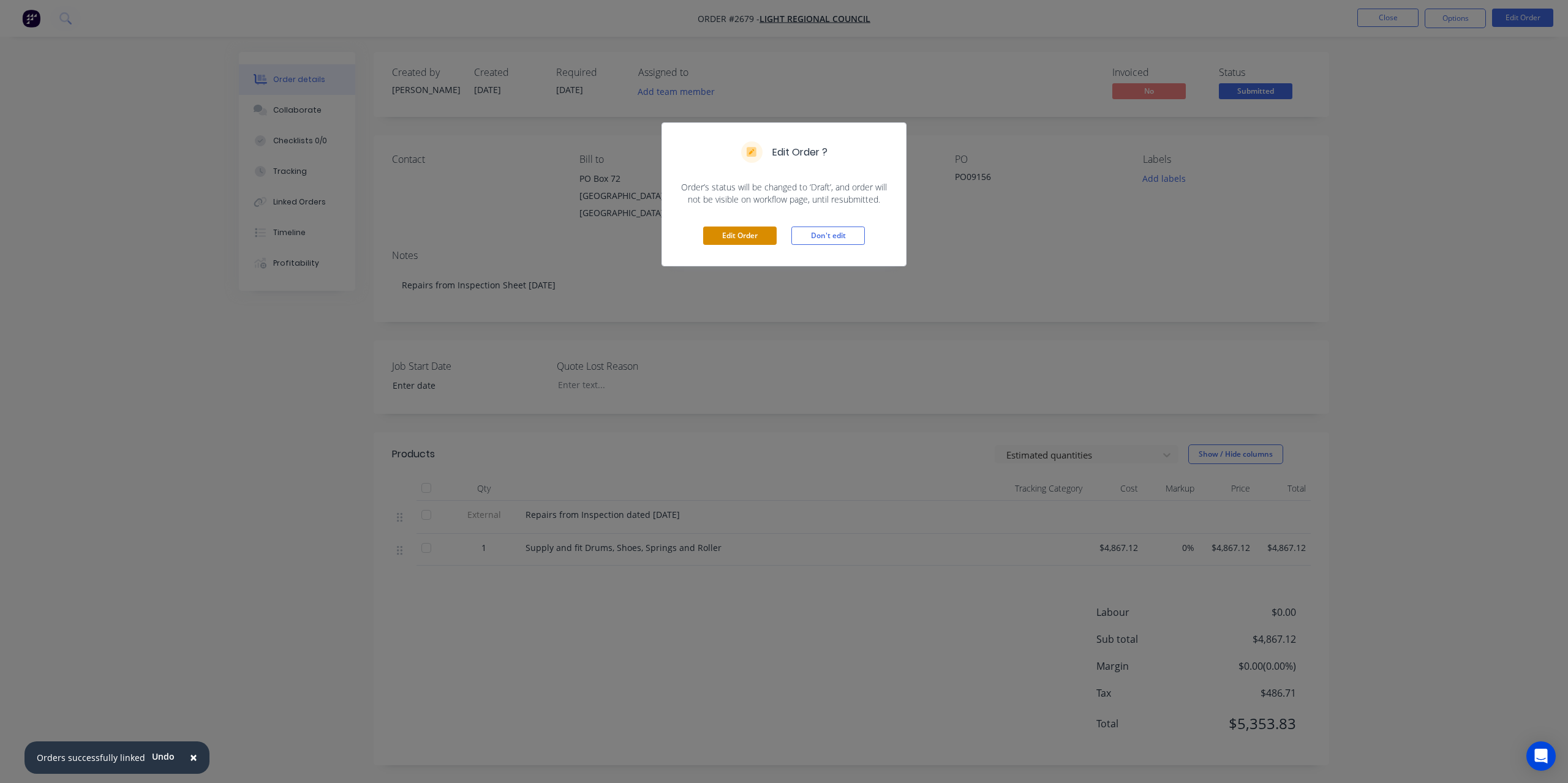
click at [767, 238] on button "Edit Order" at bounding box center [740, 236] width 74 height 18
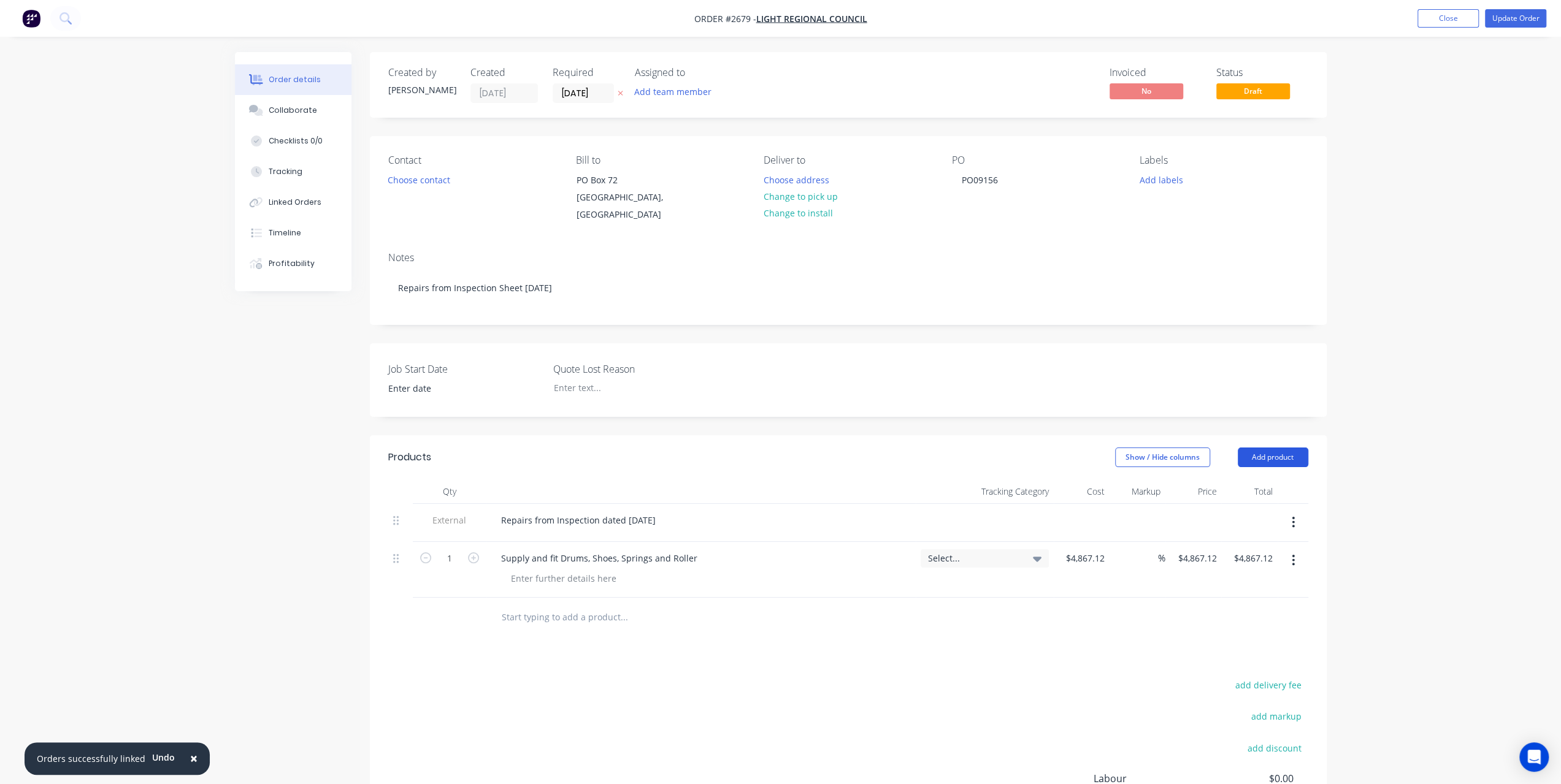
click at [1284, 454] on button "Add product" at bounding box center [1273, 457] width 71 height 19
click at [1246, 629] on div "Notes (Internal)" at bounding box center [1250, 635] width 95 height 18
click at [491, 618] on div at bounding box center [700, 614] width 419 height 18
click at [530, 619] on div at bounding box center [535, 614] width 89 height 18
click at [1534, 20] on button "Update Order" at bounding box center [1516, 18] width 62 height 18
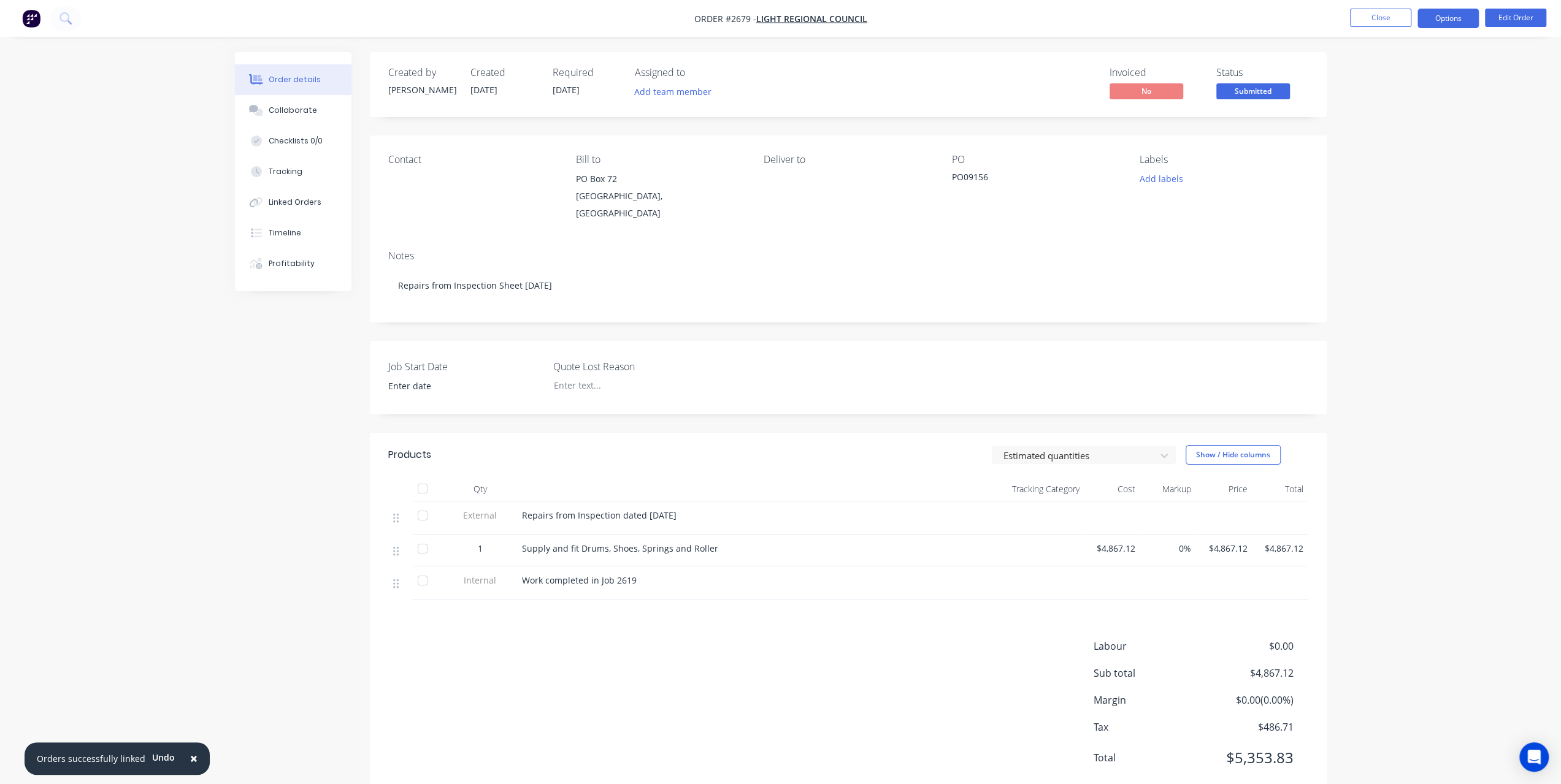
click at [1432, 19] on button "Options" at bounding box center [1449, 18] width 62 height 19
click at [1396, 73] on div "Invoice" at bounding box center [1411, 74] width 113 height 18
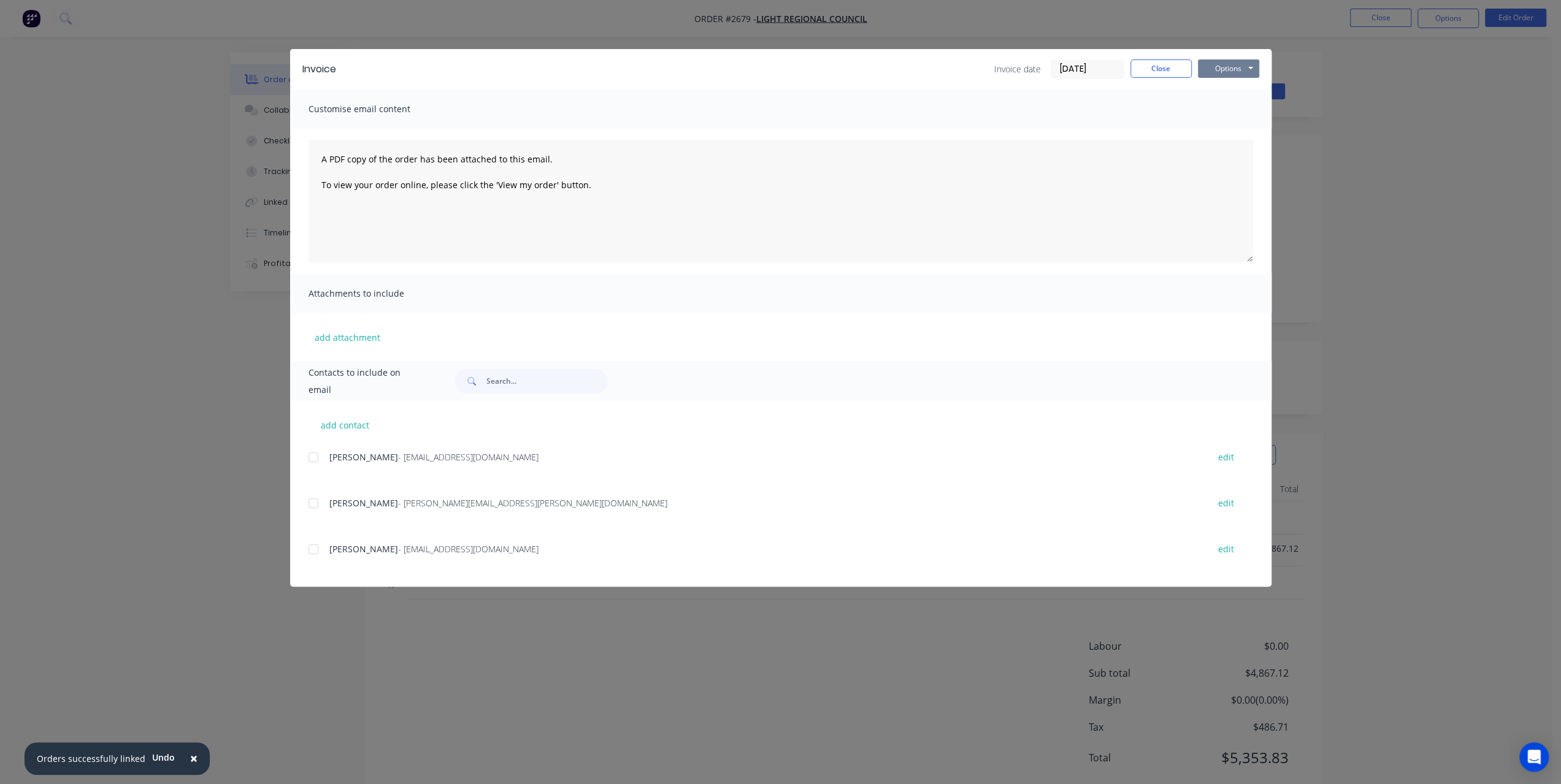
click at [1242, 73] on button "Options" at bounding box center [1228, 68] width 62 height 18
click at [1200, 86] on button "Preview" at bounding box center [1237, 90] width 79 height 20
click at [1207, 67] on button "Options" at bounding box center [1228, 68] width 62 height 18
click at [1158, 66] on button "Close" at bounding box center [1162, 68] width 62 height 18
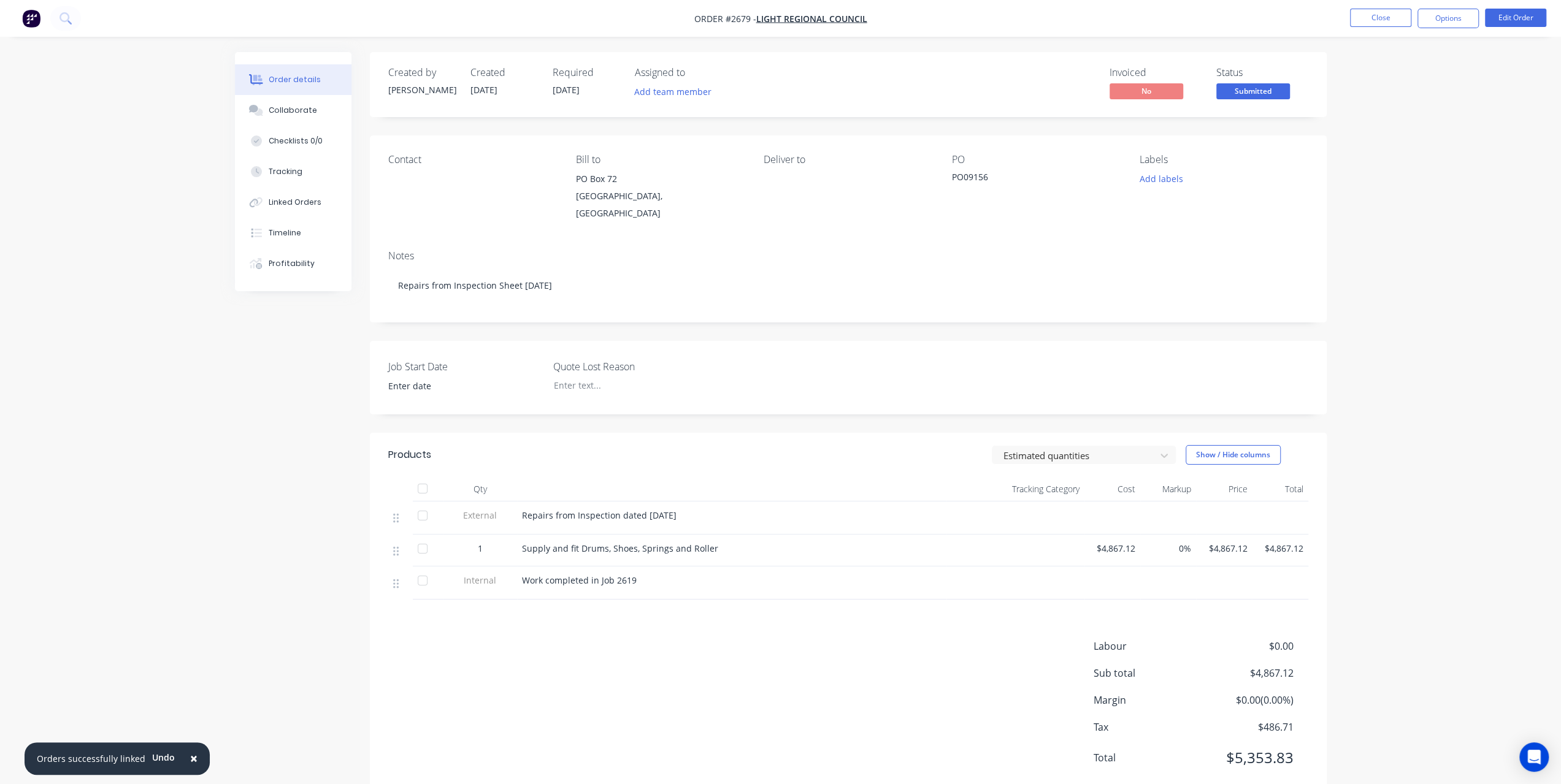
click at [714, 542] on div "Supply and fit Drums, Shoes, Springs and Roller" at bounding box center [731, 548] width 419 height 13
click at [1500, 23] on button "Edit Order" at bounding box center [1516, 18] width 62 height 18
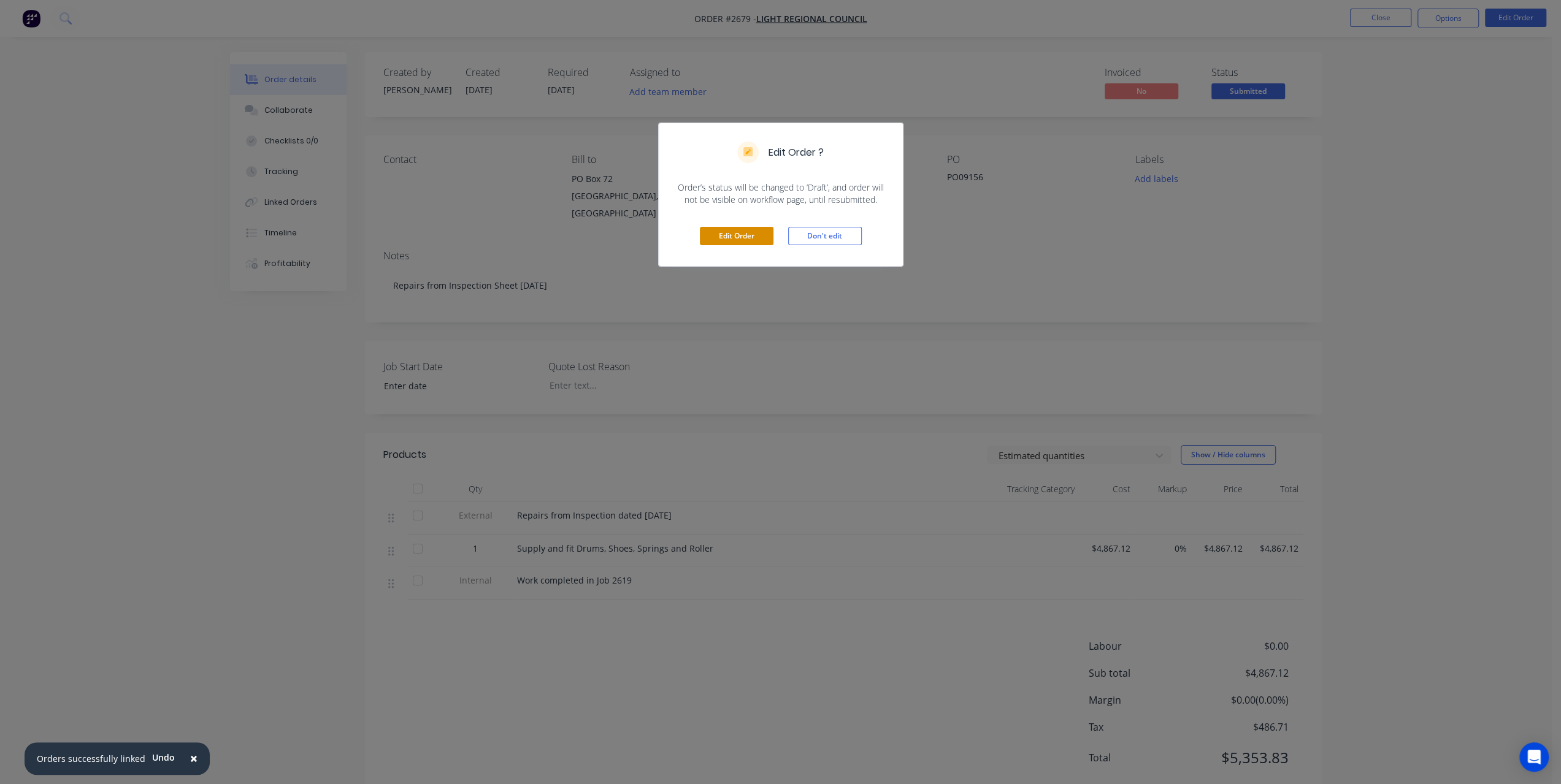
click at [725, 233] on button "Edit Order" at bounding box center [737, 236] width 74 height 18
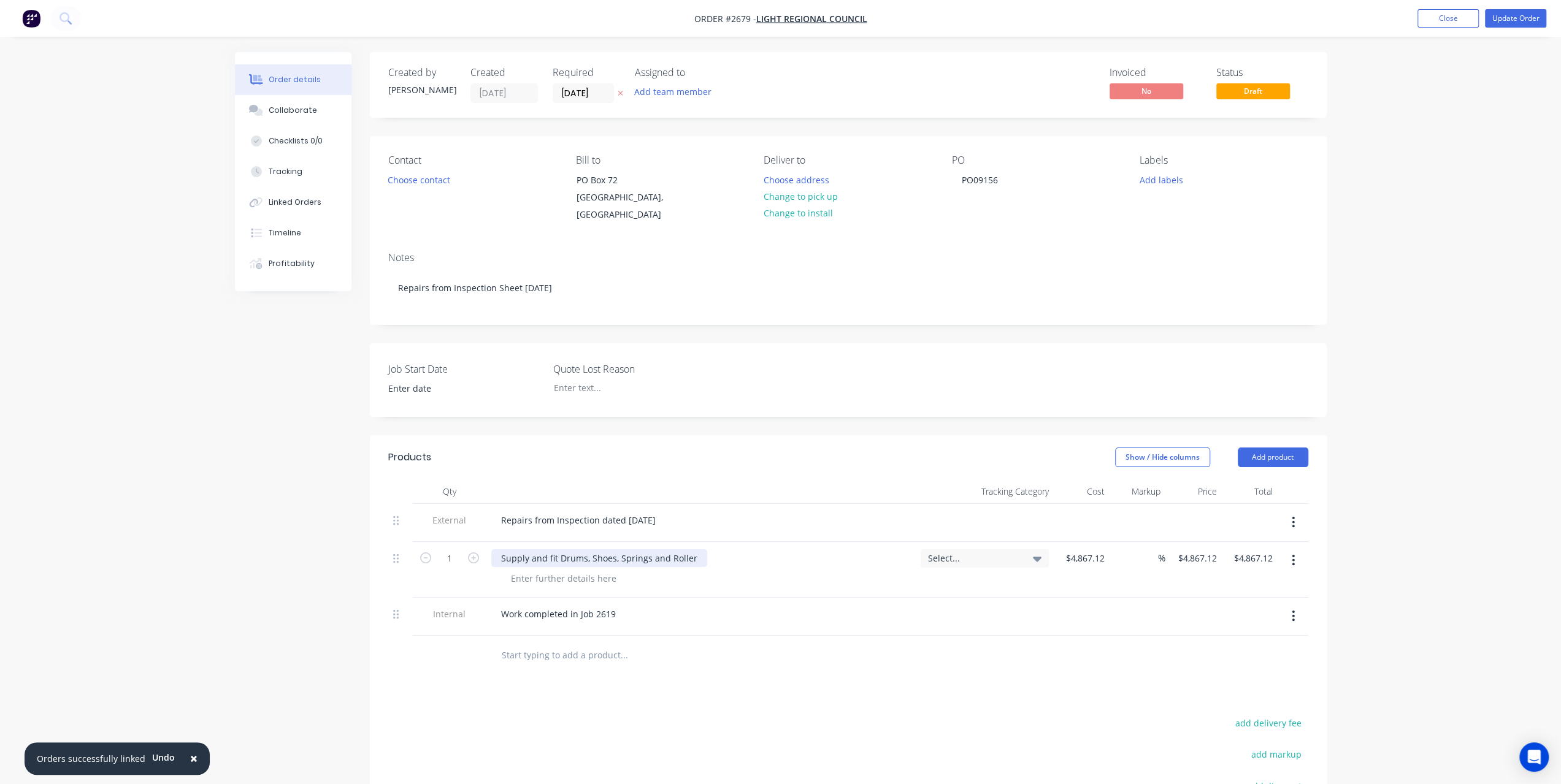
click at [699, 552] on div "Supply and fit Drums, Shoes, Springs and Roller" at bounding box center [599, 558] width 216 height 18
click at [1494, 20] on button "Update Order" at bounding box center [1516, 18] width 62 height 18
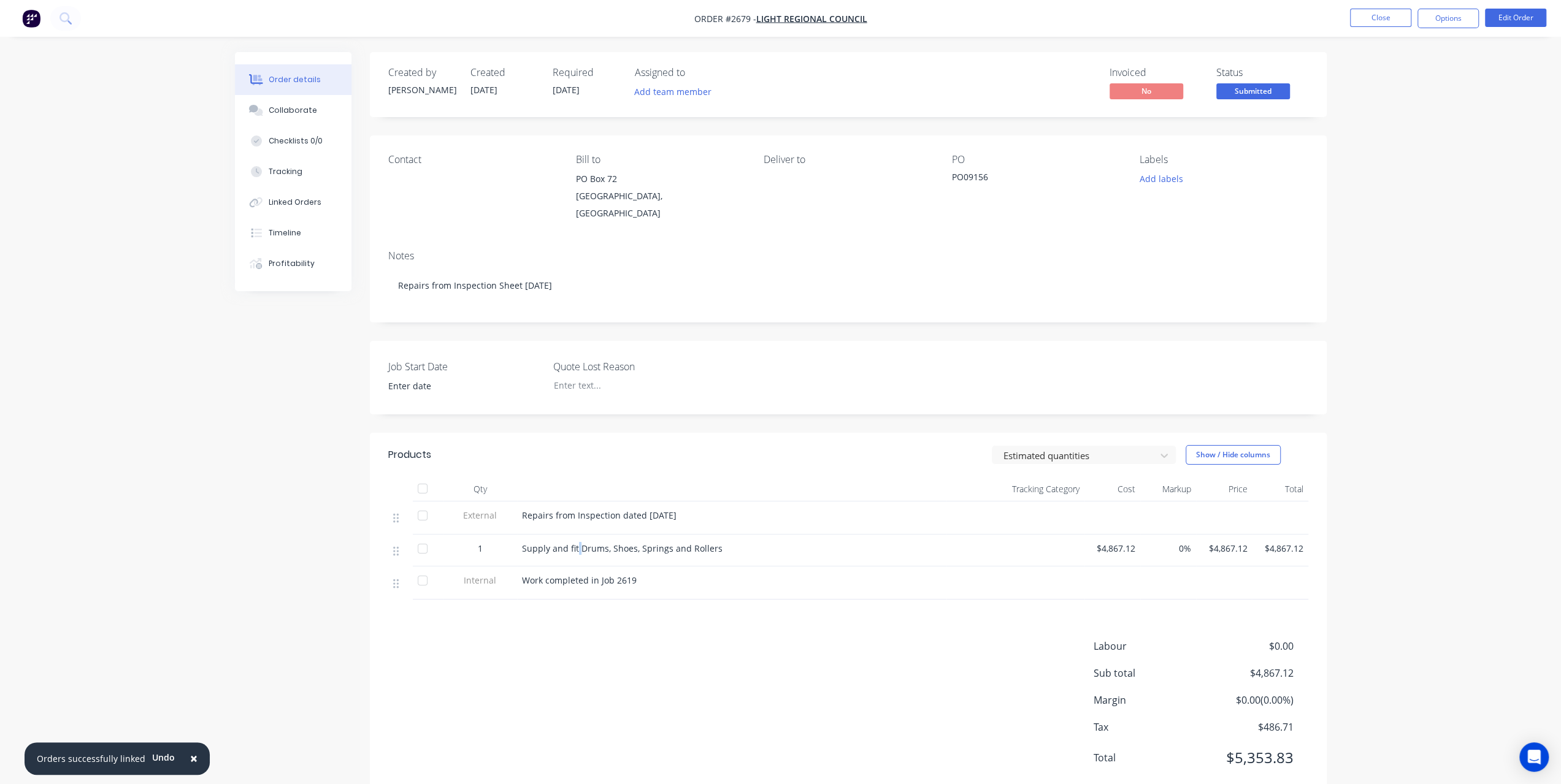
click at [578, 542] on span "Supply and fit Drums, Shoes, Springs and Rollers" at bounding box center [622, 548] width 201 height 12
click at [1520, 24] on button "Edit Order" at bounding box center [1516, 18] width 62 height 18
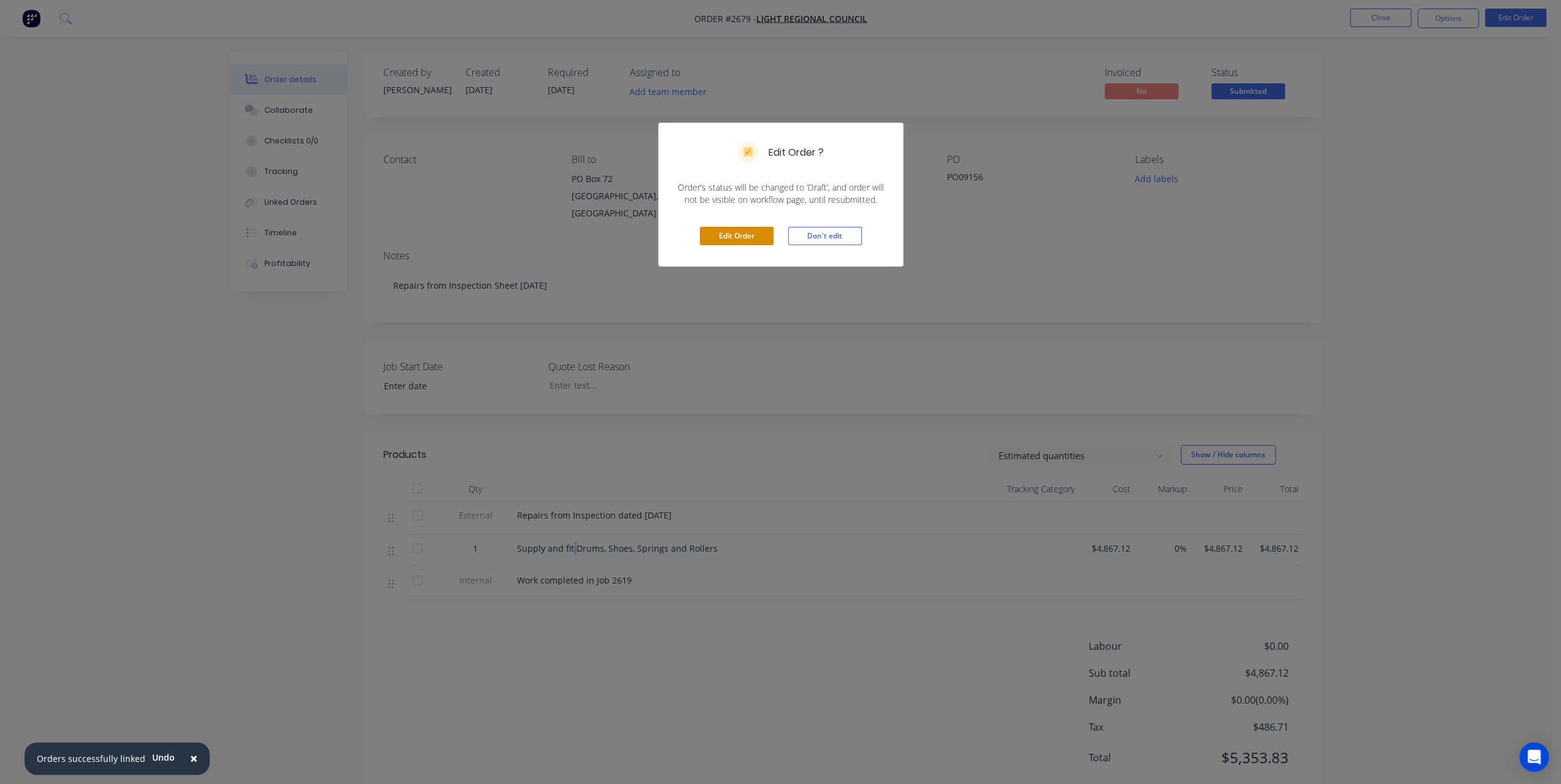
drag, startPoint x: 741, startPoint y: 240, endPoint x: 734, endPoint y: 241, distance: 7.1
click at [740, 240] on button "Edit Order" at bounding box center [737, 236] width 74 height 18
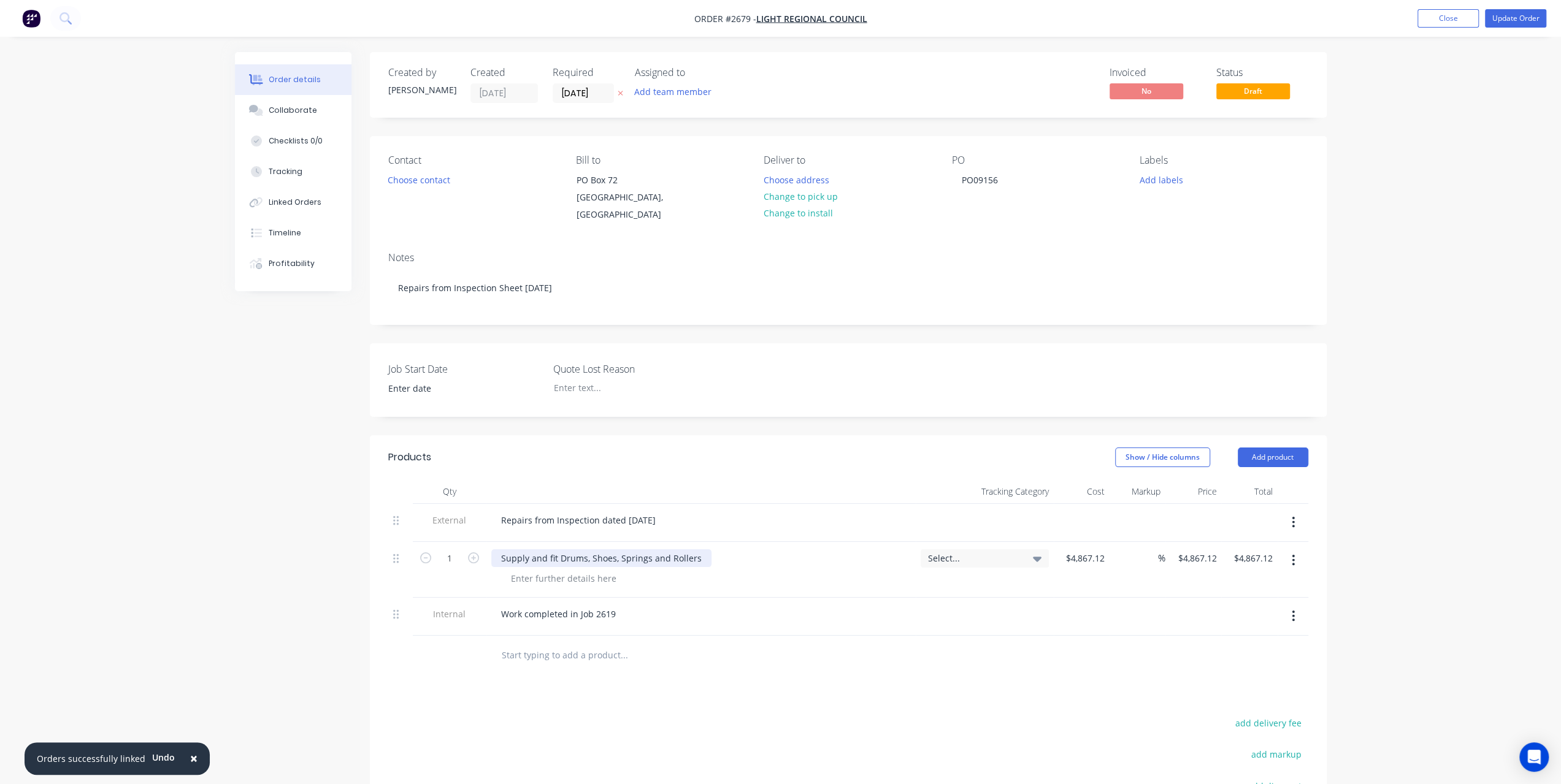
click at [558, 555] on div "Supply and fit Drums, Shoes, Springs and Rollers" at bounding box center [601, 558] width 220 height 18
click at [1529, 24] on button "Update Order" at bounding box center [1516, 18] width 62 height 18
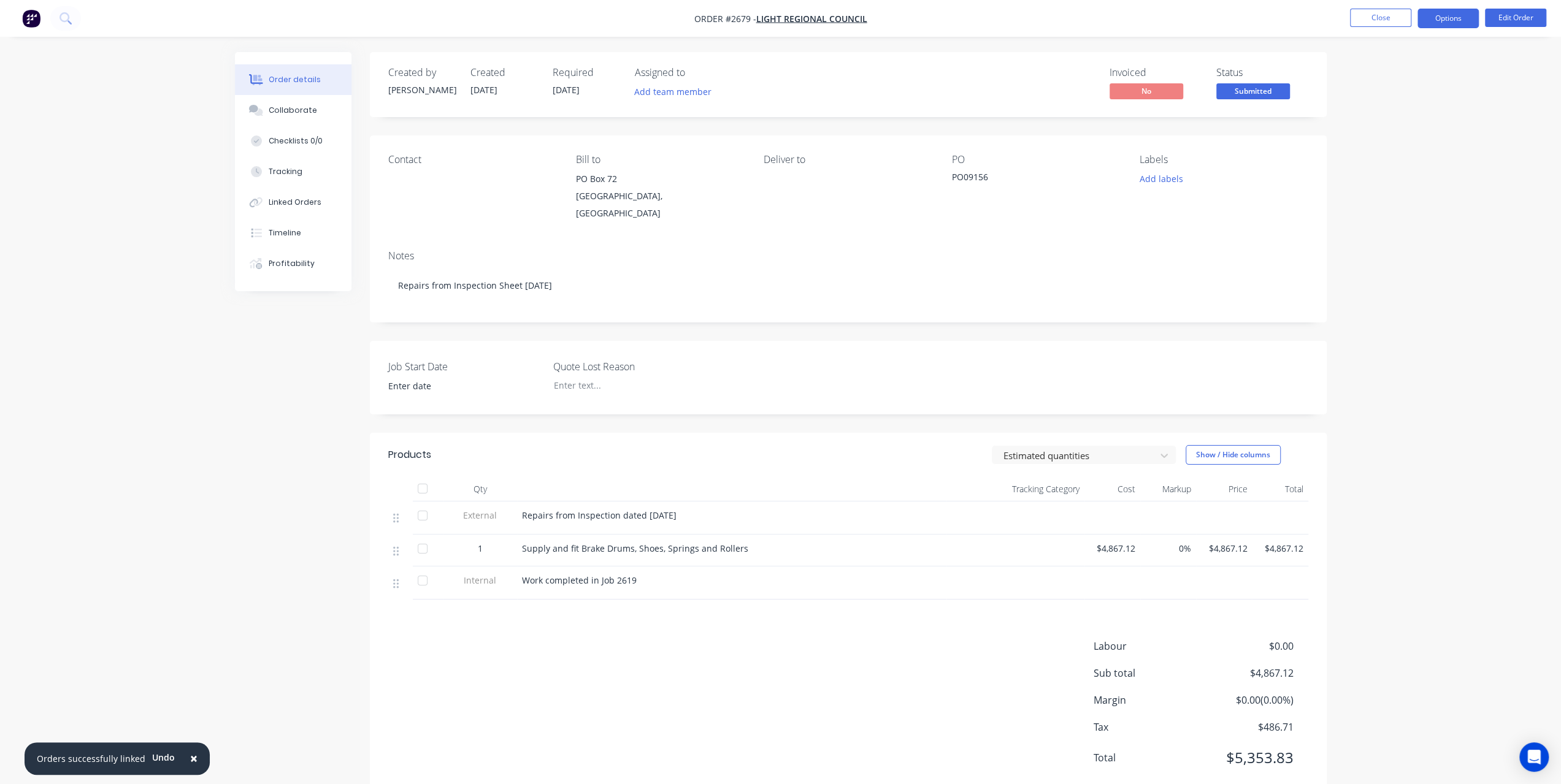
click at [1462, 18] on button "Options" at bounding box center [1449, 18] width 62 height 19
click at [1409, 79] on div "Invoice" at bounding box center [1411, 74] width 113 height 18
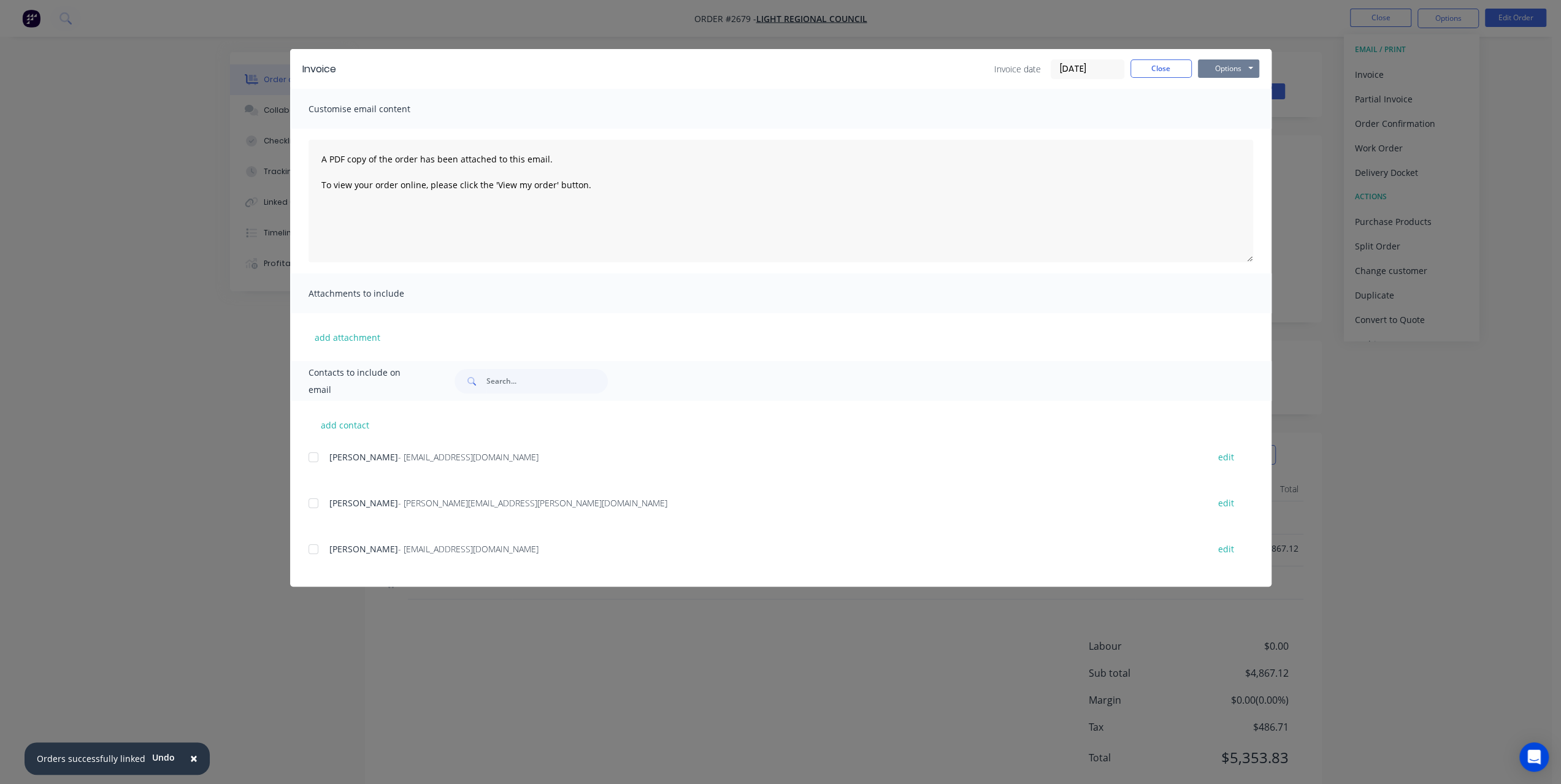
click at [1248, 75] on button "Options" at bounding box center [1228, 68] width 62 height 18
click at [1215, 116] on button "Print" at bounding box center [1237, 111] width 79 height 20
click at [1150, 69] on button "Close" at bounding box center [1162, 68] width 62 height 18
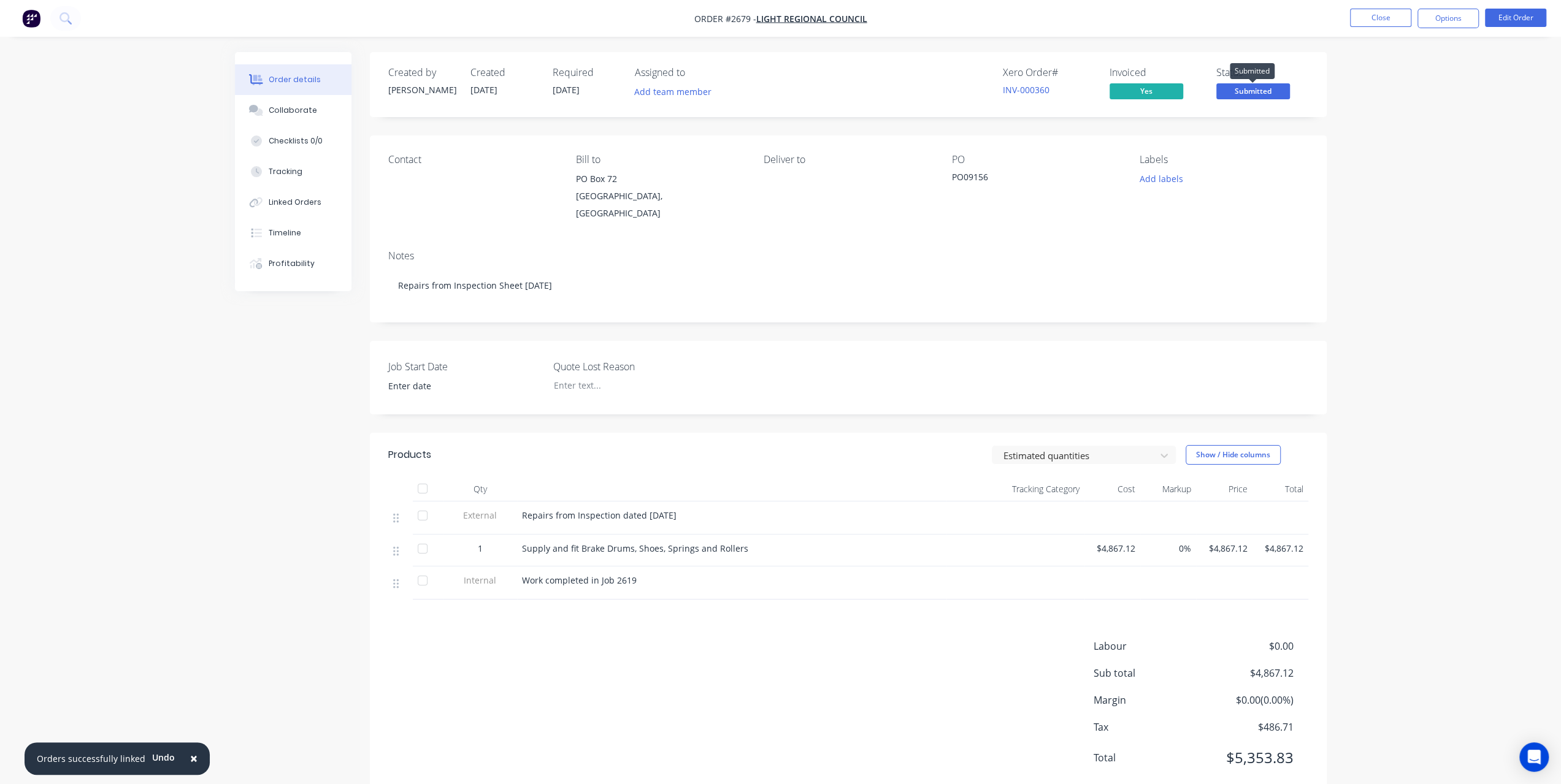
click at [1262, 94] on span "Submitted" at bounding box center [1253, 91] width 74 height 15
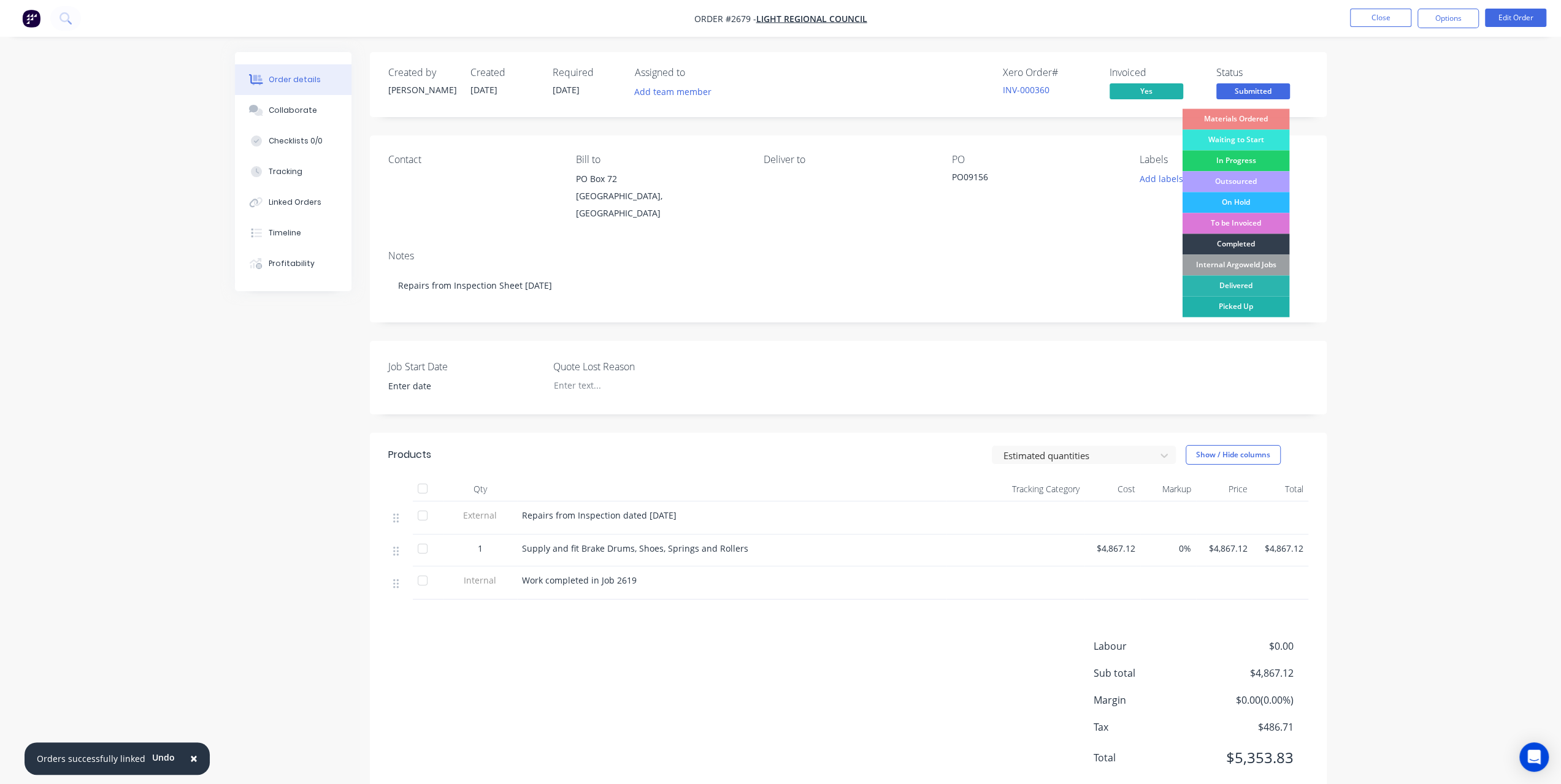
click at [1240, 301] on div "Picked Up" at bounding box center [1235, 306] width 107 height 21
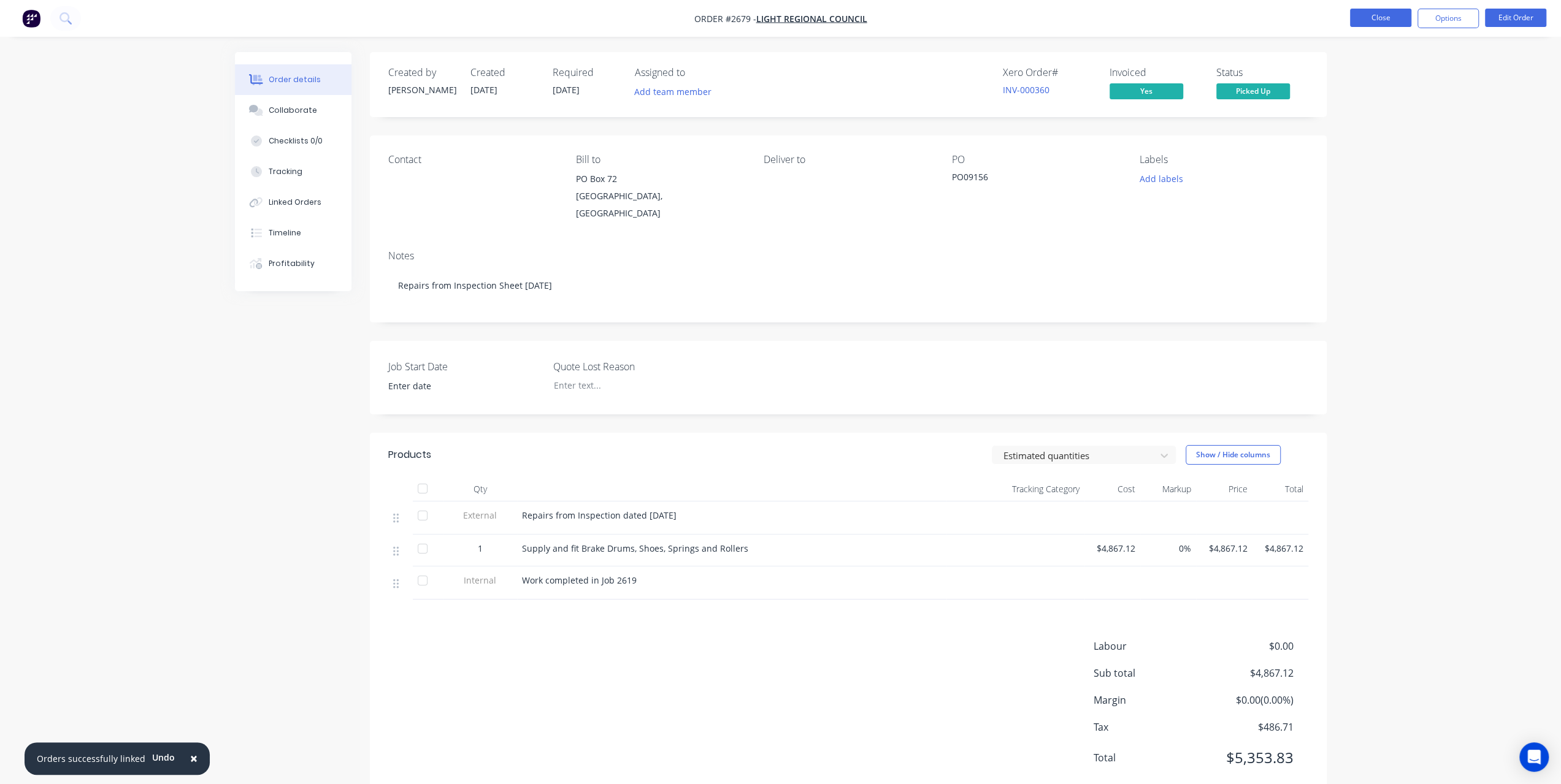
click at [1368, 20] on button "Close" at bounding box center [1381, 18] width 62 height 18
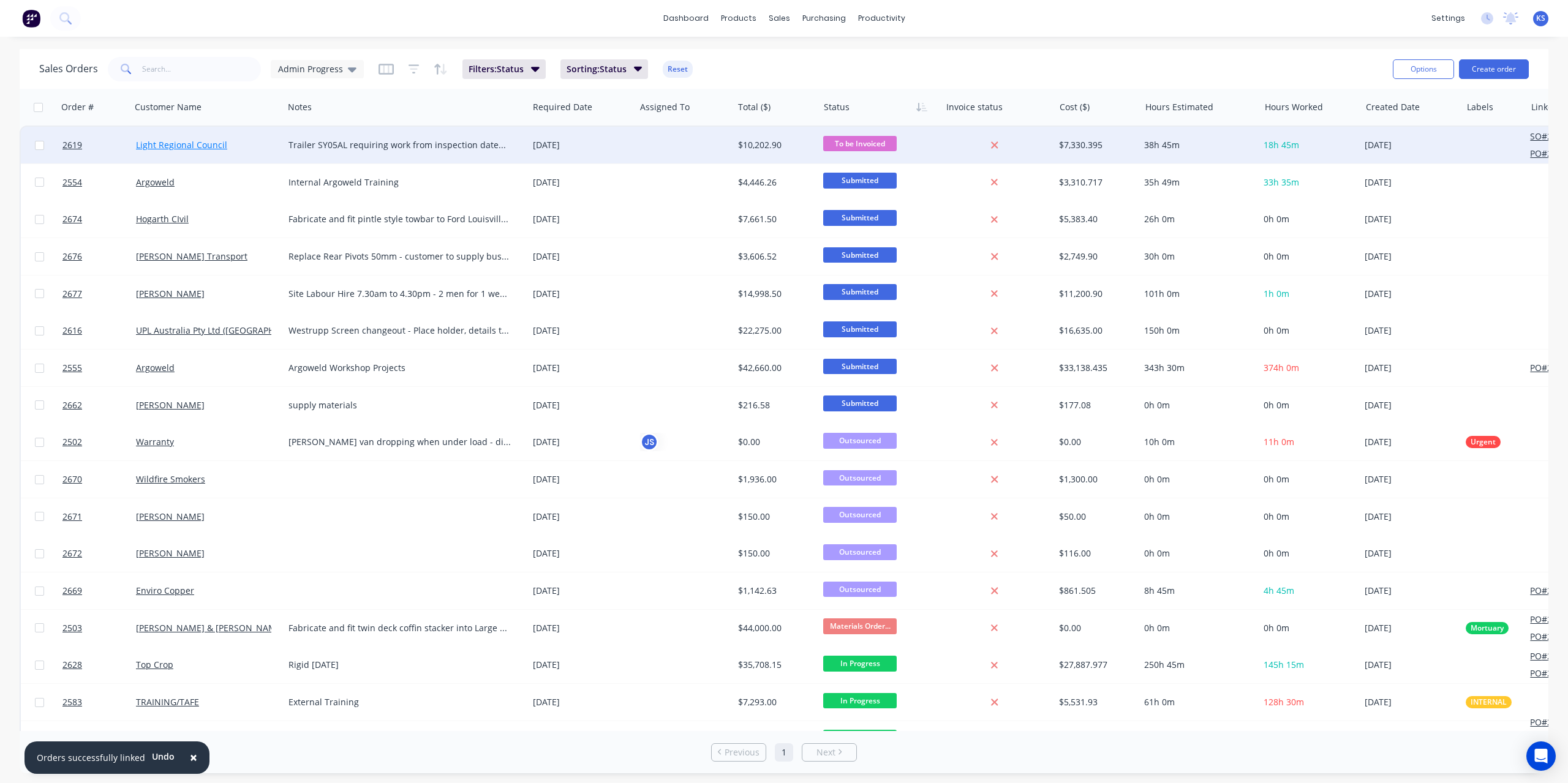
click at [174, 141] on link "Light Regional Council" at bounding box center [181, 144] width 91 height 12
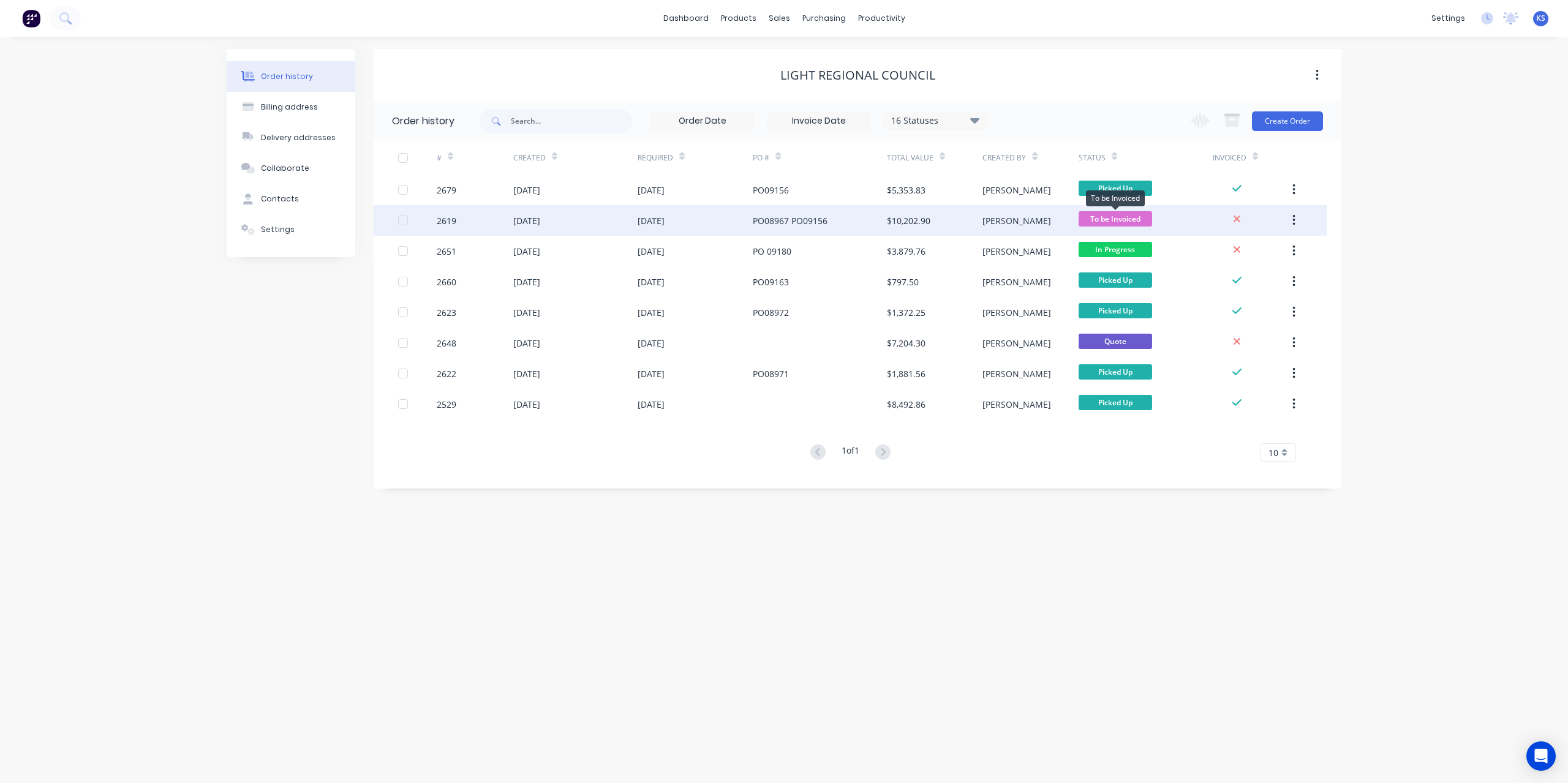
click at [1105, 218] on span "To be Invoiced" at bounding box center [1115, 219] width 74 height 15
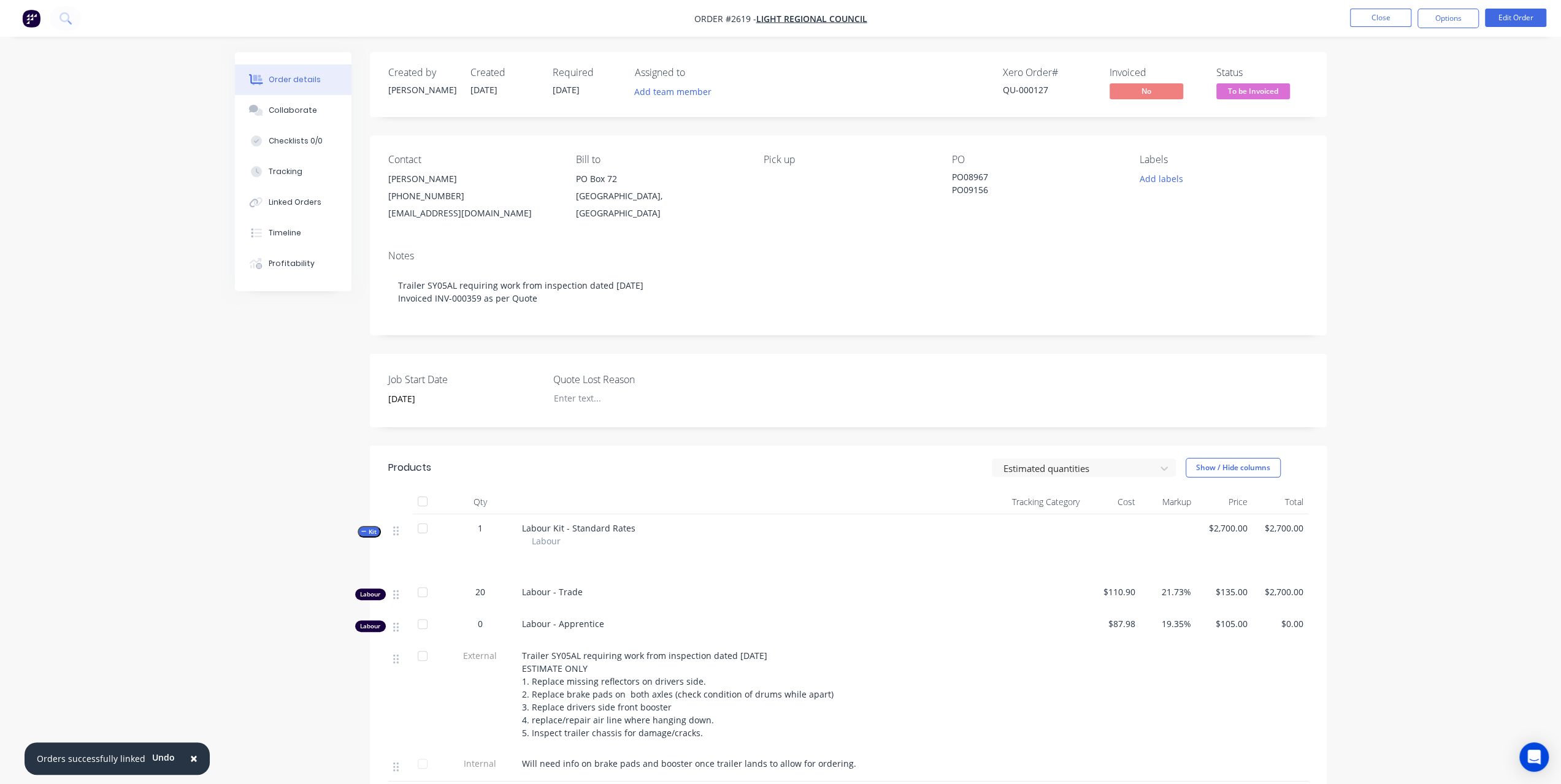
click at [1267, 104] on div "Created by [PERSON_NAME] Created [DATE] Required [DATE] Assigned to Add team me…" at bounding box center [848, 85] width 957 height 65
click at [1279, 93] on span "To be Invoiced" at bounding box center [1253, 91] width 74 height 15
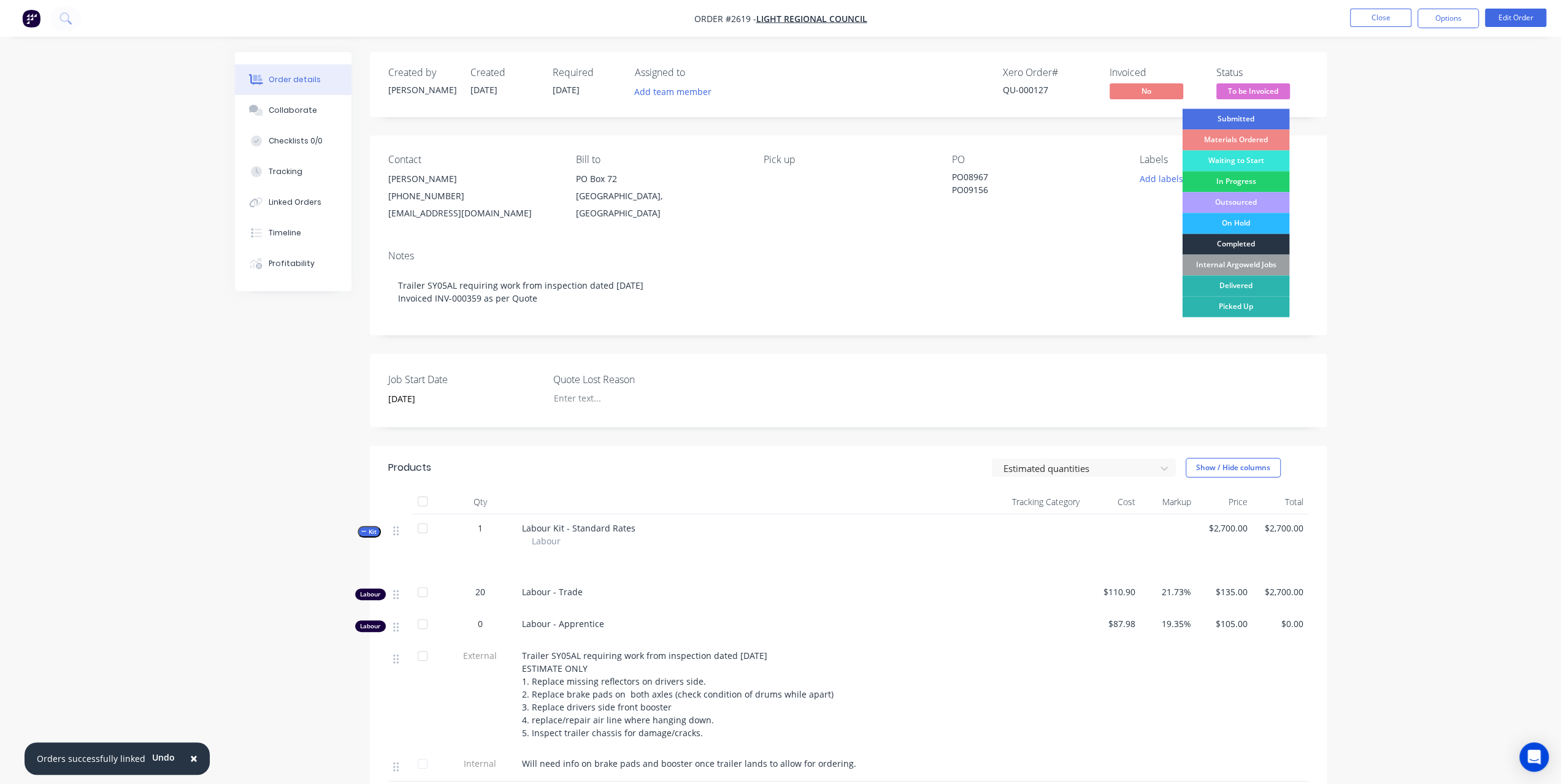
click at [1248, 240] on div "Completed" at bounding box center [1235, 244] width 107 height 21
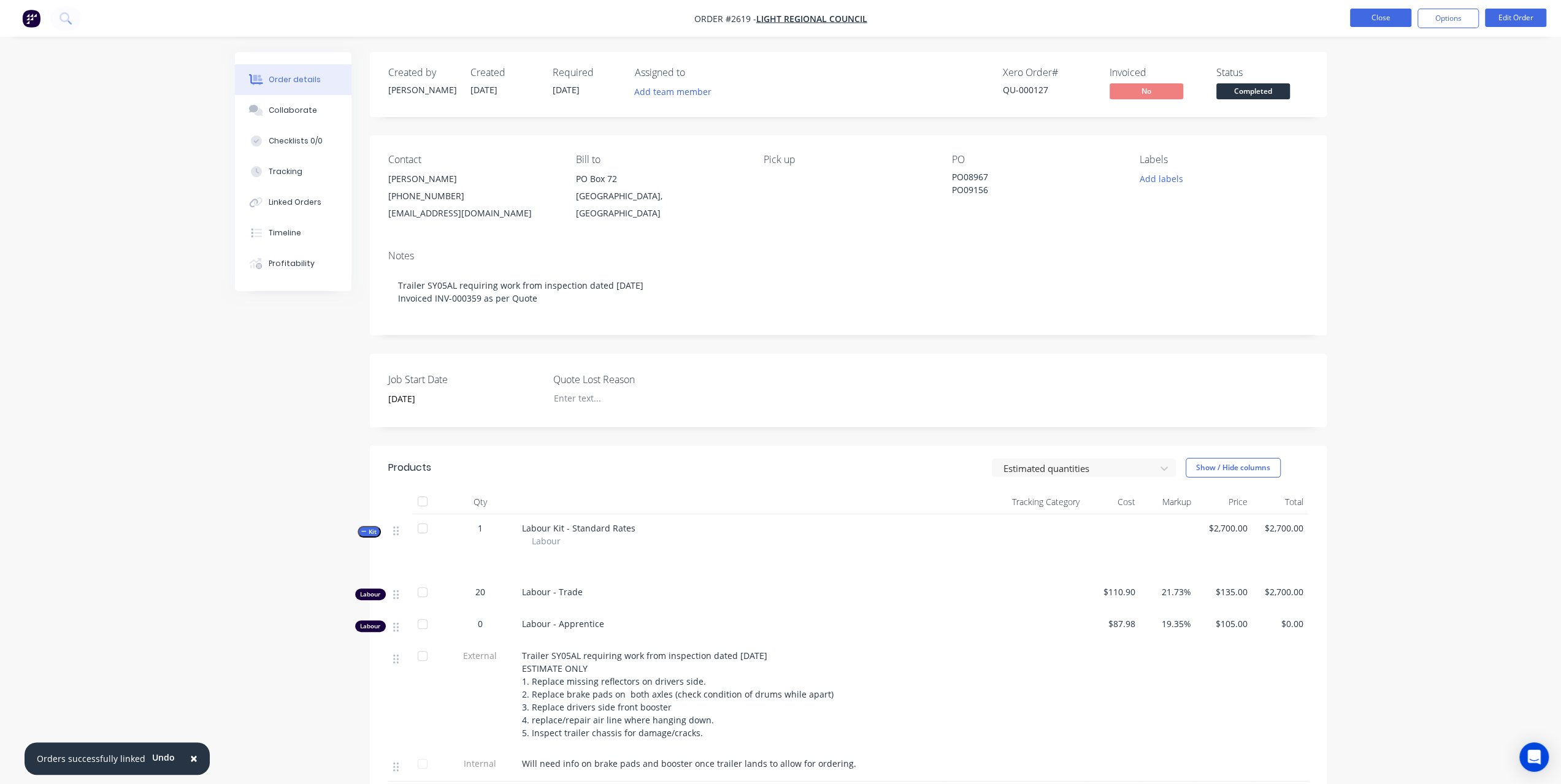
click at [1403, 22] on button "Close" at bounding box center [1381, 18] width 62 height 18
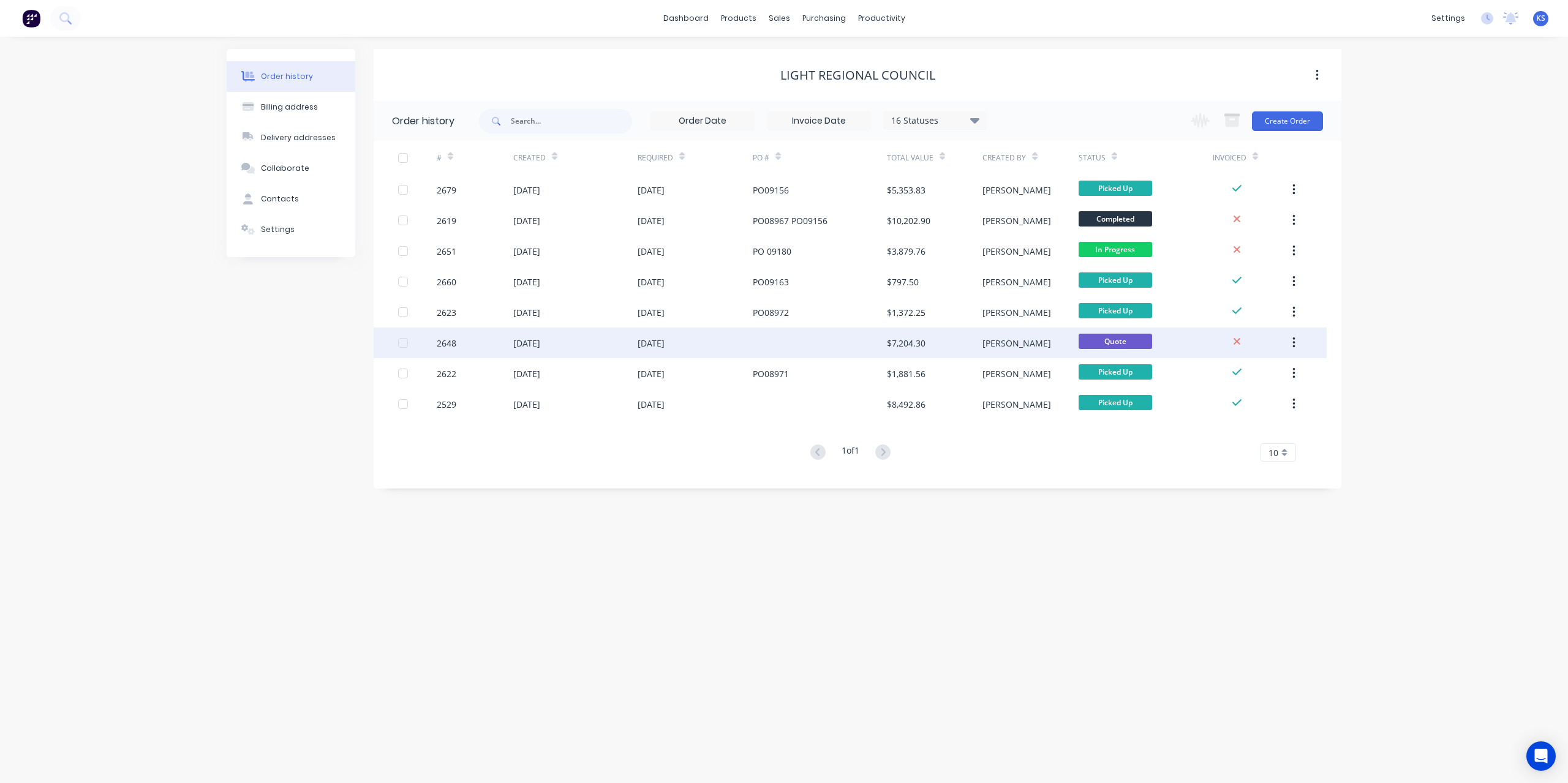
click at [654, 346] on div "[DATE]" at bounding box center [651, 343] width 27 height 13
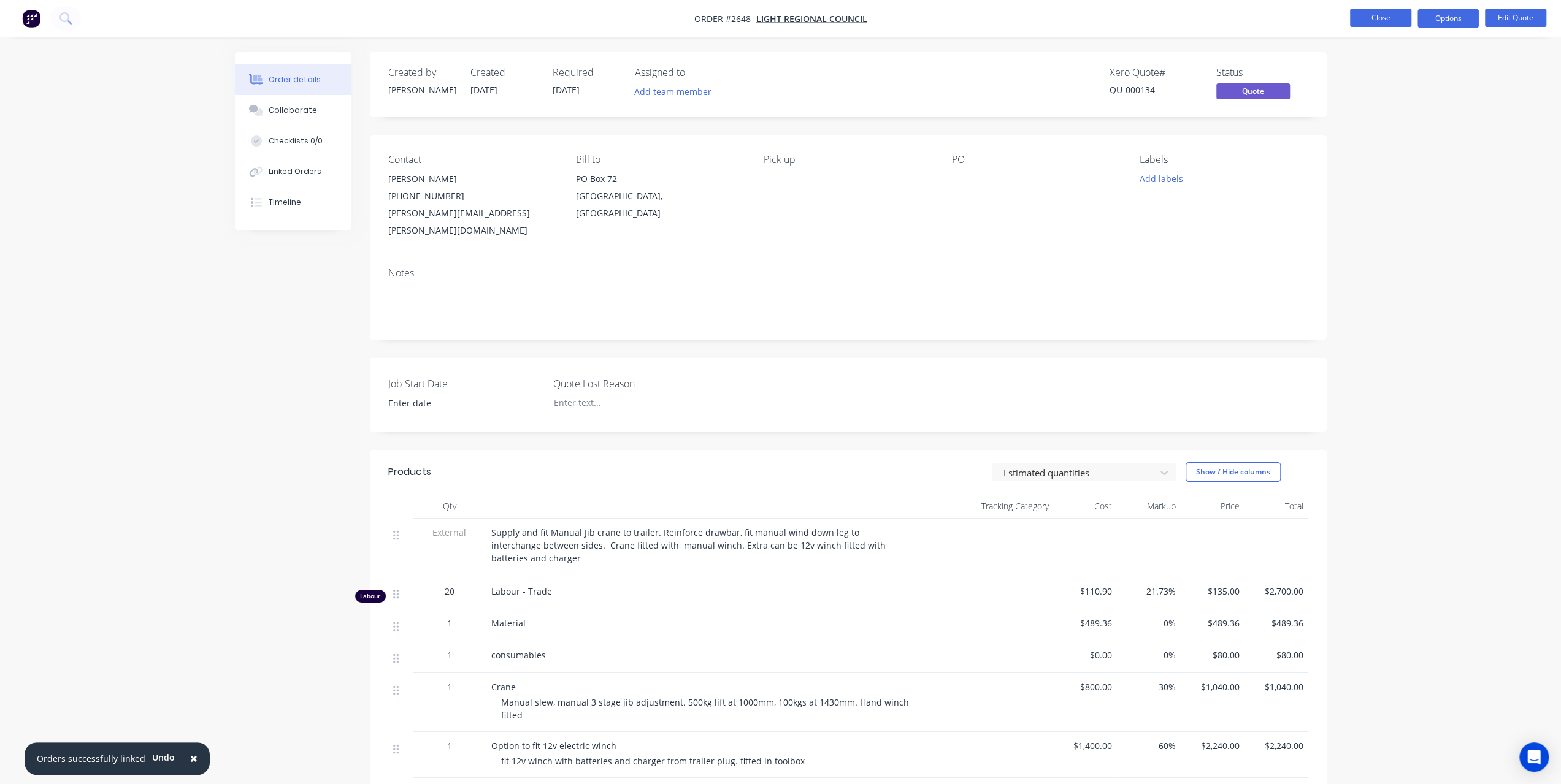
click at [1372, 18] on button "Close" at bounding box center [1381, 18] width 62 height 18
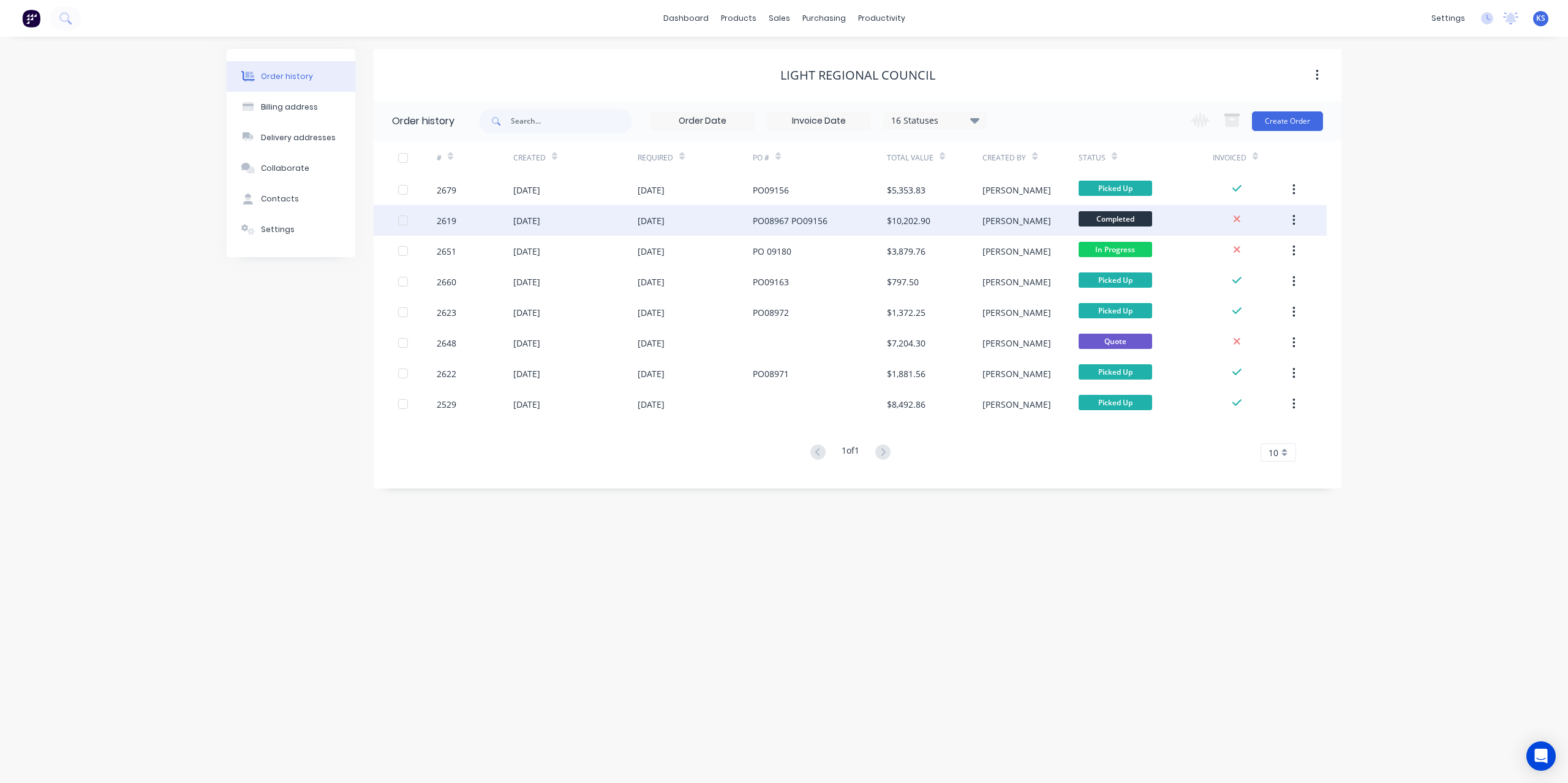
click at [792, 224] on div "PO08967 PO09156" at bounding box center [789, 221] width 75 height 13
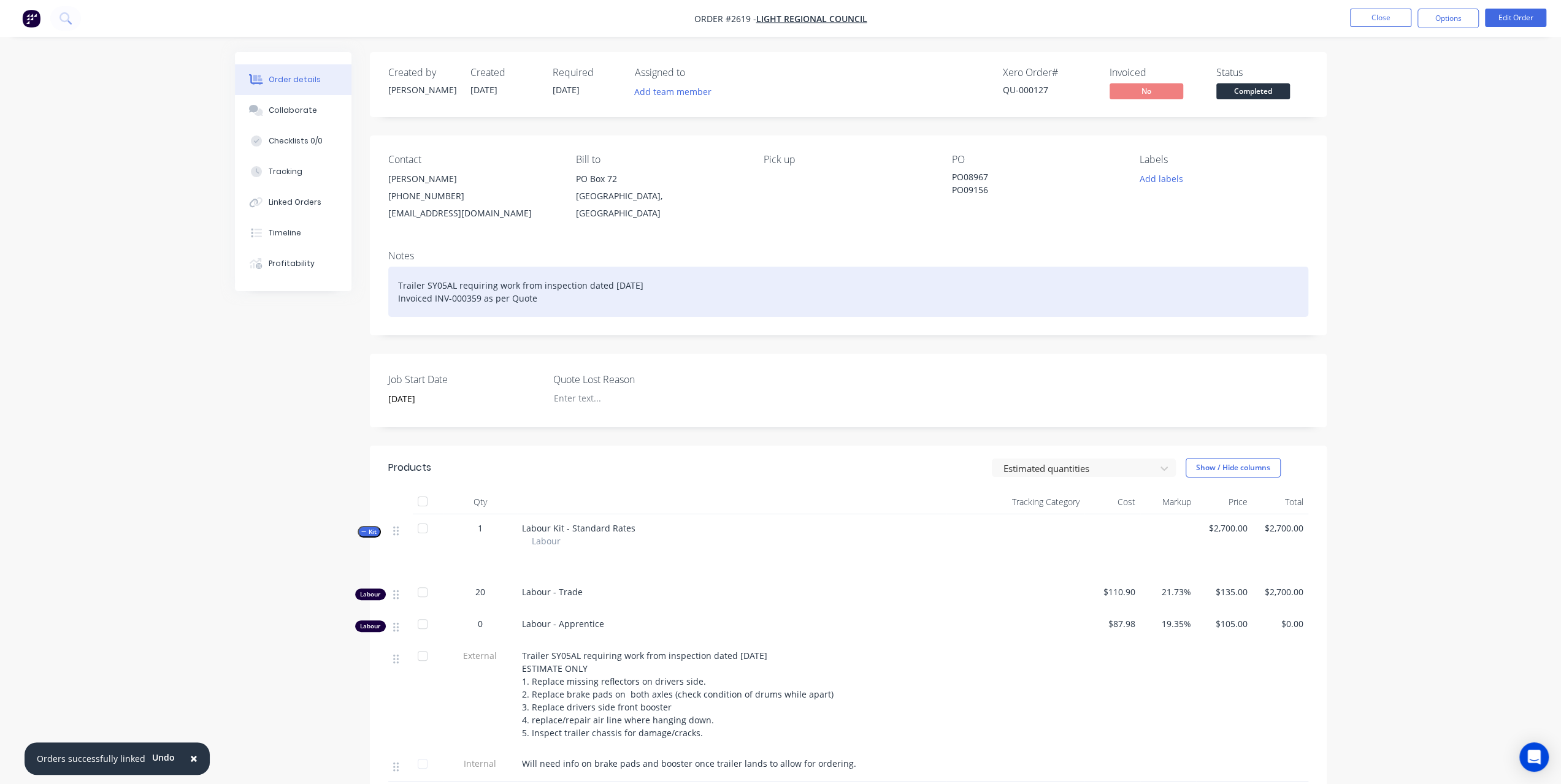
click at [563, 299] on div "Trailer SY05AL requiring work from inspection dated [DATE] Invoiced INV-000359 …" at bounding box center [847, 292] width 920 height 50
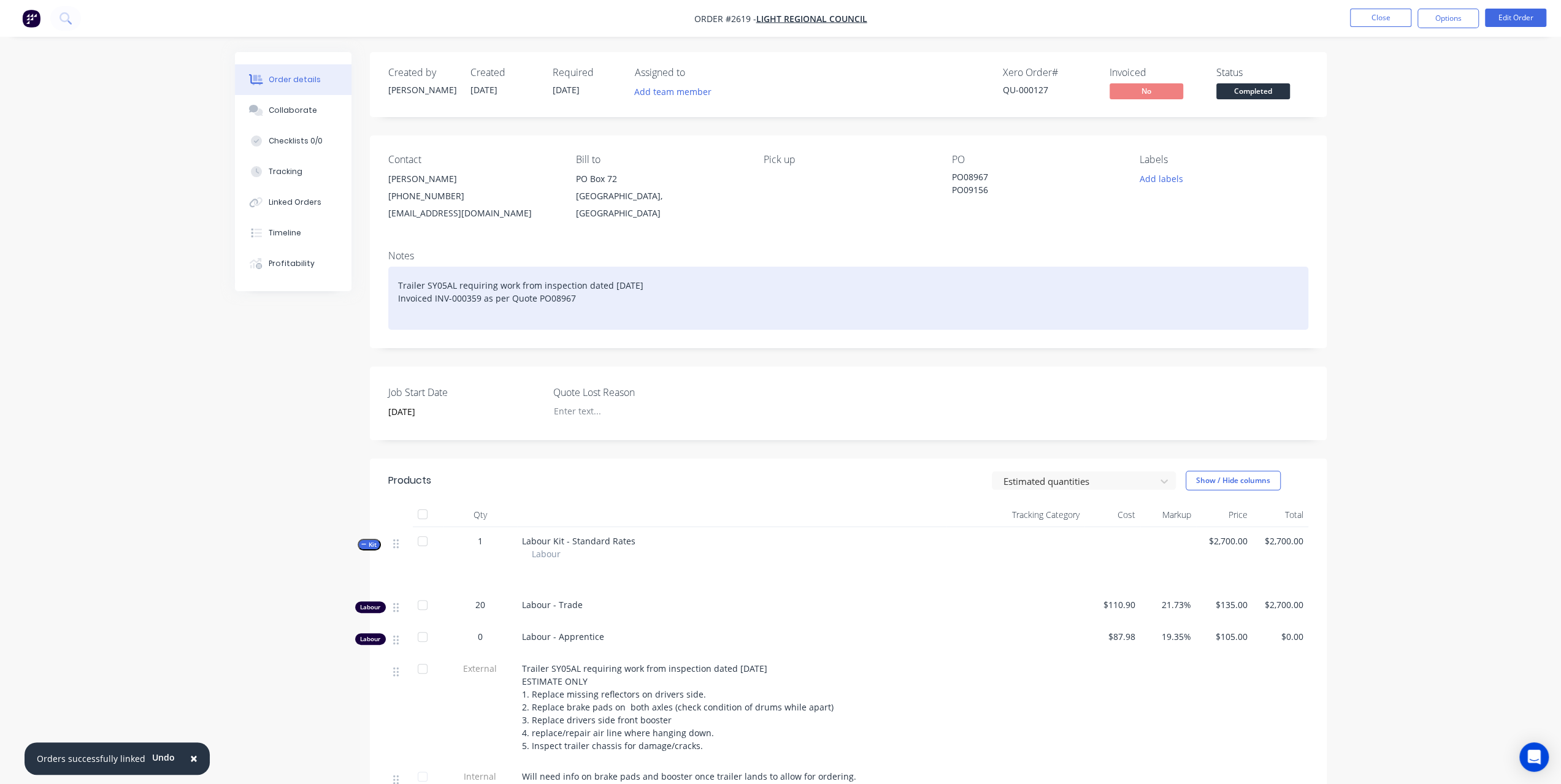
click at [434, 301] on div "Trailer SY05AL requiring work from inspection dated [DATE] Invoiced INV-000359 …" at bounding box center [847, 299] width 920 height 63
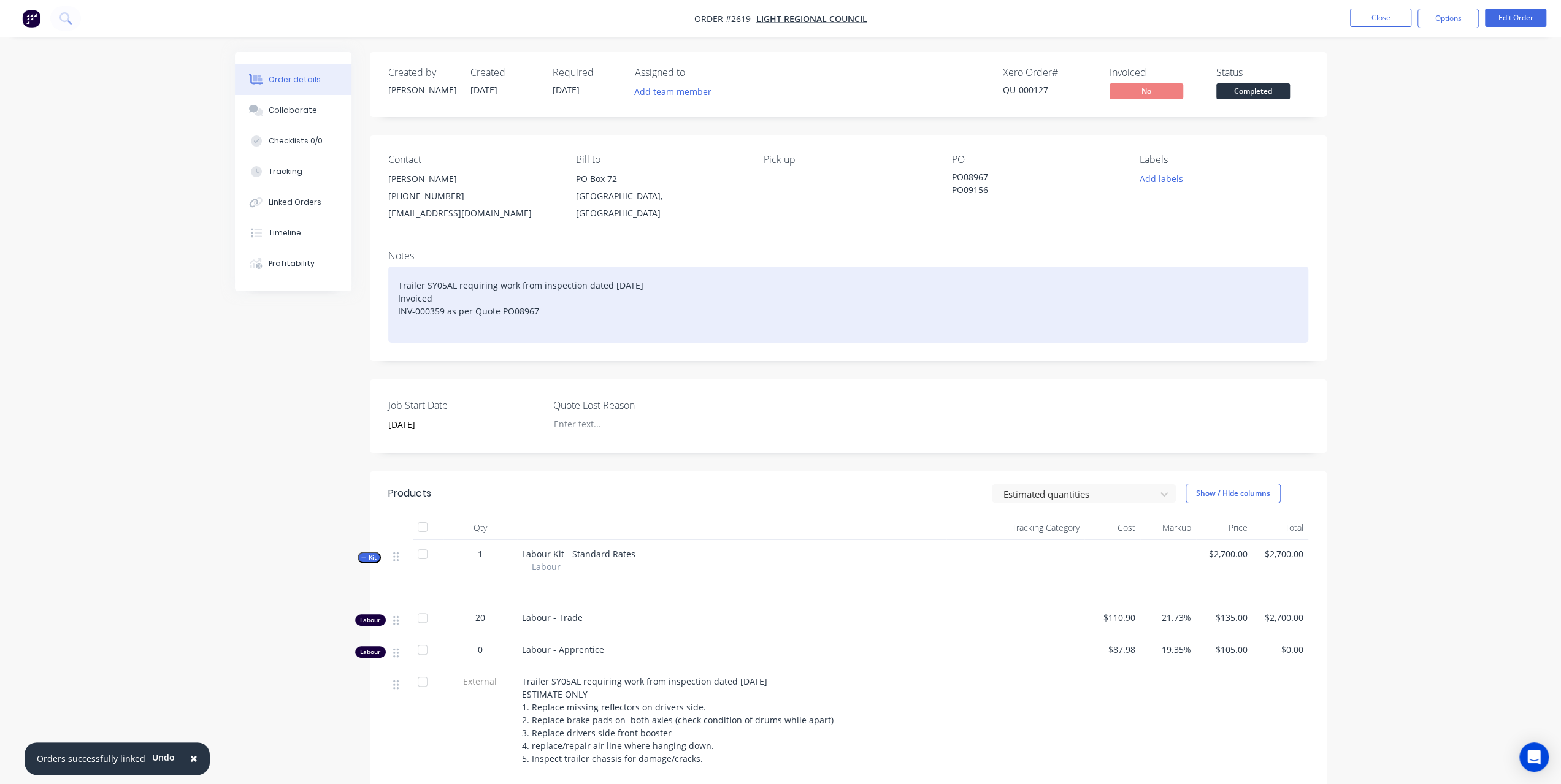
click at [446, 323] on div "Trailer SY05AL requiring work from inspection dated [DATE] Invoiced INV-000359 …" at bounding box center [847, 305] width 920 height 76
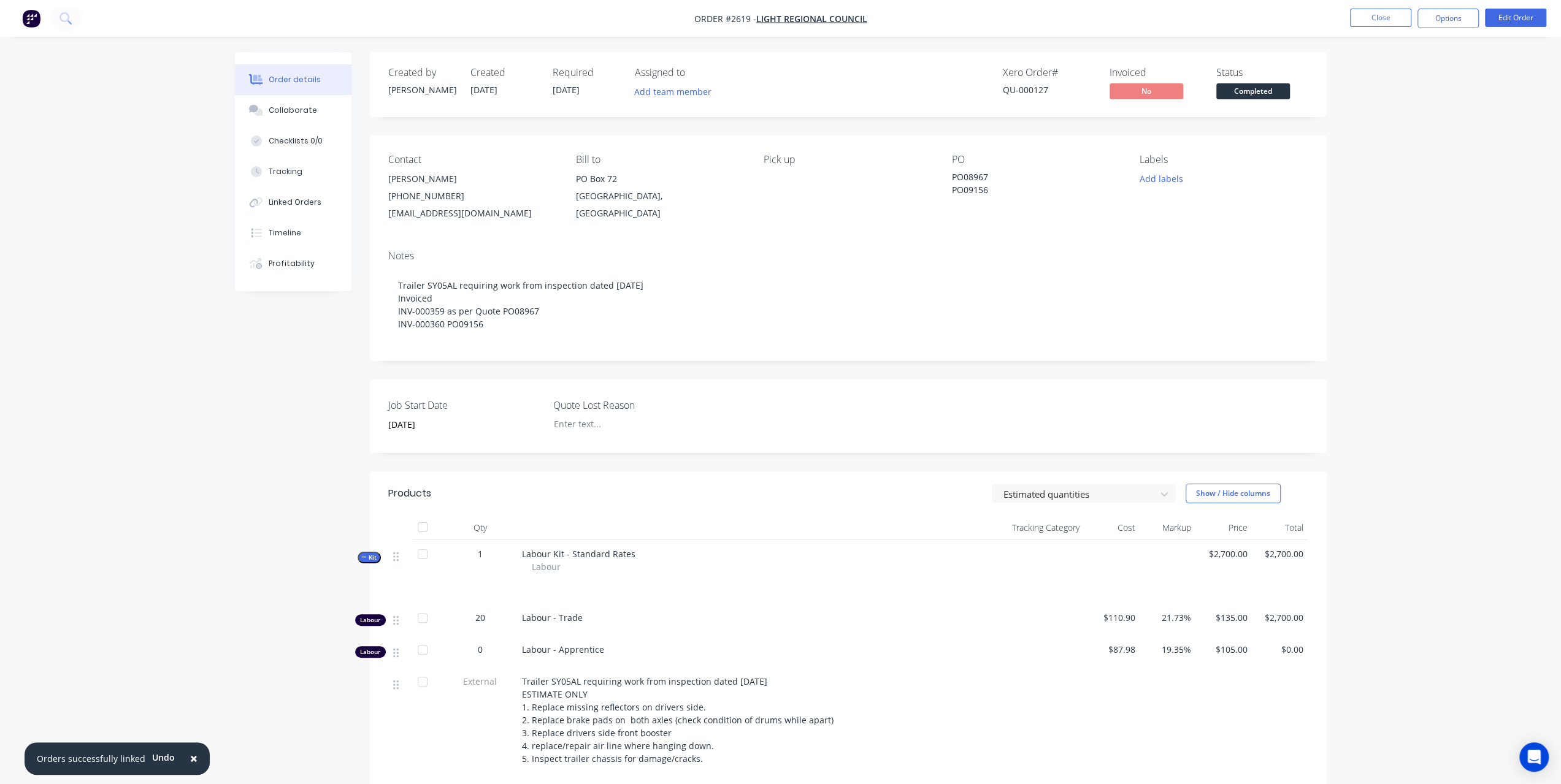
click at [1434, 96] on div "Order details Collaborate Checklists 0/0 Tracking Linked Orders Timeline Profit…" at bounding box center [780, 689] width 1561 height 1380
click at [1384, 17] on button "Close" at bounding box center [1381, 18] width 62 height 18
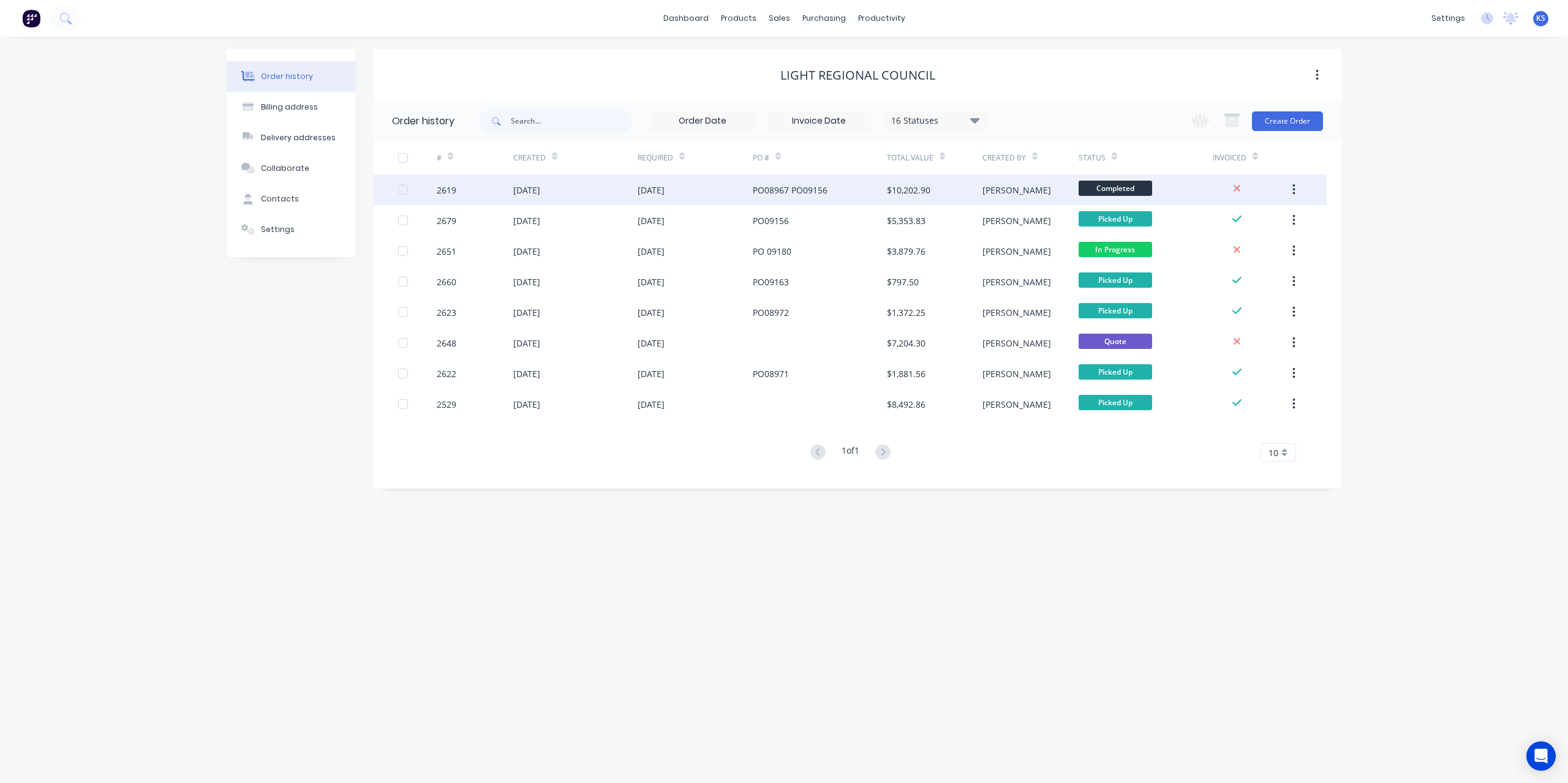
click at [793, 184] on div "PO08967 PO09156" at bounding box center [789, 190] width 75 height 13
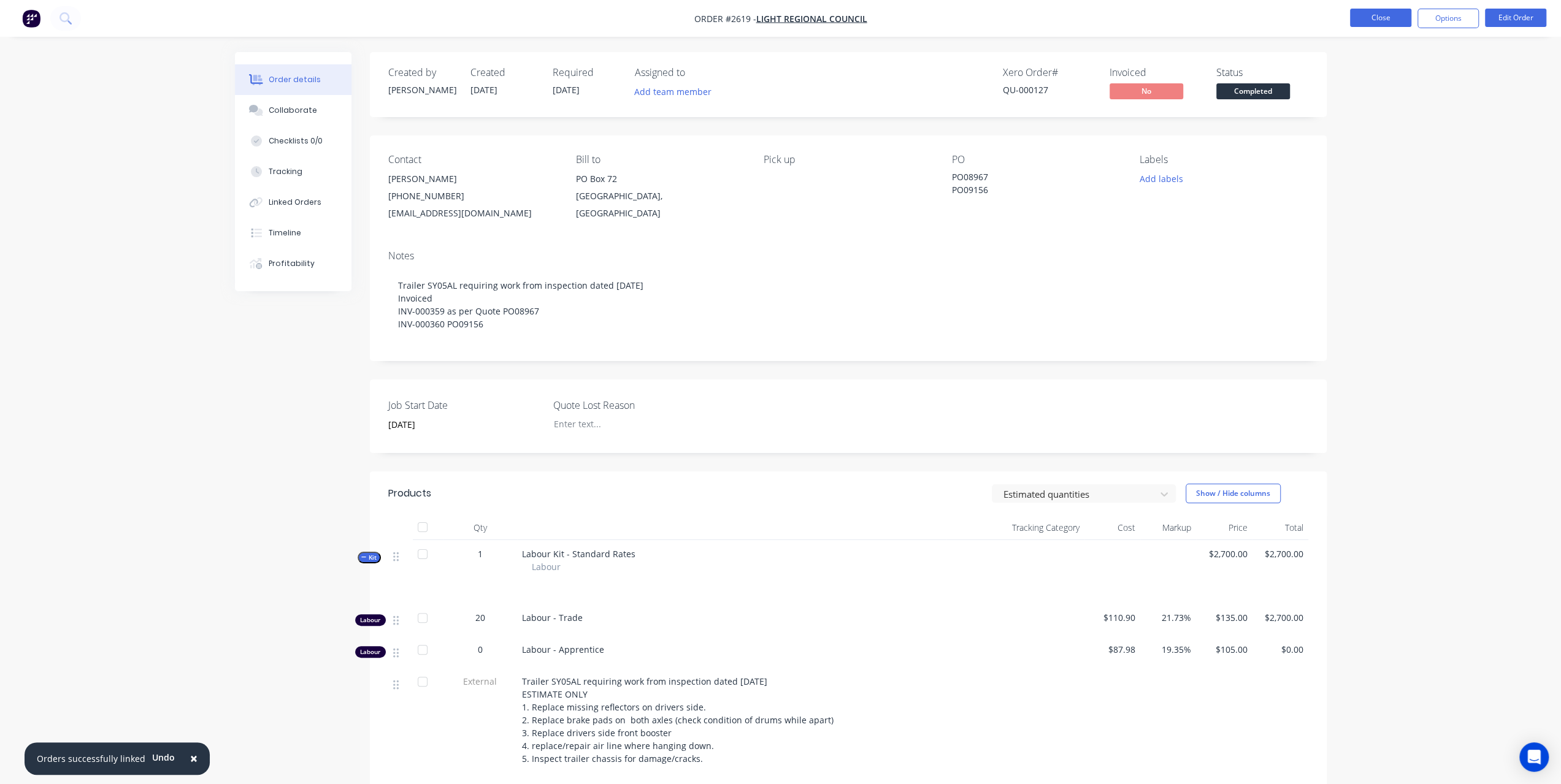
click at [1381, 19] on button "Close" at bounding box center [1381, 18] width 62 height 18
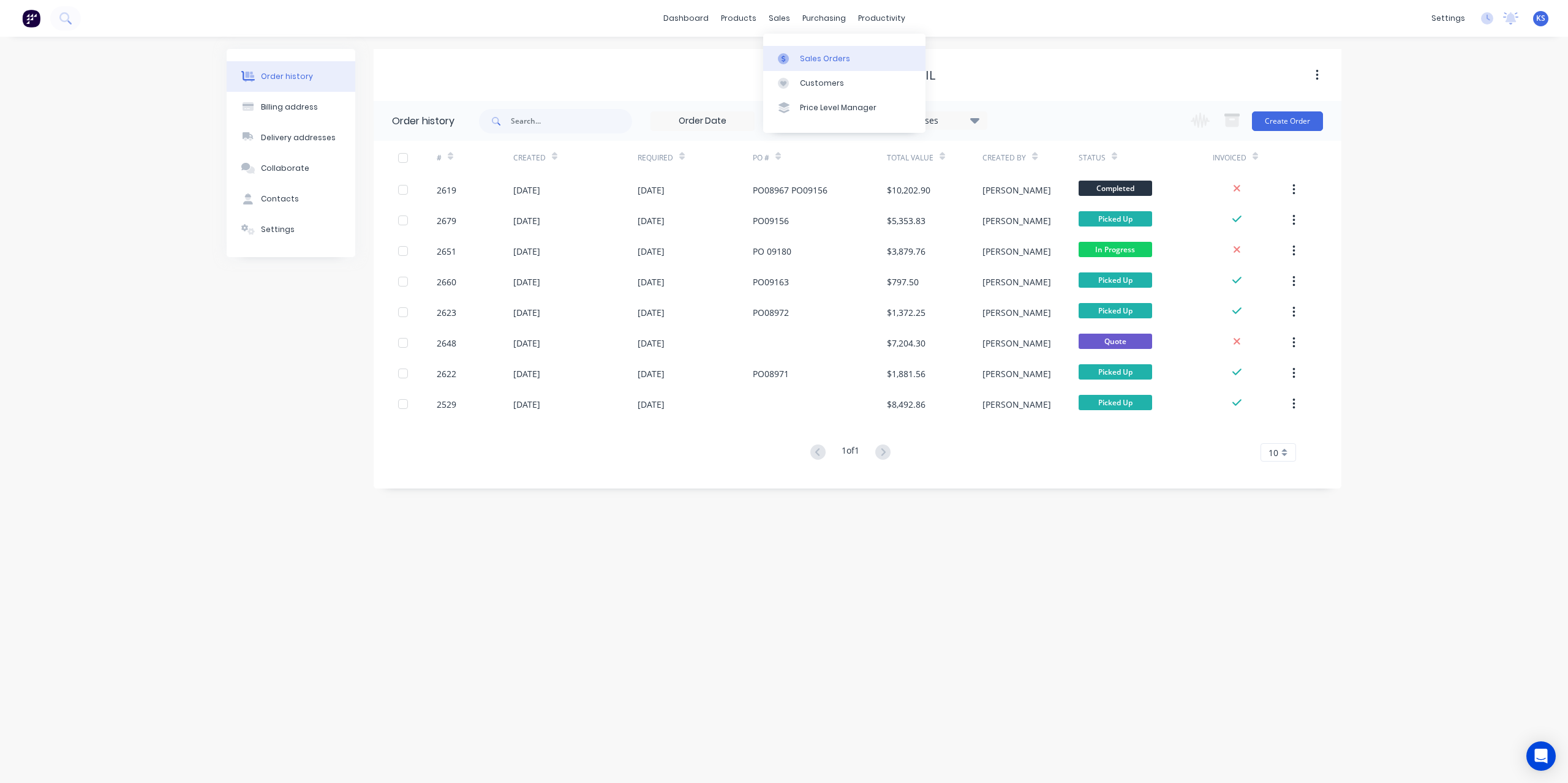
click at [808, 55] on div "Sales Orders" at bounding box center [825, 58] width 50 height 11
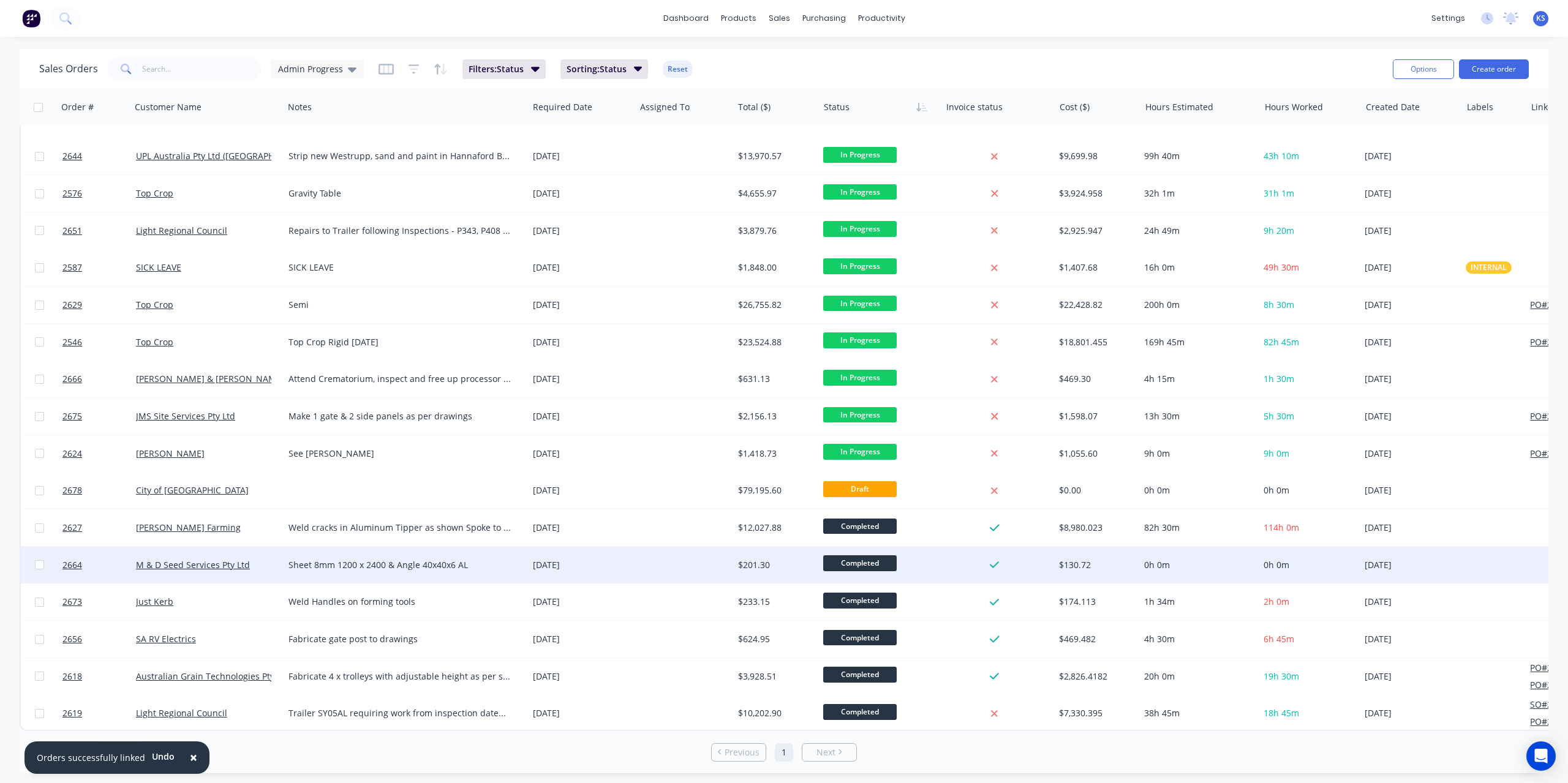
scroll to position [625, 0]
